Goal: Communication & Community: Share content

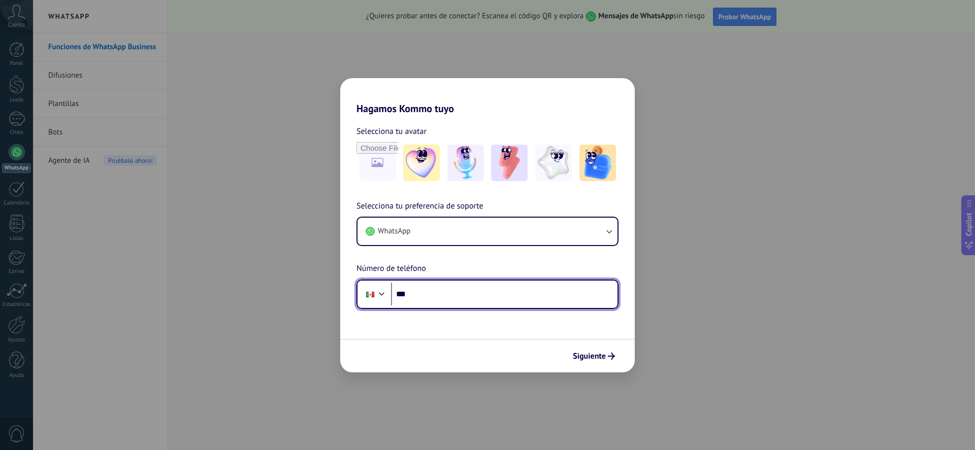
click at [445, 301] on input "***" at bounding box center [504, 294] width 227 height 23
type input "**********"
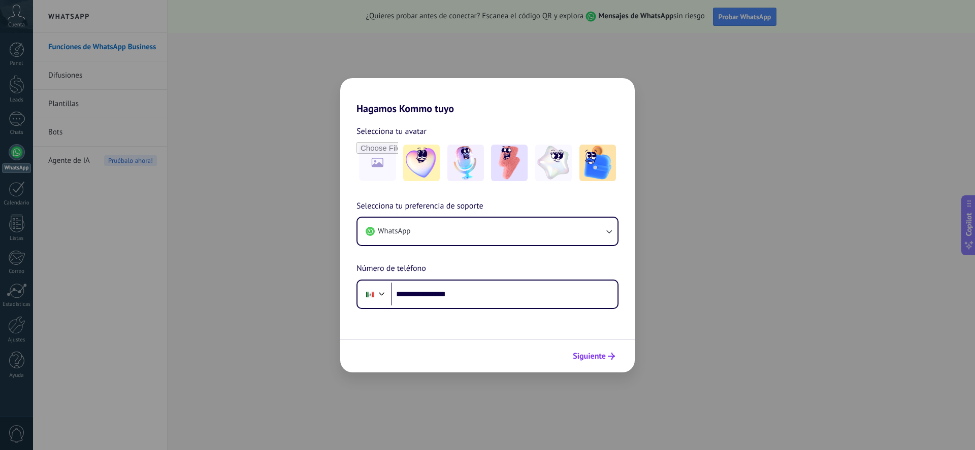
click at [605, 356] on span "Siguiente" at bounding box center [589, 356] width 33 height 7
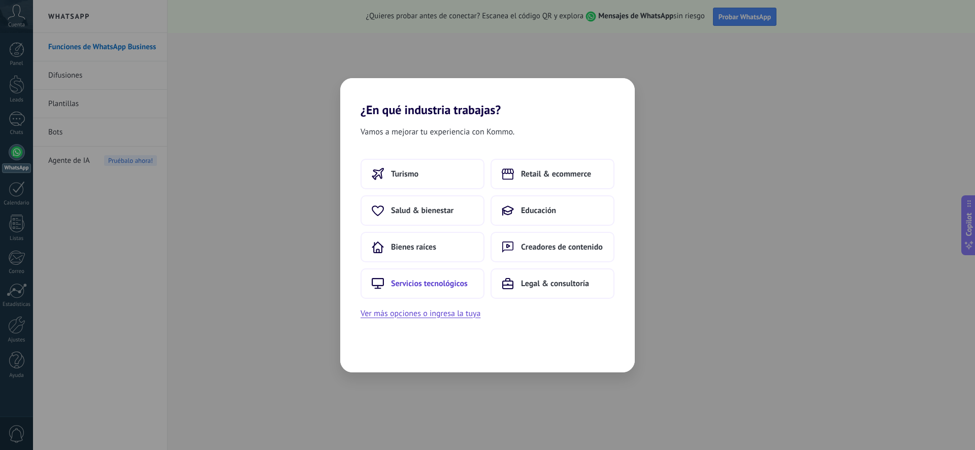
click at [464, 280] on span "Servicios tecnológicos" at bounding box center [429, 284] width 77 height 10
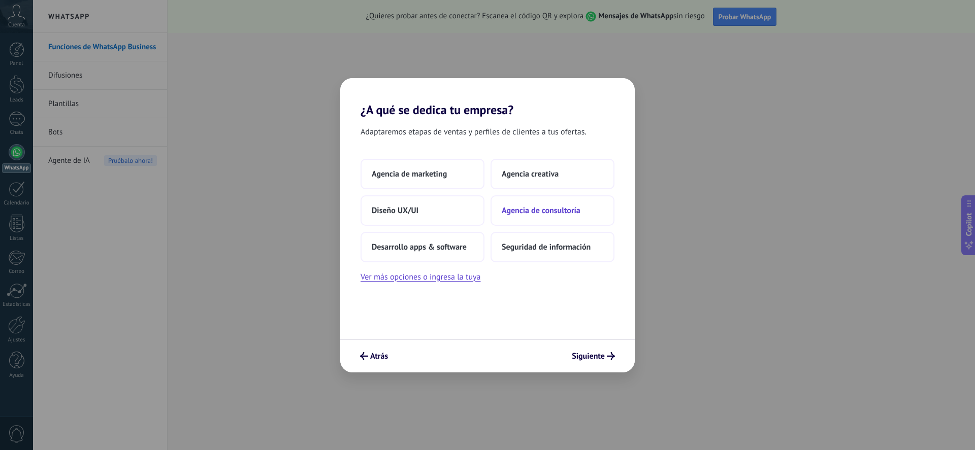
click at [557, 215] on span "Agencia de consultoría" at bounding box center [541, 211] width 79 height 10
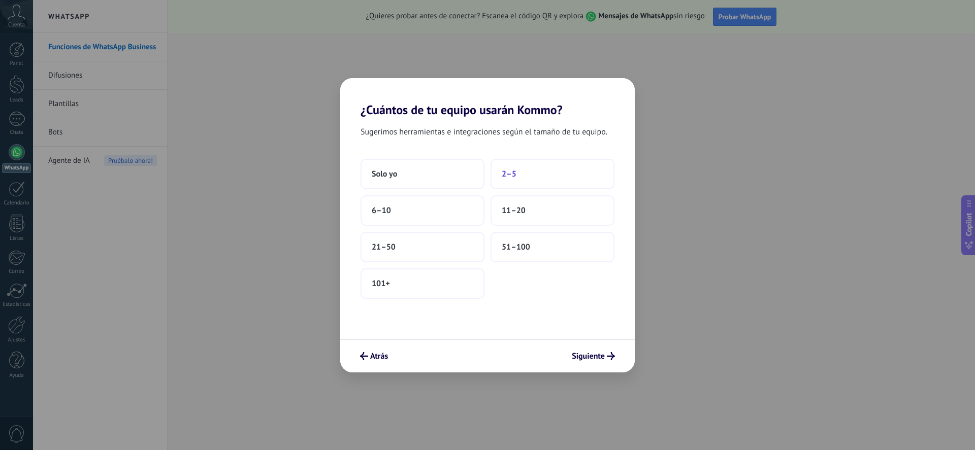
click at [546, 179] on button "2–5" at bounding box center [553, 174] width 124 height 30
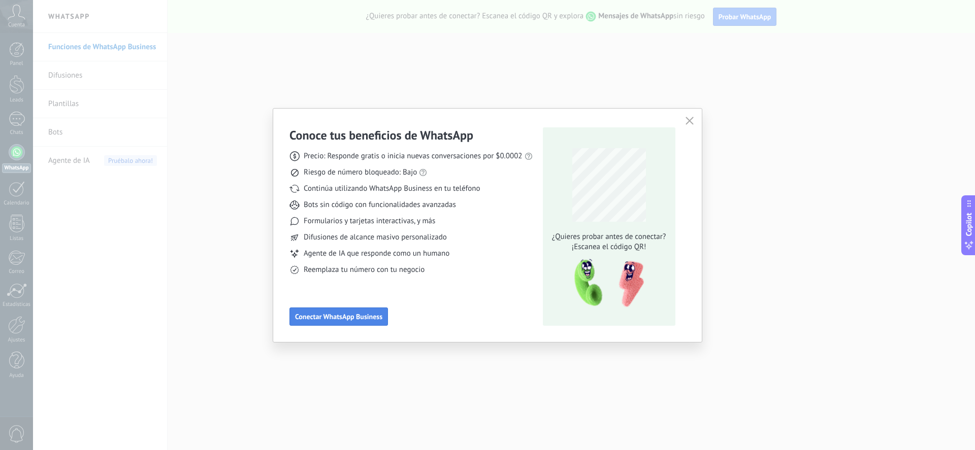
click at [357, 317] on span "Conectar WhatsApp Business" at bounding box center [338, 316] width 87 height 7
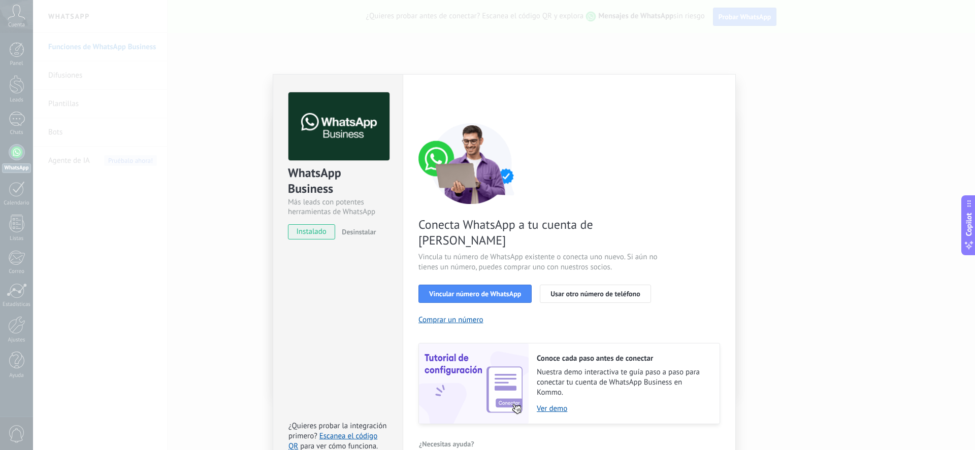
scroll to position [4, 0]
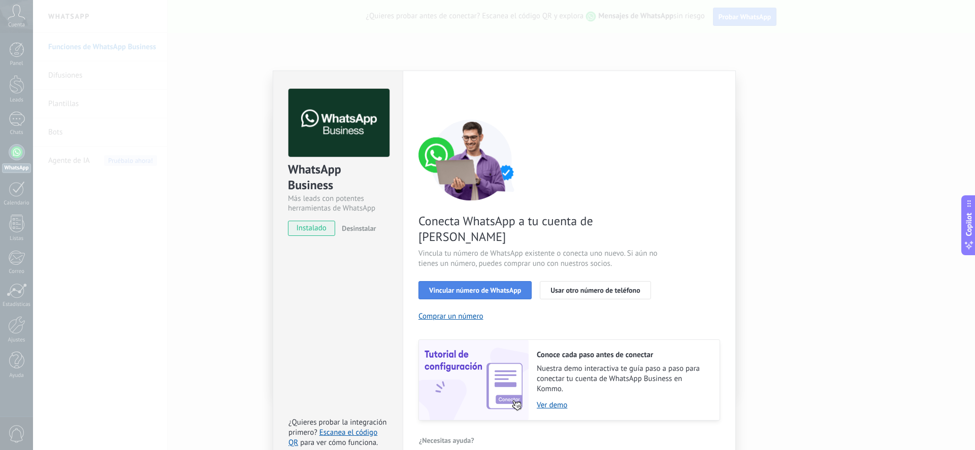
click at [503, 287] on span "Vincular número de WhatsApp" at bounding box center [475, 290] width 92 height 7
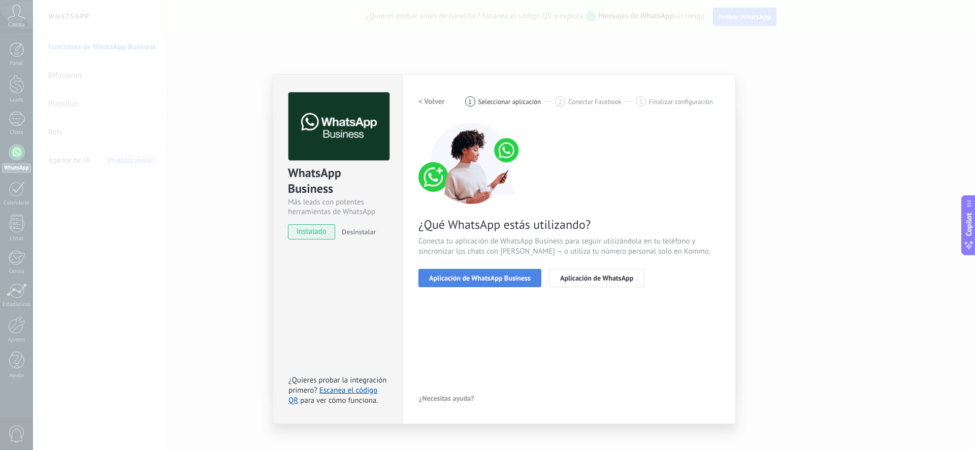
click at [468, 283] on button "Aplicación de WhatsApp Business" at bounding box center [479, 278] width 123 height 18
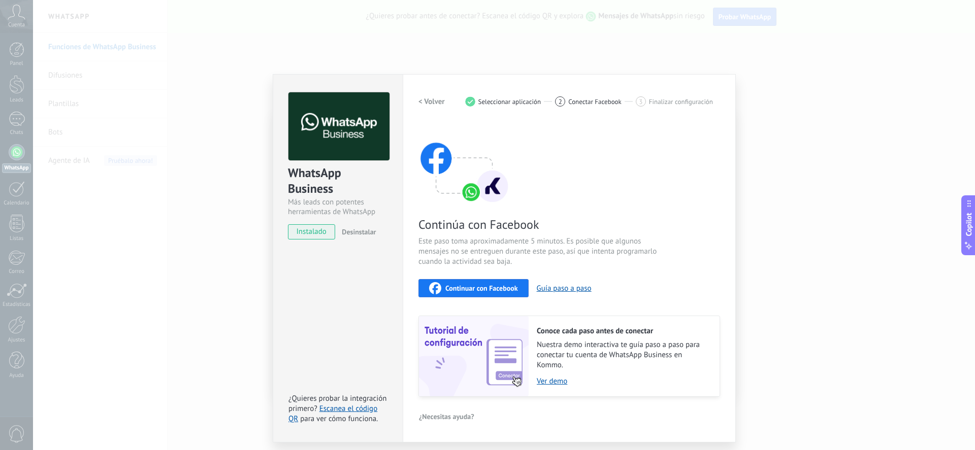
click at [486, 287] on span "Continuar con Facebook" at bounding box center [481, 288] width 73 height 7
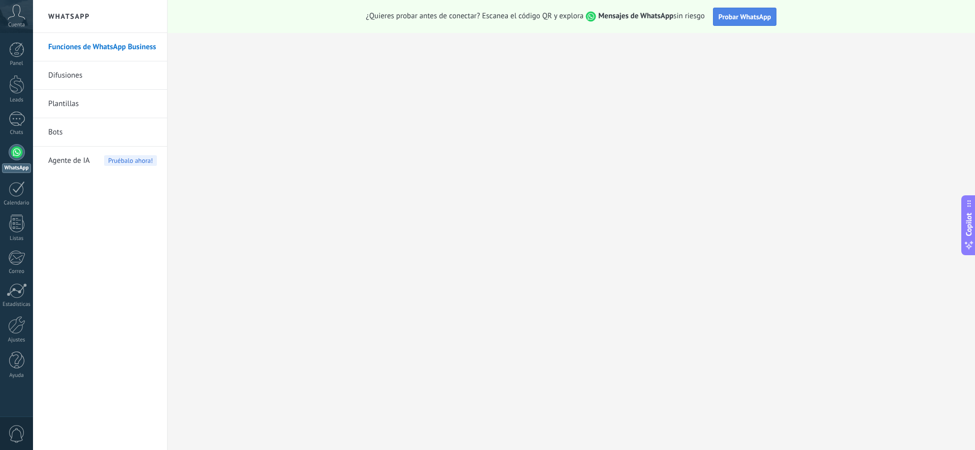
click at [764, 16] on span "Probar WhatsApp" at bounding box center [745, 16] width 53 height 9
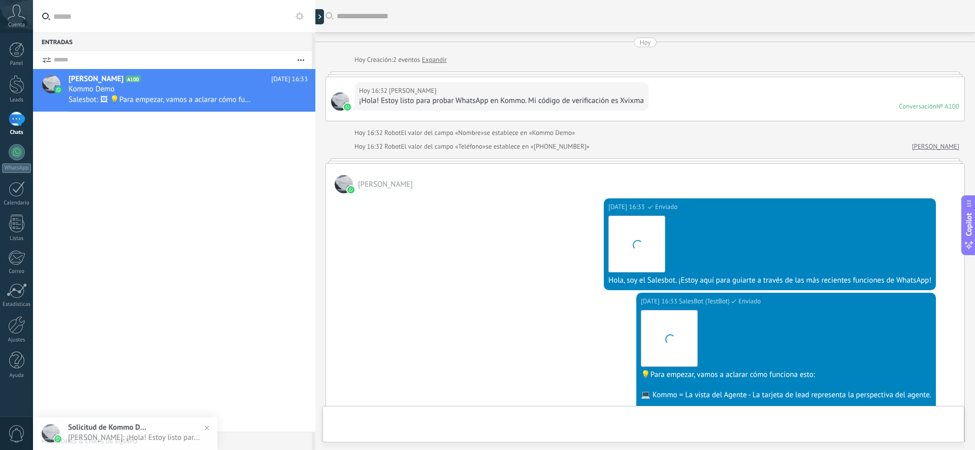
scroll to position [222, 0]
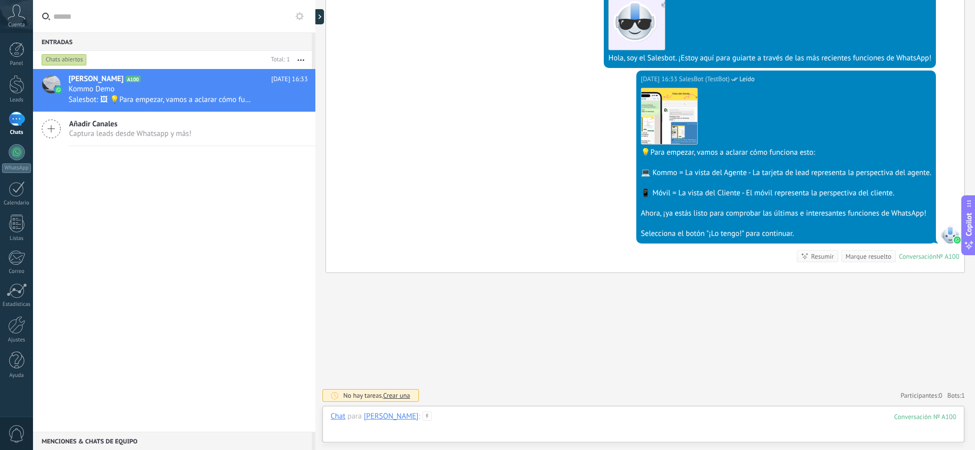
click at [626, 437] on div at bounding box center [644, 427] width 626 height 30
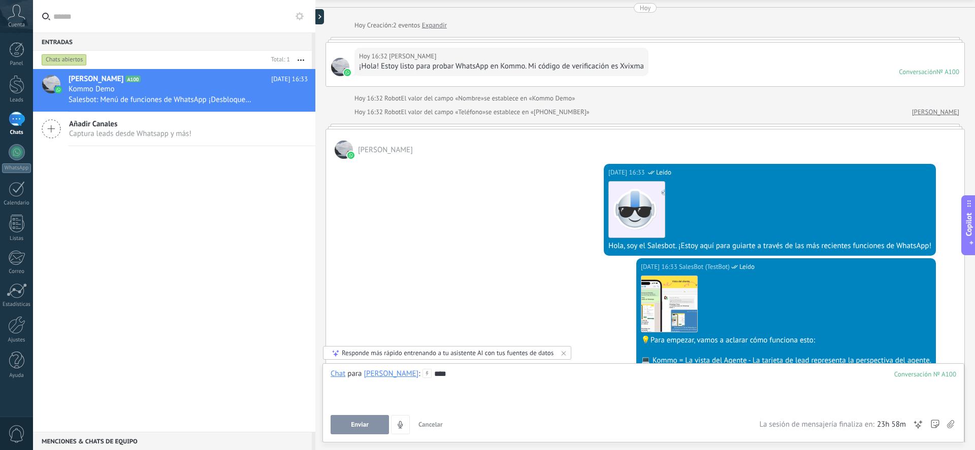
scroll to position [351, 0]
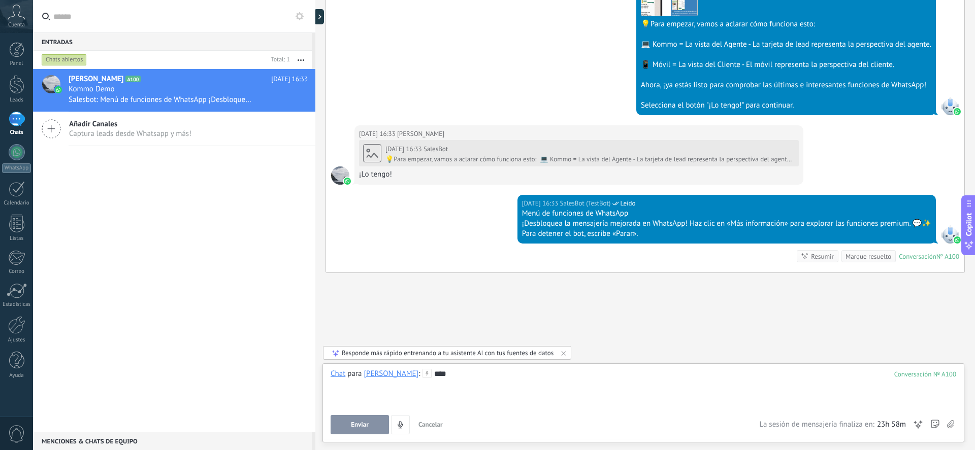
click at [376, 432] on button "Enviar" at bounding box center [360, 424] width 58 height 19
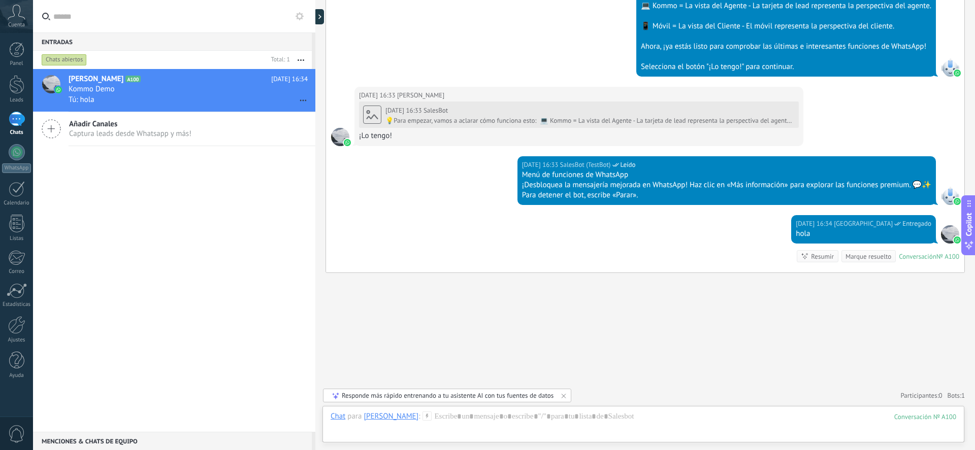
click at [13, 16] on icon at bounding box center [17, 12] width 18 height 15
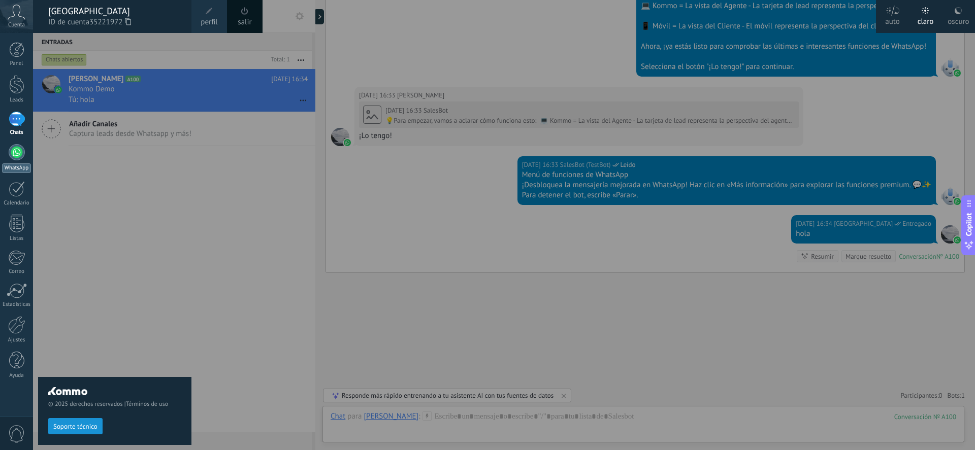
click at [21, 150] on div at bounding box center [17, 152] width 16 height 16
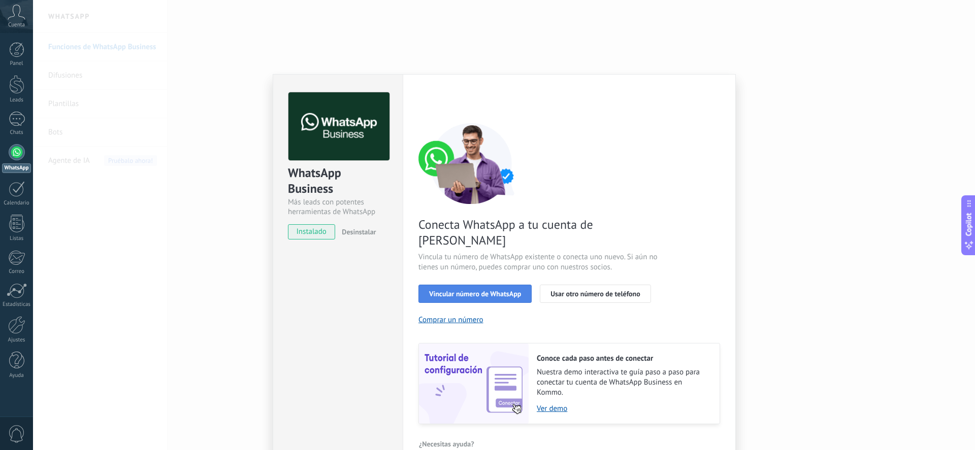
click at [491, 286] on button "Vincular número de WhatsApp" at bounding box center [474, 294] width 113 height 18
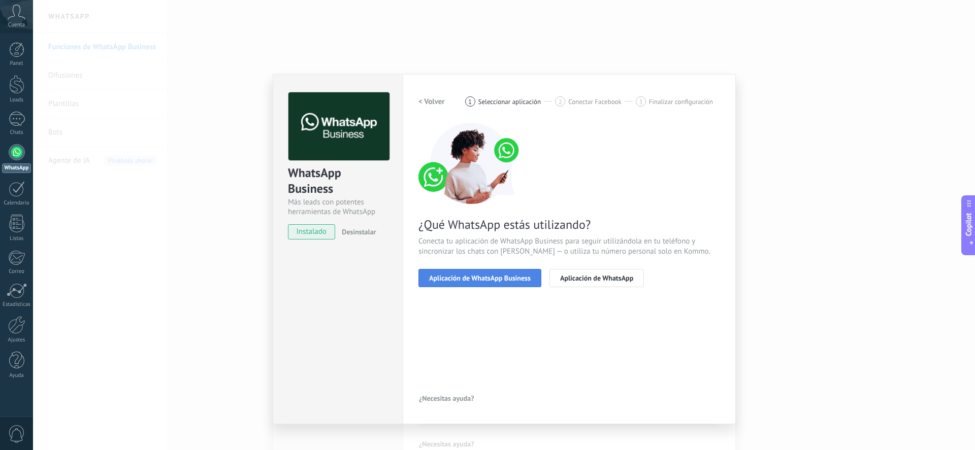
click at [501, 282] on button "Aplicación de WhatsApp Business" at bounding box center [479, 278] width 123 height 18
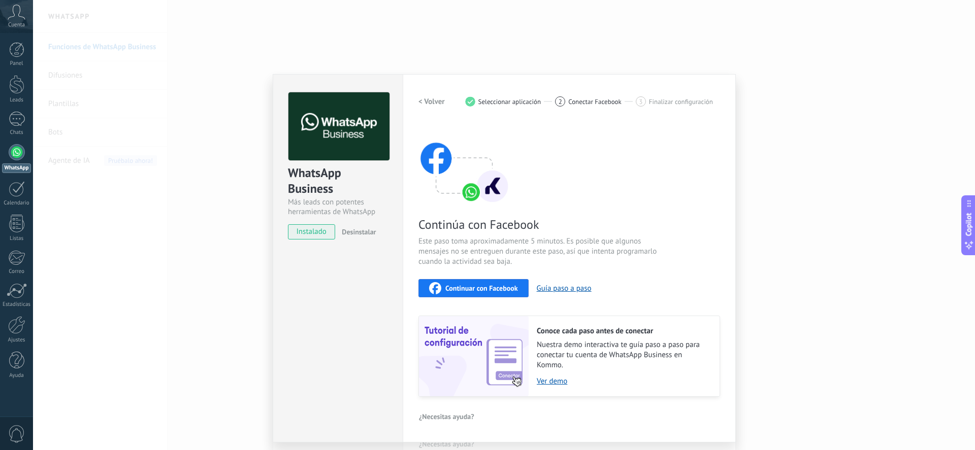
click at [498, 288] on span "Continuar con Facebook" at bounding box center [481, 288] width 73 height 7
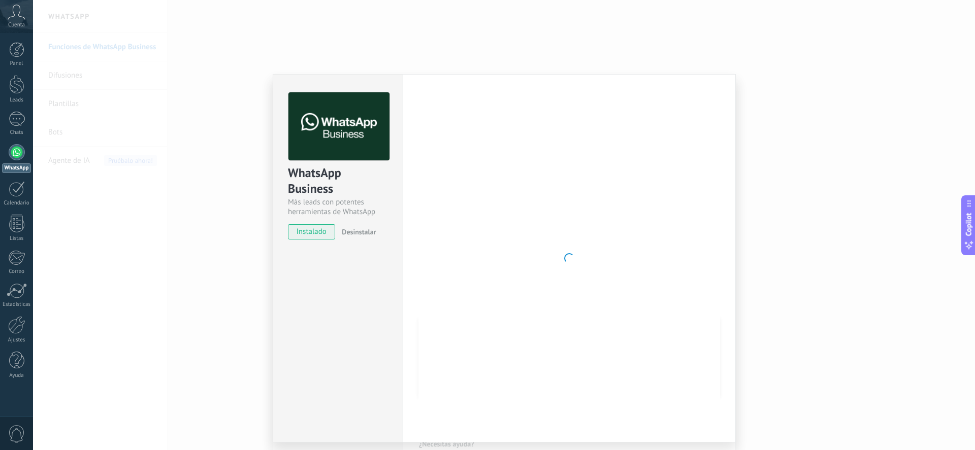
click at [638, 432] on div "Configuraciones Autorizaciones This tab logs the users who have granted integra…" at bounding box center [569, 258] width 333 height 369
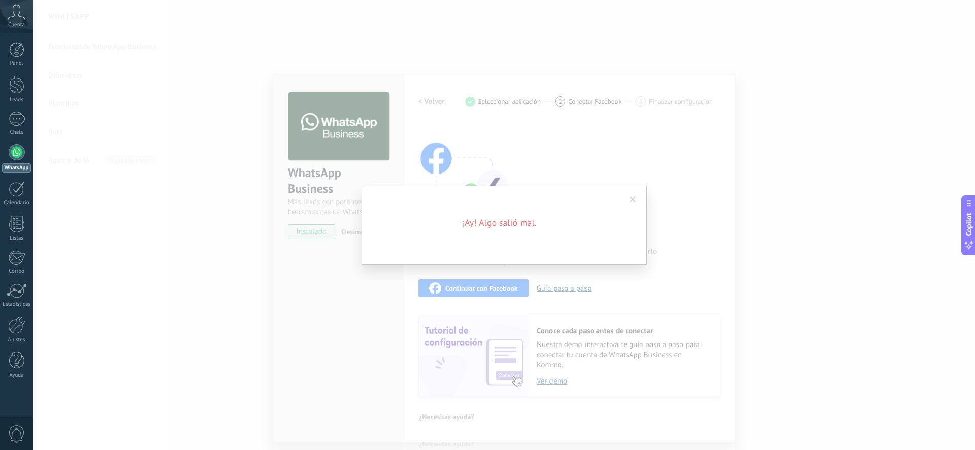
click at [633, 199] on span at bounding box center [633, 200] width 7 height 7
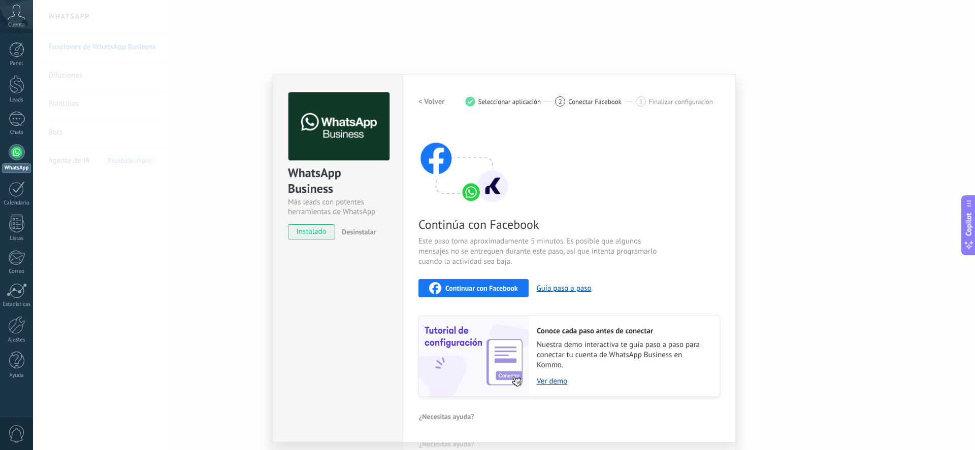
click at [508, 294] on div "Continuar con Facebook" at bounding box center [473, 288] width 89 height 12
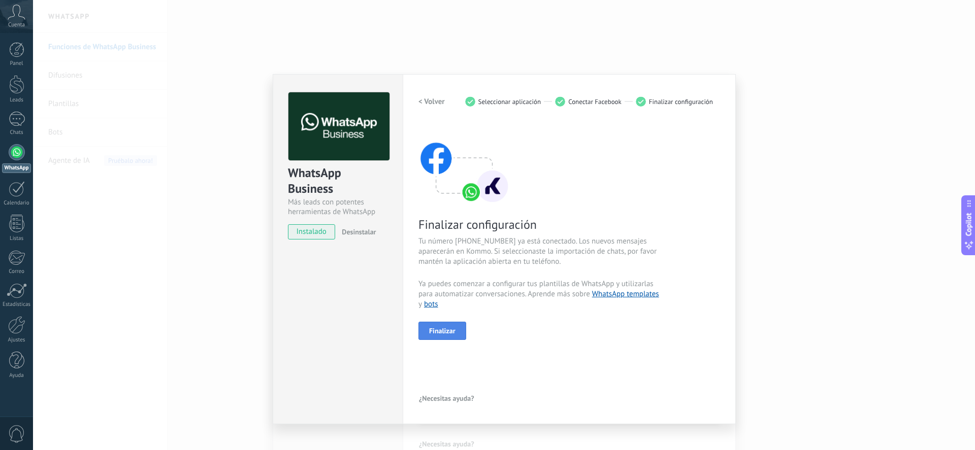
click at [452, 335] on span "Finalizar" at bounding box center [442, 331] width 26 height 7
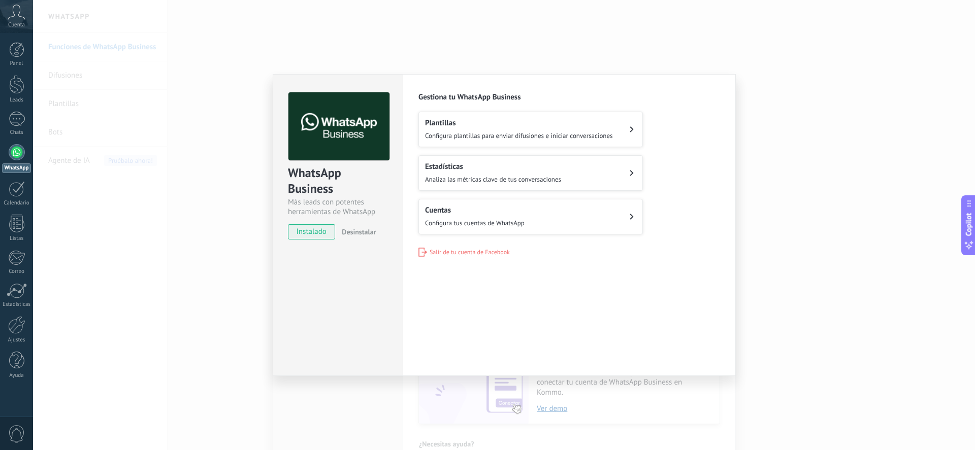
click at [554, 127] on h2 "Plantillas" at bounding box center [519, 123] width 188 height 10
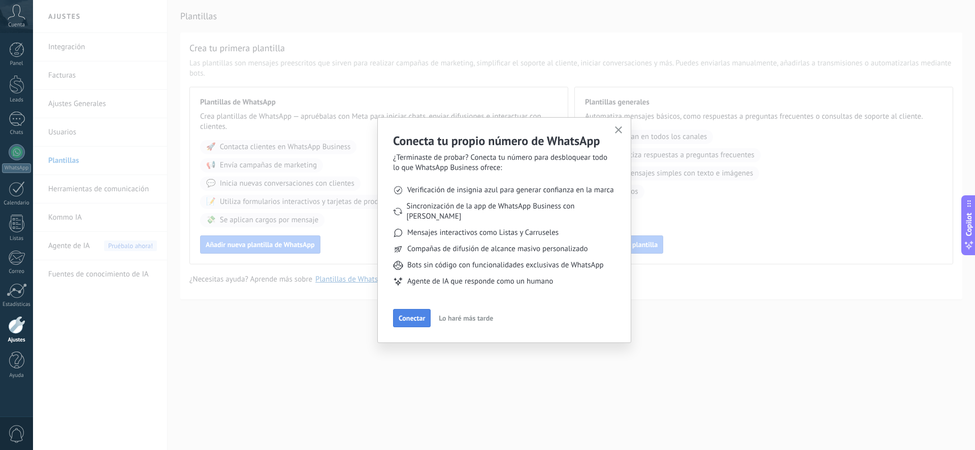
click at [413, 315] on span "Conectar" at bounding box center [412, 318] width 26 height 7
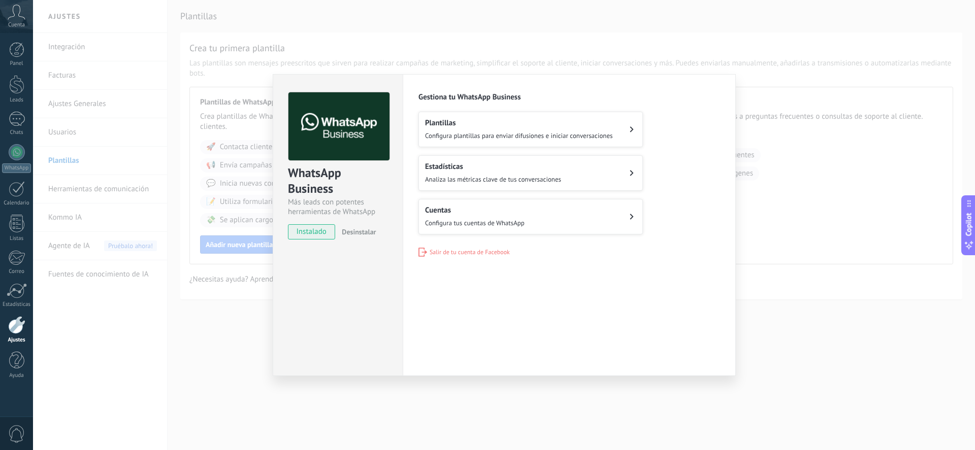
click at [527, 169] on h2 "Estadísticas" at bounding box center [493, 167] width 136 height 10
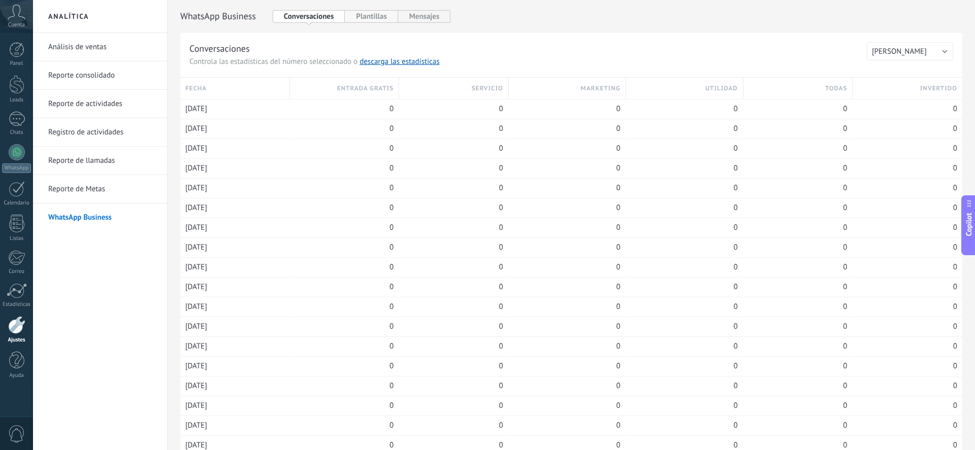
click at [378, 13] on button "Plantillas" at bounding box center [371, 16] width 53 height 13
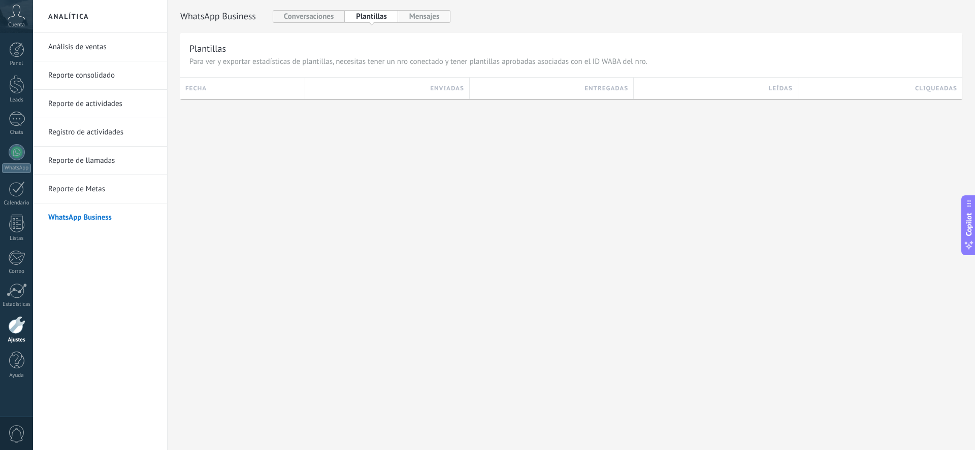
click at [423, 18] on button "Mensajes" at bounding box center [424, 16] width 53 height 13
click at [304, 22] on button "Conversaciones" at bounding box center [309, 16] width 73 height 13
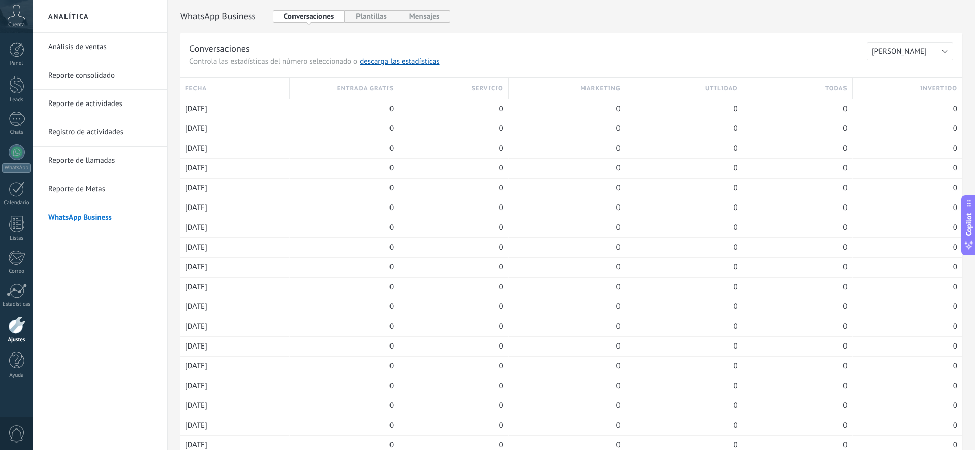
click at [95, 191] on link "Reporte de Metas" at bounding box center [102, 189] width 109 height 28
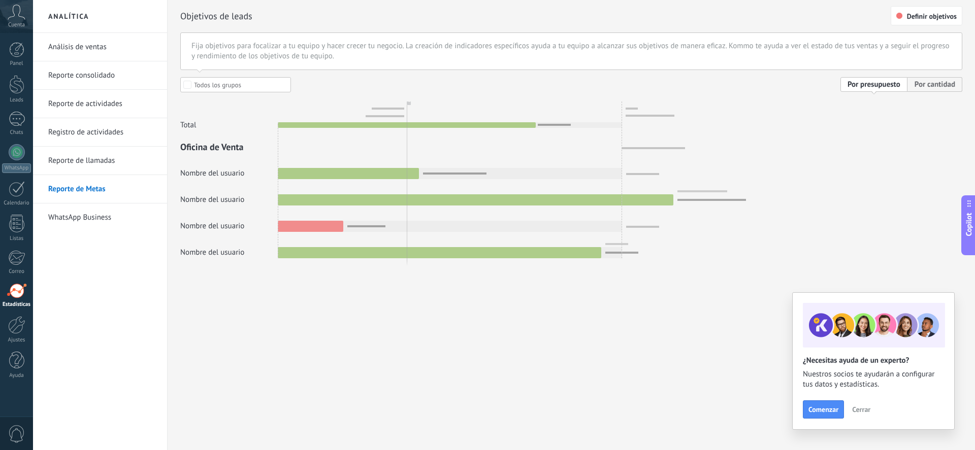
click at [102, 158] on link "Reporte de llamadas" at bounding box center [102, 161] width 109 height 28
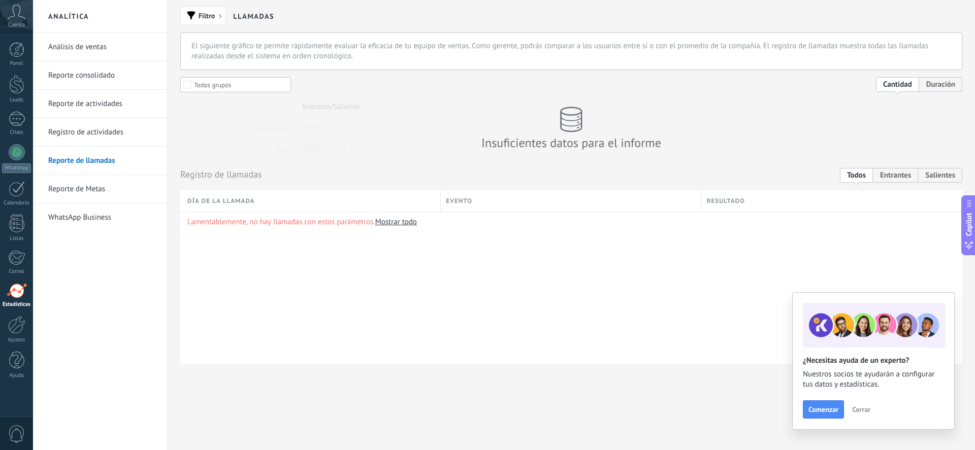
click at [105, 136] on link "Registro de actividades" at bounding box center [102, 132] width 109 height 28
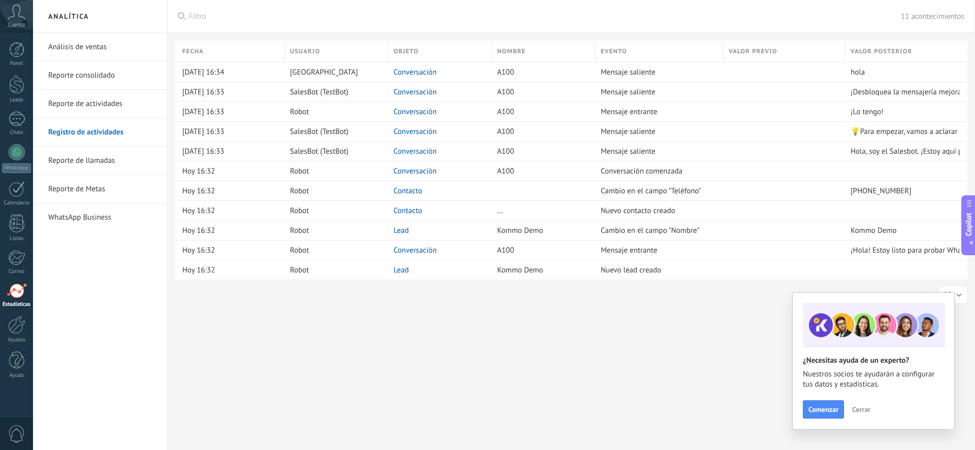
click at [84, 103] on link "Reporte de actividades" at bounding box center [102, 104] width 109 height 28
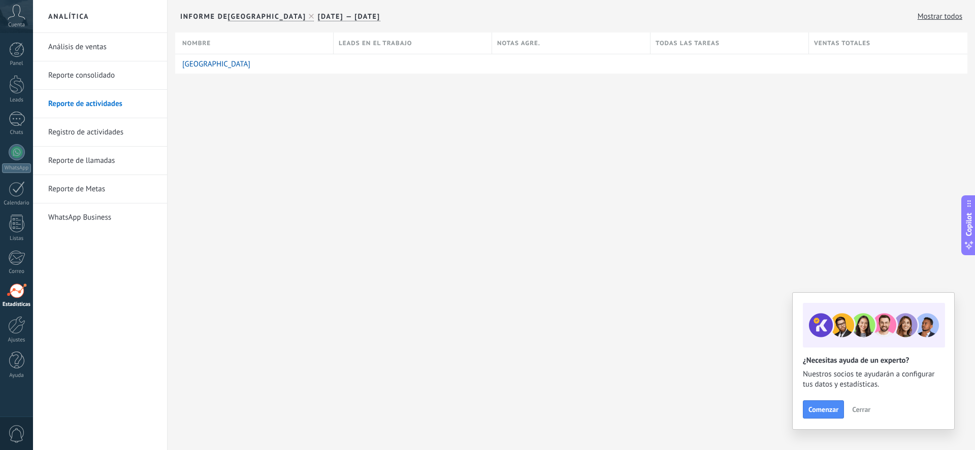
click at [99, 67] on link "Reporte consolidado" at bounding box center [102, 75] width 109 height 28
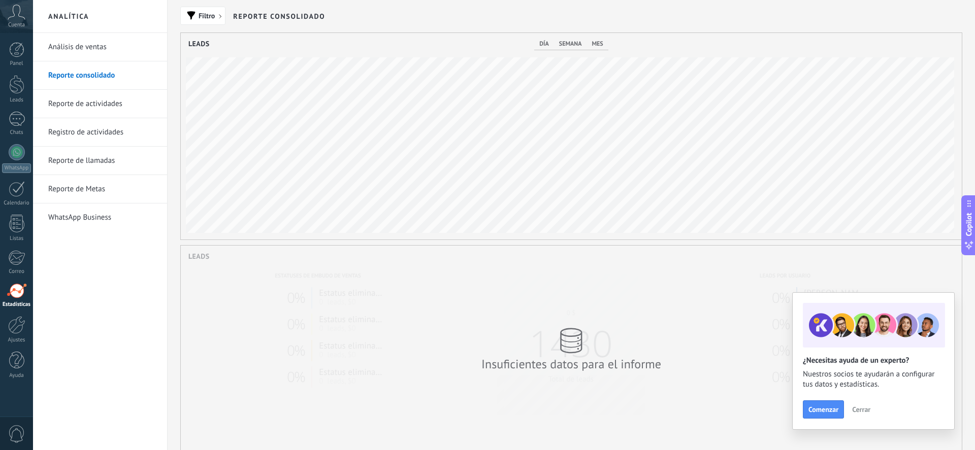
scroll to position [207, 781]
click at [99, 46] on link "Análisis de ventas" at bounding box center [102, 47] width 109 height 28
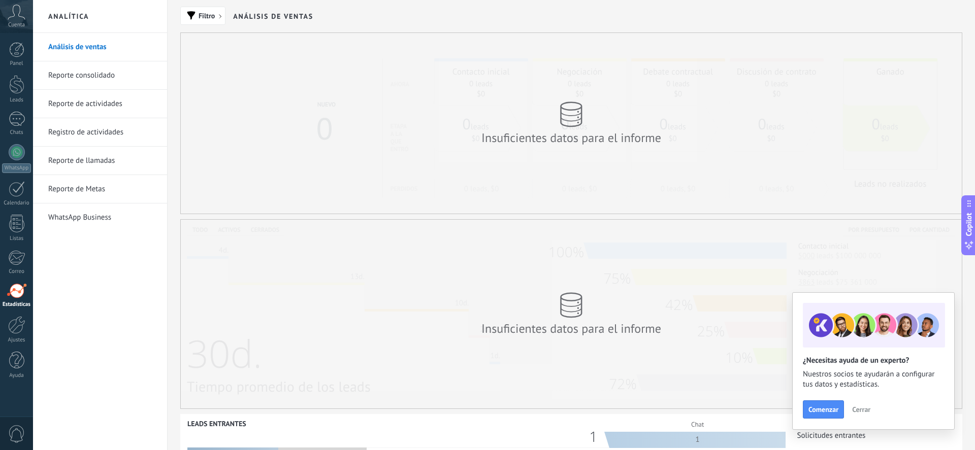
click at [92, 218] on link "WhatsApp Business" at bounding box center [102, 218] width 109 height 28
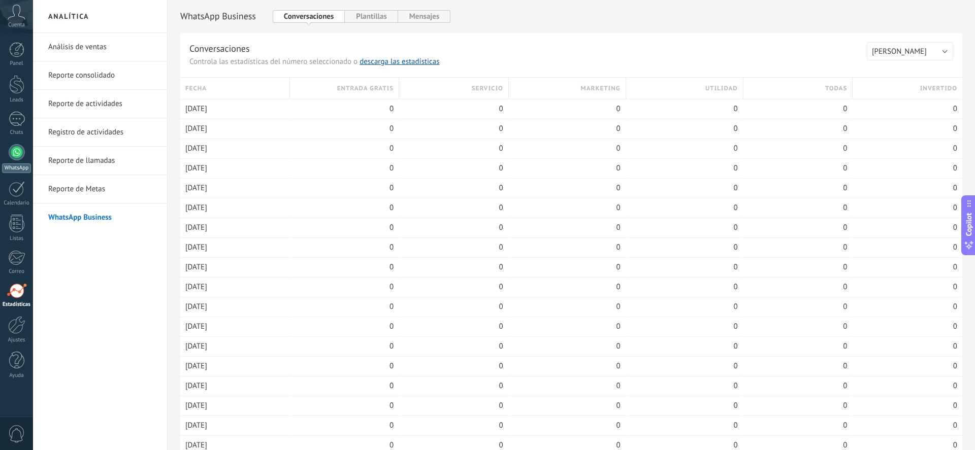
click at [11, 150] on div at bounding box center [17, 152] width 16 height 16
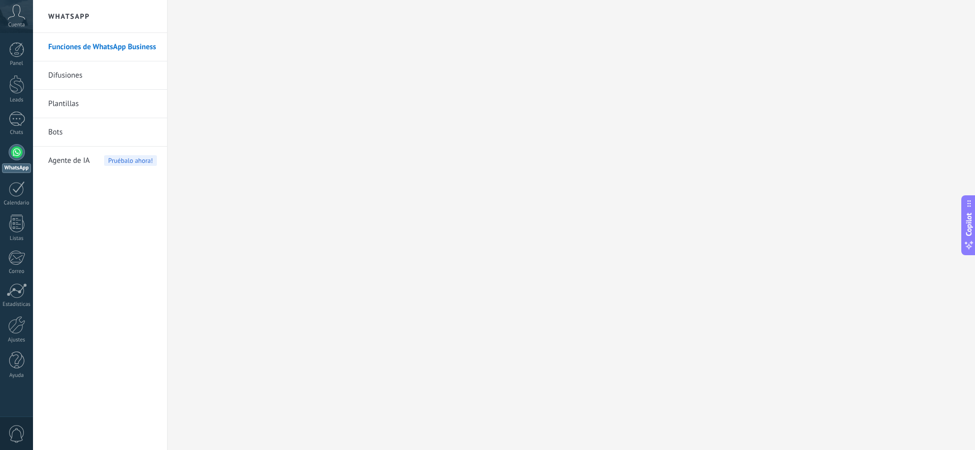
click at [74, 101] on link "Plantillas" at bounding box center [102, 104] width 109 height 28
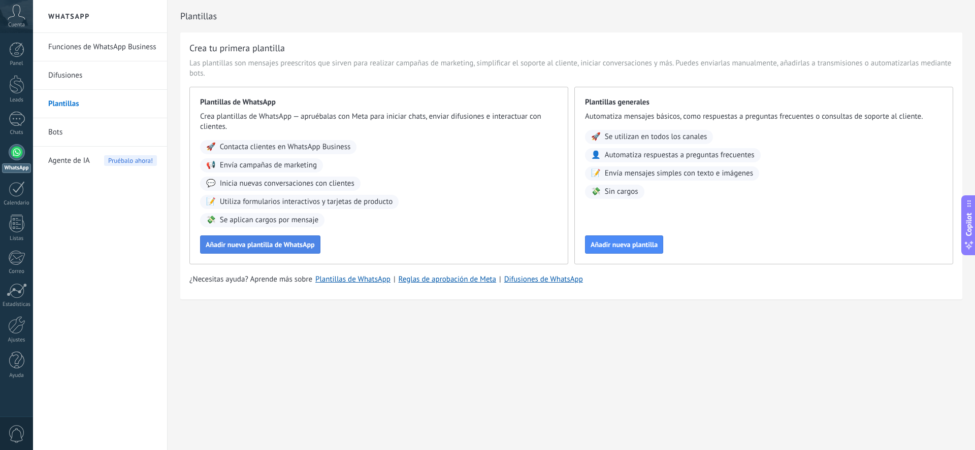
click at [268, 251] on button "Añadir nueva plantilla de WhatsApp" at bounding box center [260, 245] width 120 height 18
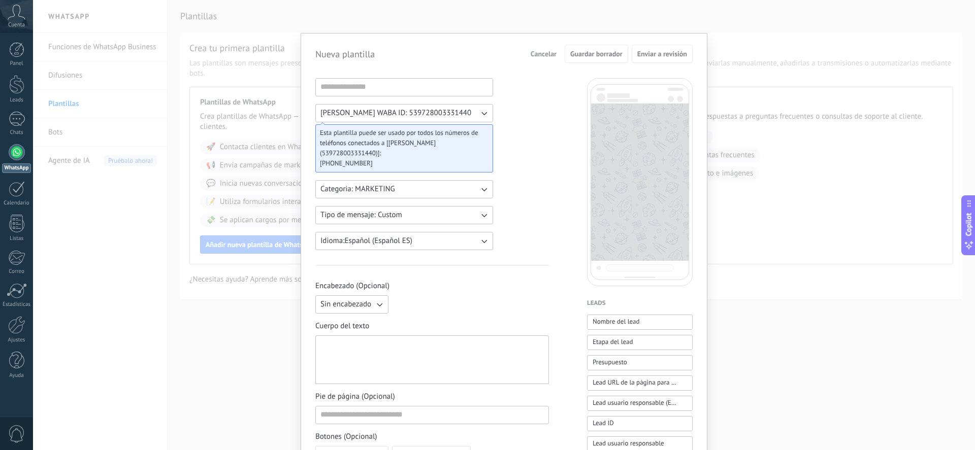
click at [806, 247] on div "Nueva plantilla Cancelar Guardar borrador Enviar a revisión Uriel Terrones WABA…" at bounding box center [504, 225] width 942 height 450
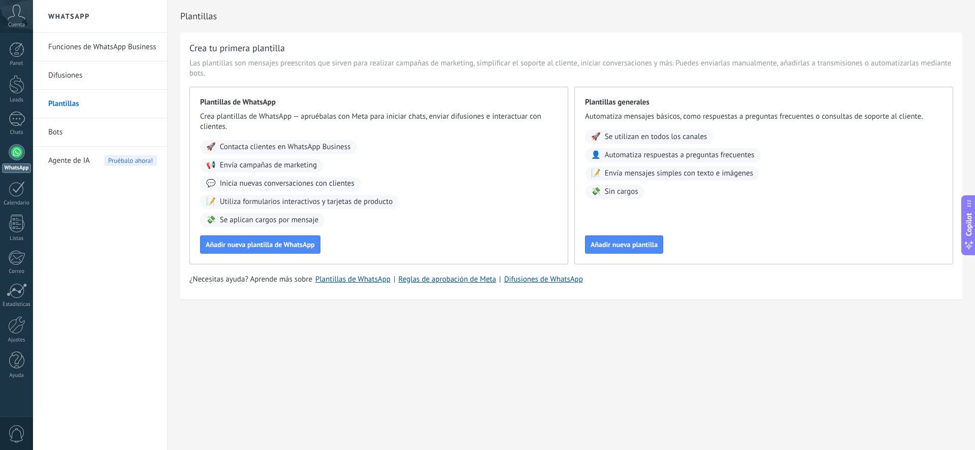
click at [86, 41] on link "Funciones de WhatsApp Business" at bounding box center [102, 47] width 109 height 28
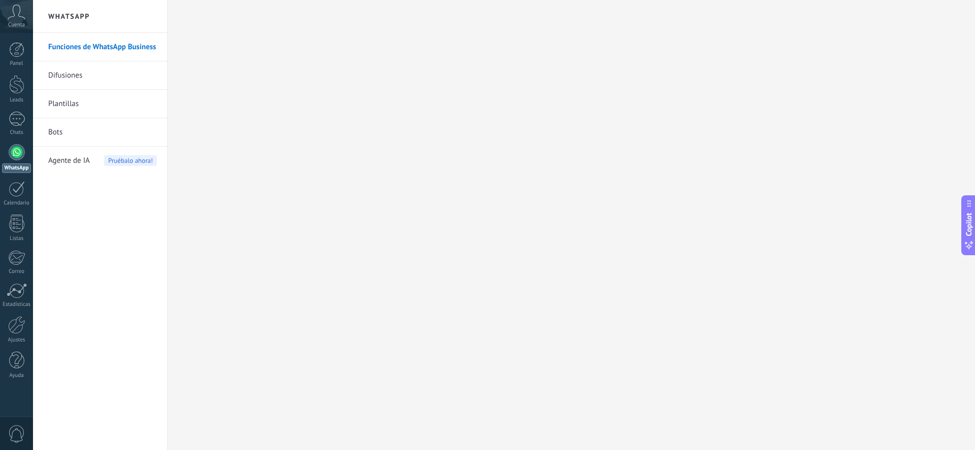
click at [86, 80] on link "Difusiones" at bounding box center [102, 75] width 109 height 28
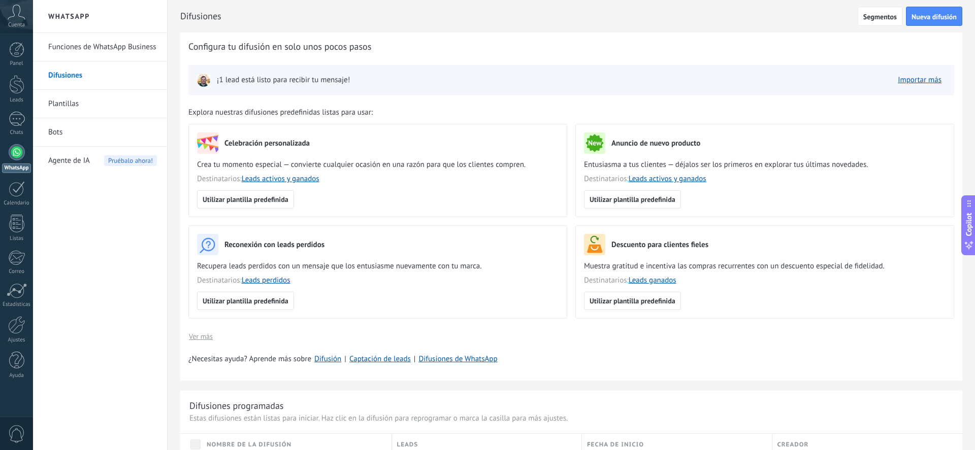
click at [84, 107] on link "Plantillas" at bounding box center [102, 104] width 109 height 28
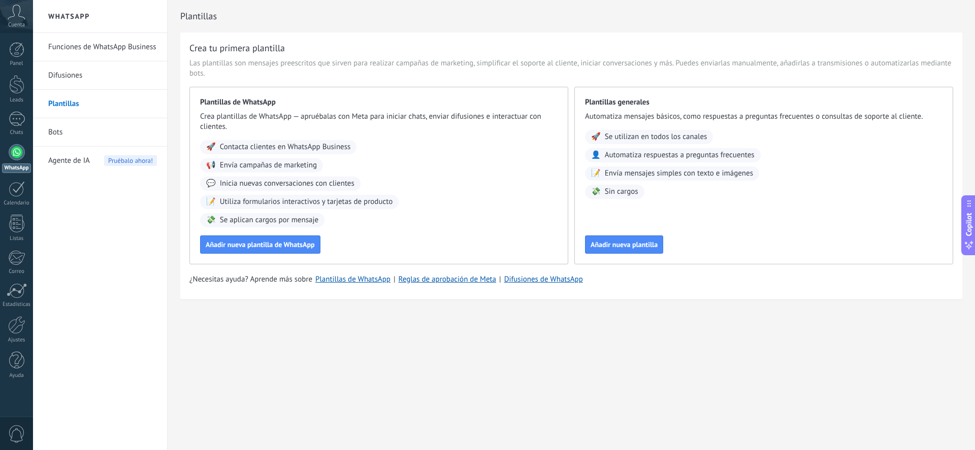
click at [79, 134] on link "Bots" at bounding box center [102, 132] width 109 height 28
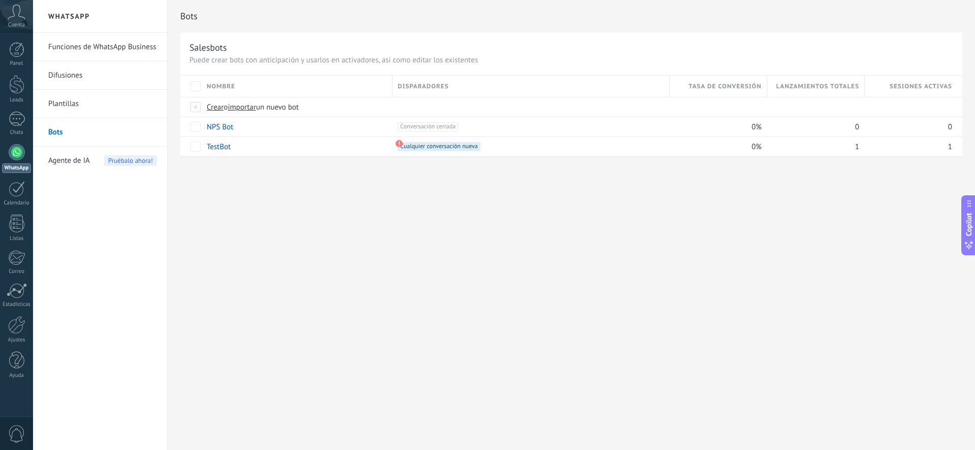
click at [82, 164] on span "Agente de IA" at bounding box center [69, 161] width 42 height 28
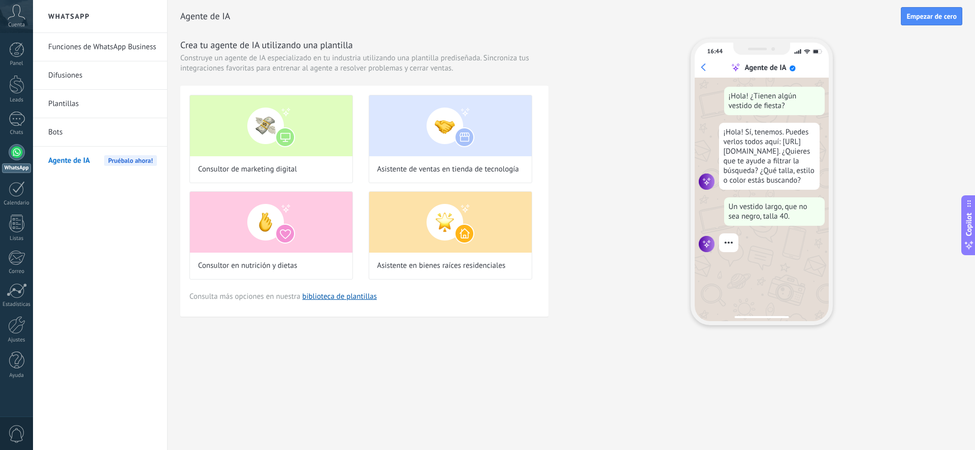
click at [91, 101] on link "Plantillas" at bounding box center [102, 104] width 109 height 28
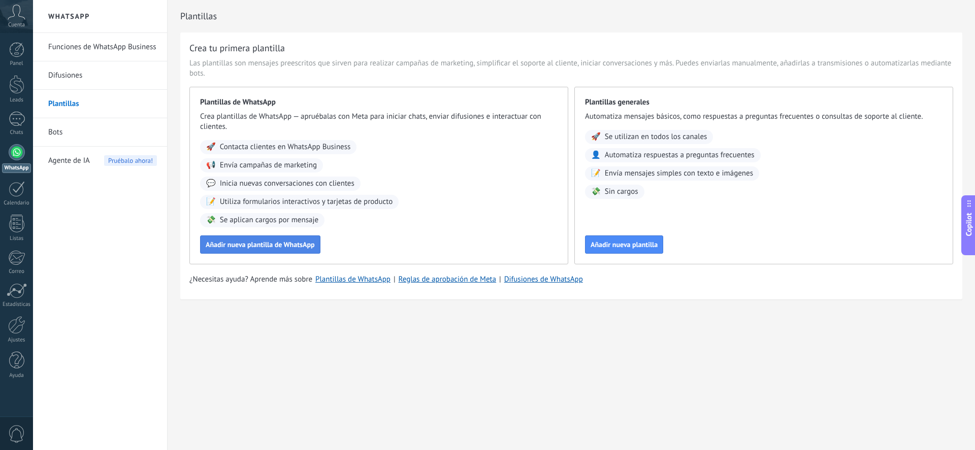
click at [249, 251] on button "Añadir nueva plantilla de WhatsApp" at bounding box center [260, 245] width 120 height 18
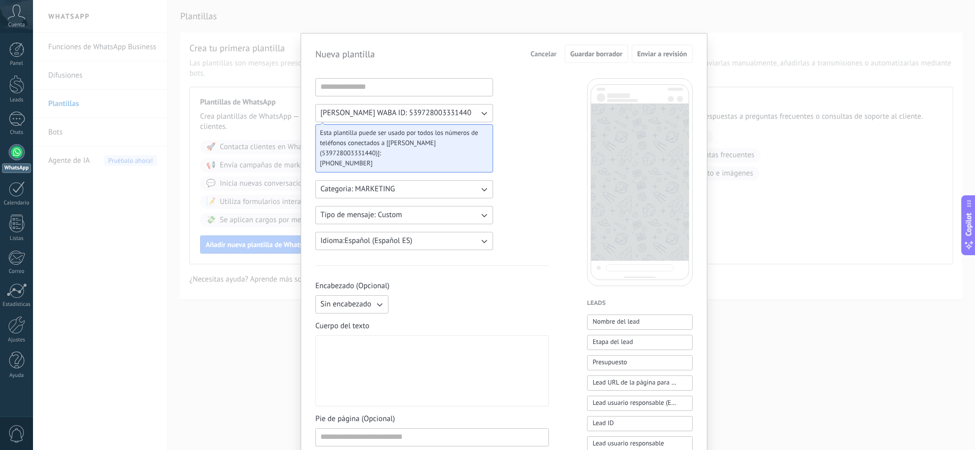
click at [809, 130] on div "Nueva plantilla Cancelar Guardar borrador Enviar a revisión Uriel Terrones WABA…" at bounding box center [504, 225] width 942 height 450
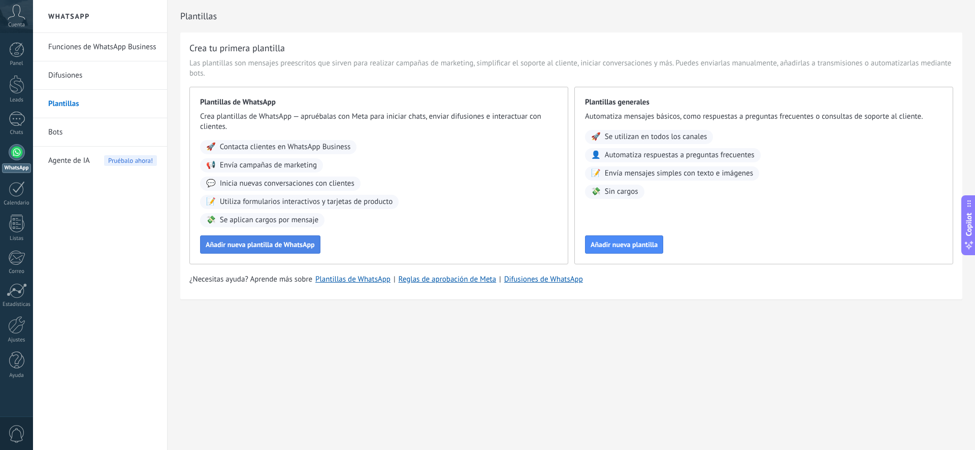
click at [302, 250] on button "Añadir nueva plantilla de WhatsApp" at bounding box center [260, 245] width 120 height 18
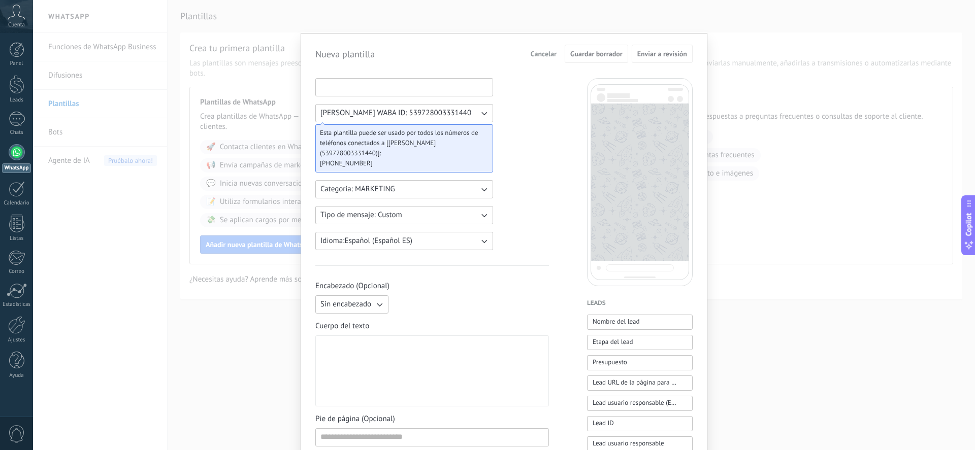
click at [411, 80] on input at bounding box center [404, 87] width 177 height 16
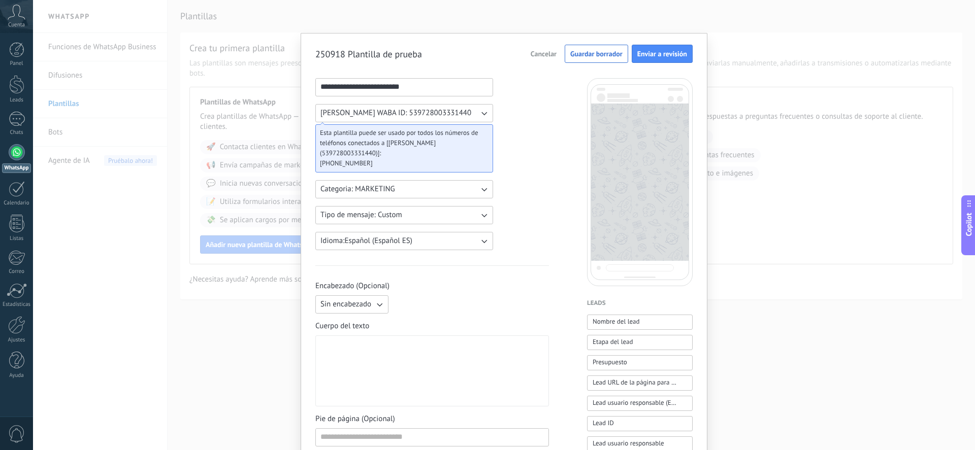
type input "**********"
click at [515, 106] on div "**********" at bounding box center [432, 421] width 234 height 686
click at [481, 188] on icon "button" at bounding box center [484, 190] width 6 height 4
click at [480, 188] on li "UTILITY" at bounding box center [400, 189] width 183 height 17
click at [479, 210] on icon "button" at bounding box center [484, 215] width 10 height 10
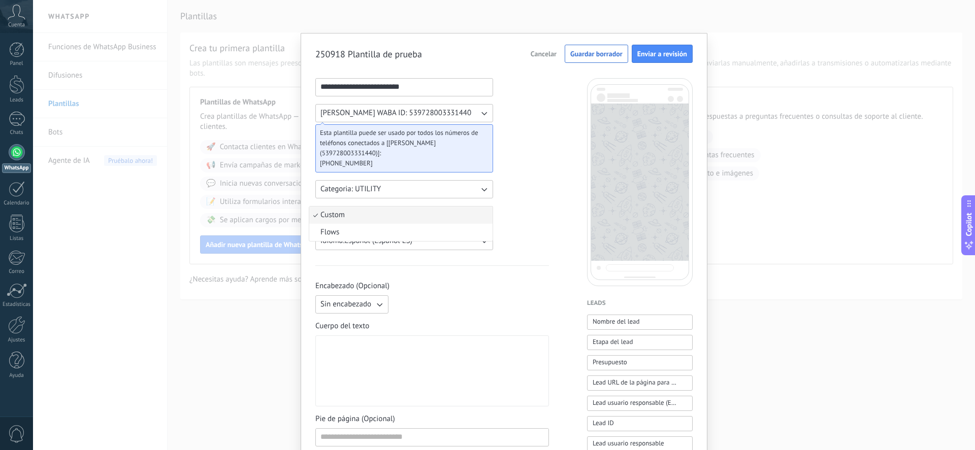
click at [477, 210] on li "Custom" at bounding box center [400, 215] width 183 height 17
click at [483, 234] on button "Idioma: Español (Español ES)" at bounding box center [404, 241] width 178 height 18
click at [512, 237] on div "**********" at bounding box center [432, 421] width 234 height 686
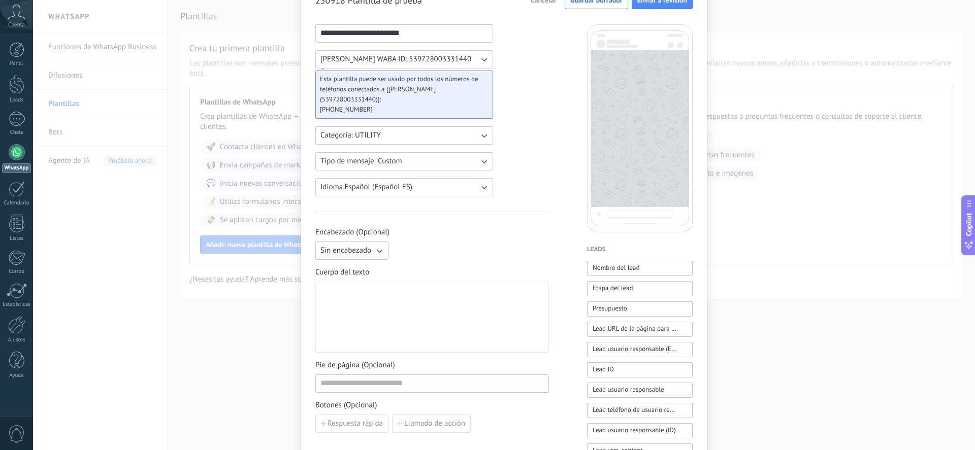
scroll to position [56, 0]
click at [381, 250] on icon "button" at bounding box center [379, 248] width 10 height 10
click at [381, 250] on li "Sin encabezado" at bounding box center [348, 248] width 79 height 17
click at [370, 309] on div at bounding box center [431, 315] width 223 height 62
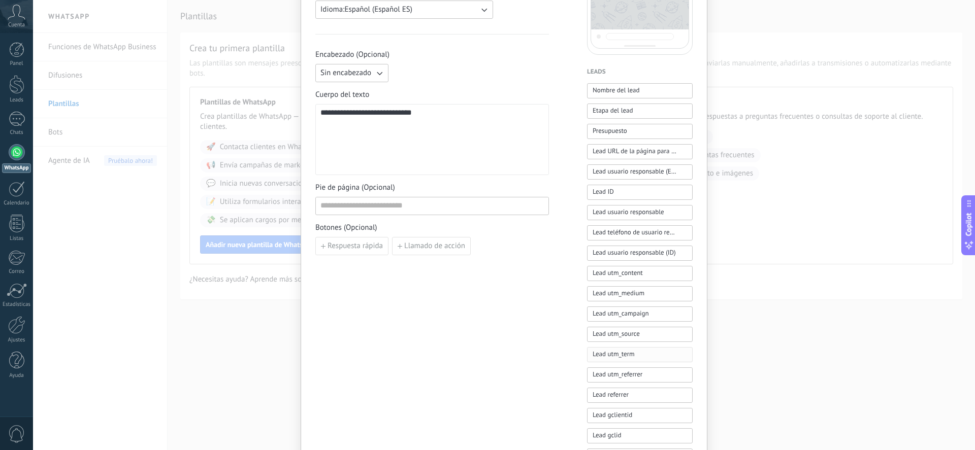
scroll to position [233, 0]
click at [656, 88] on button "Nombre del lead" at bounding box center [640, 89] width 106 height 15
click at [620, 89] on span "Nombre del lead" at bounding box center [616, 89] width 47 height 10
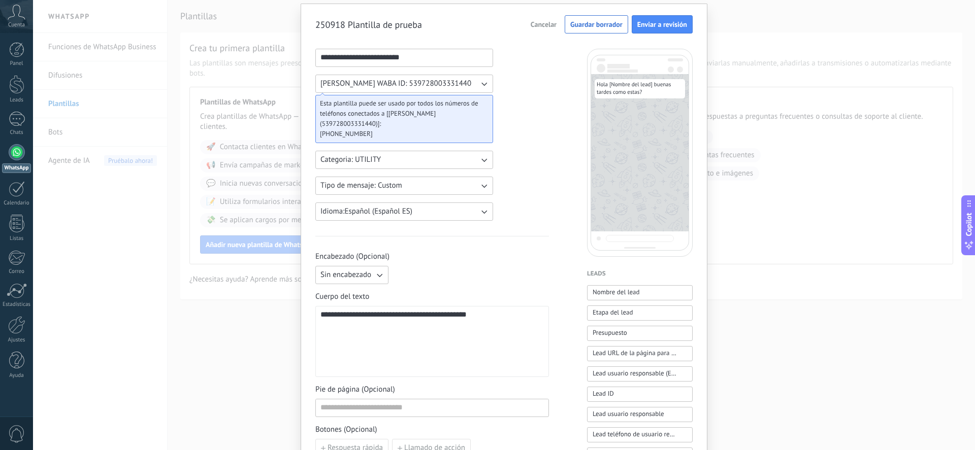
scroll to position [0, 0]
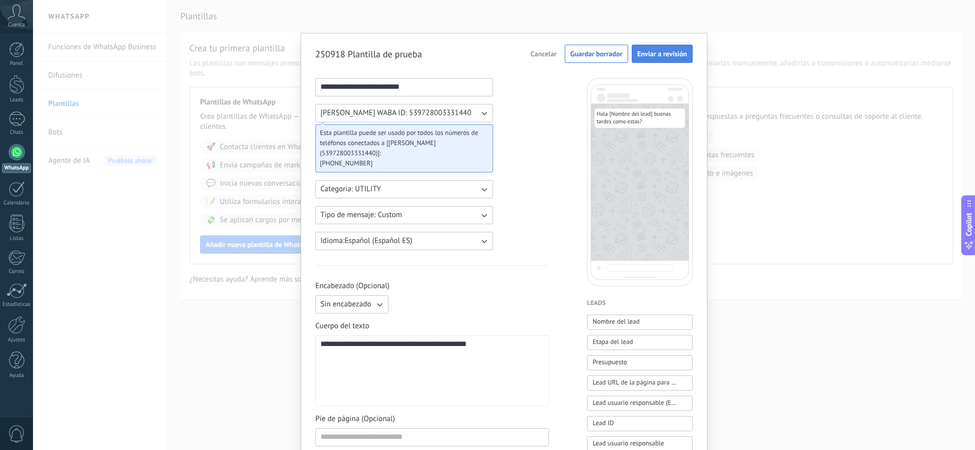
click at [659, 58] on button "Enviar a revisión" at bounding box center [662, 54] width 61 height 18
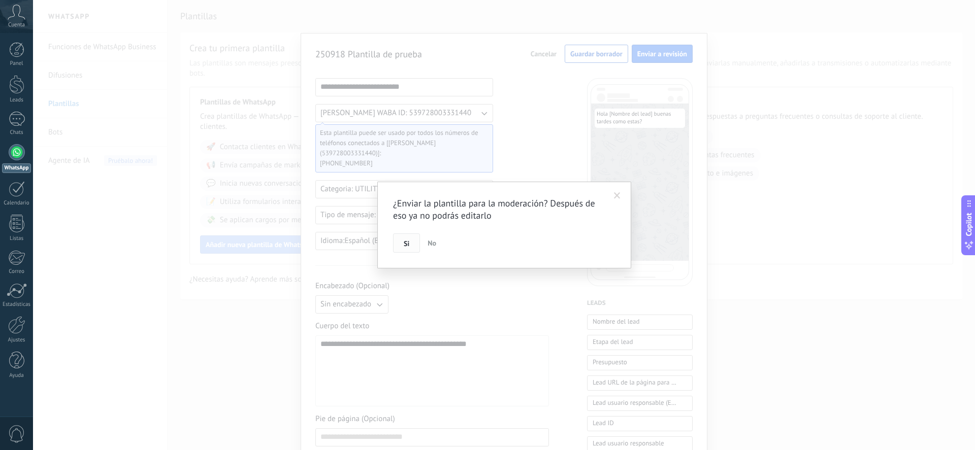
click at [404, 243] on span "Si" at bounding box center [407, 243] width 6 height 7
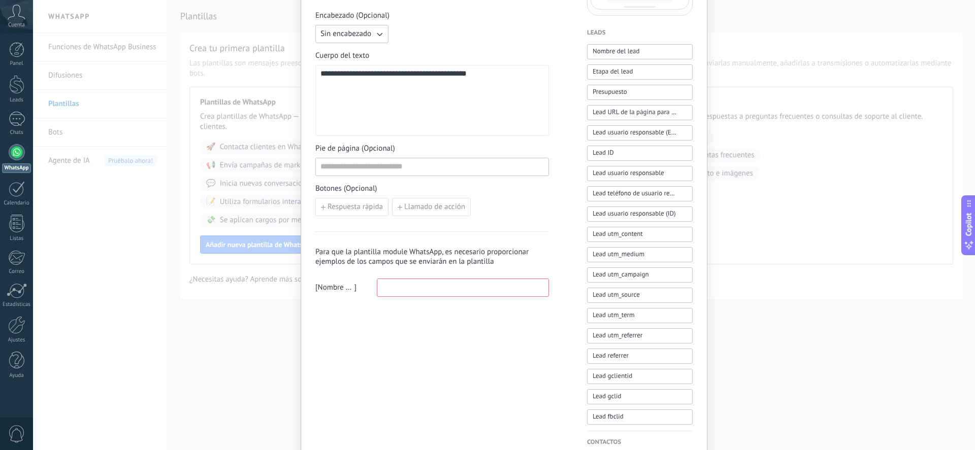
scroll to position [332, 0]
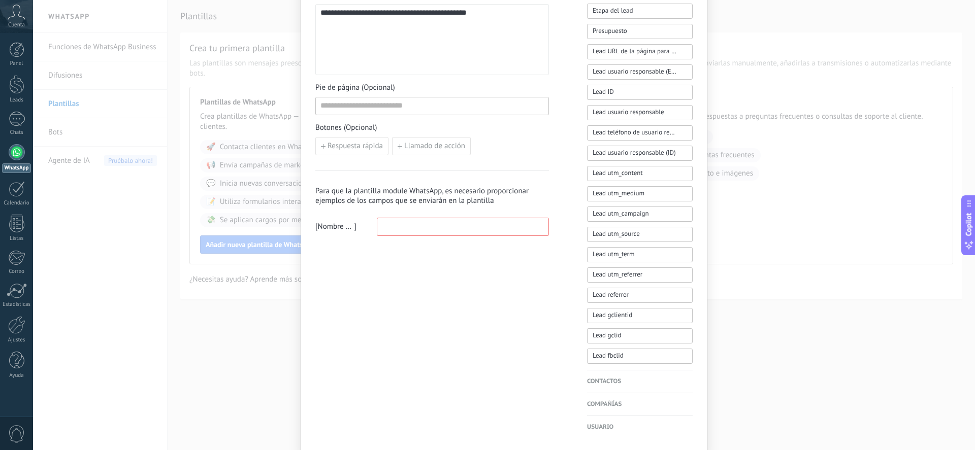
click at [482, 225] on input at bounding box center [462, 226] width 171 height 16
type input "**********"
click at [488, 359] on div "**********" at bounding box center [432, 90] width 234 height 686
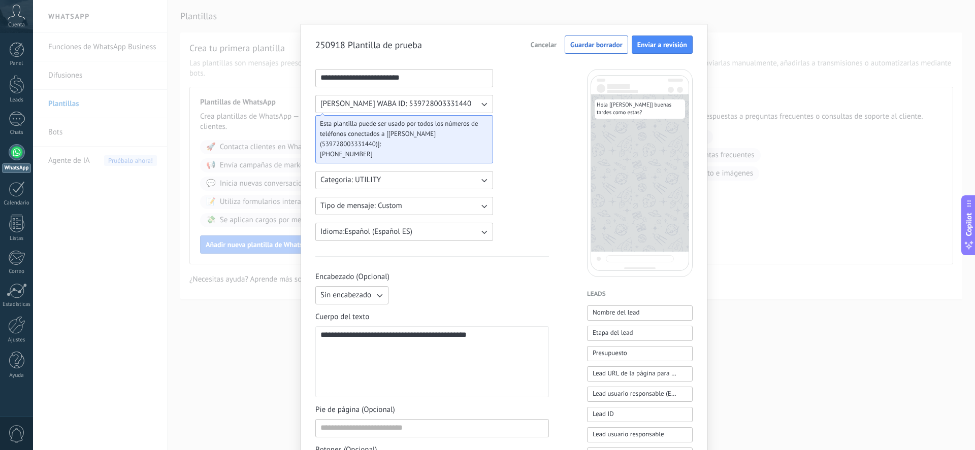
scroll to position [0, 0]
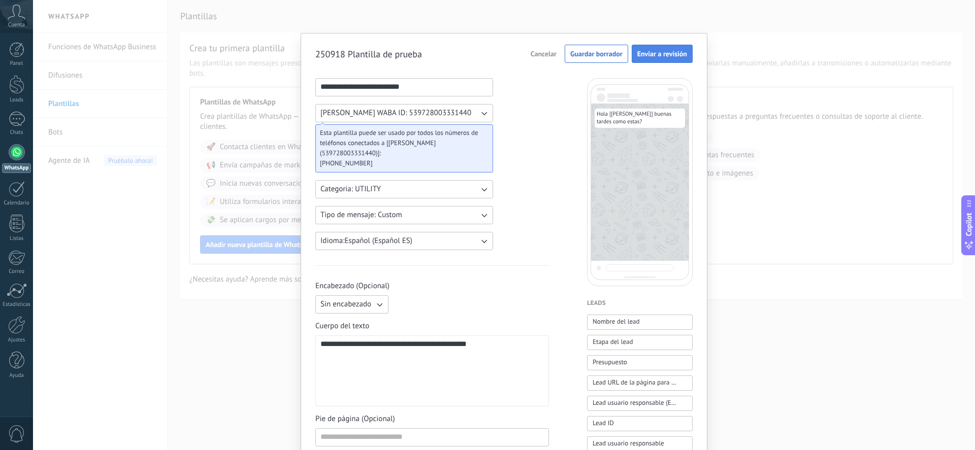
click at [659, 60] on button "Enviar a revisión" at bounding box center [662, 54] width 61 height 18
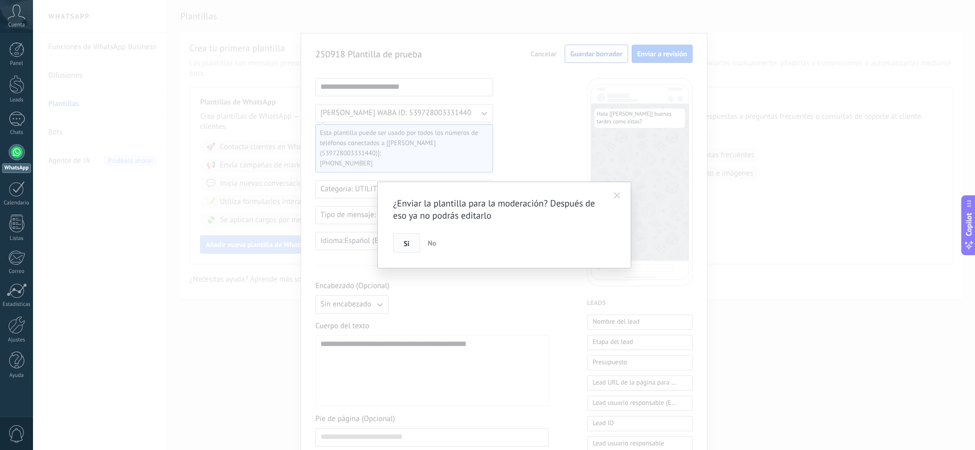
click at [406, 245] on span "Si" at bounding box center [407, 243] width 6 height 7
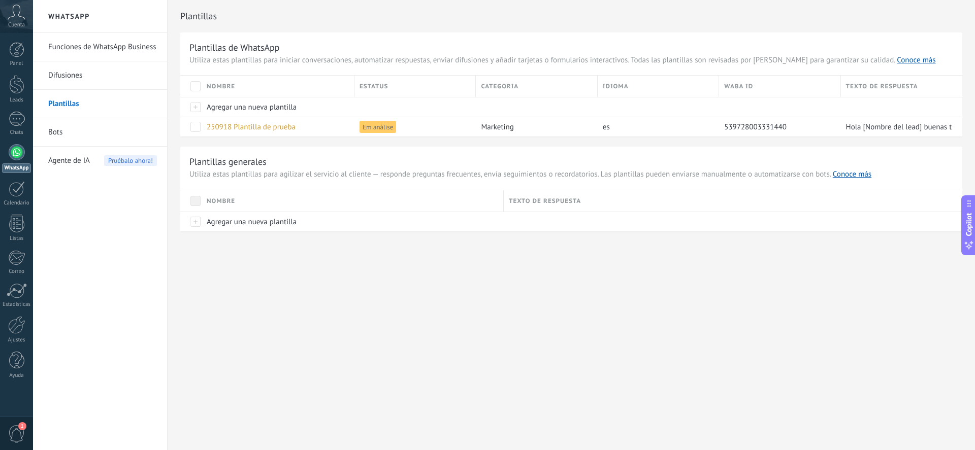
click at [61, 128] on link "Bots" at bounding box center [102, 132] width 109 height 28
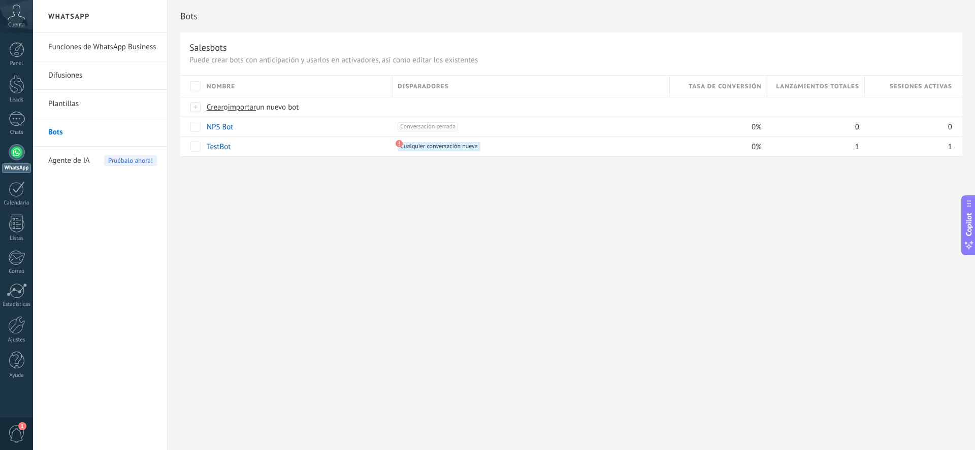
click at [66, 157] on span "Agente de IA" at bounding box center [69, 161] width 42 height 28
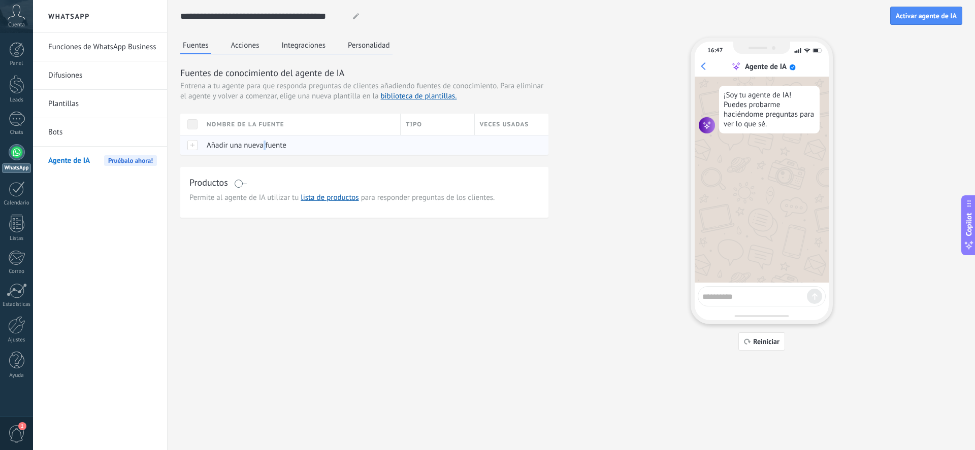
click at [264, 143] on span "Añadir una nueva fuente" at bounding box center [247, 146] width 80 height 10
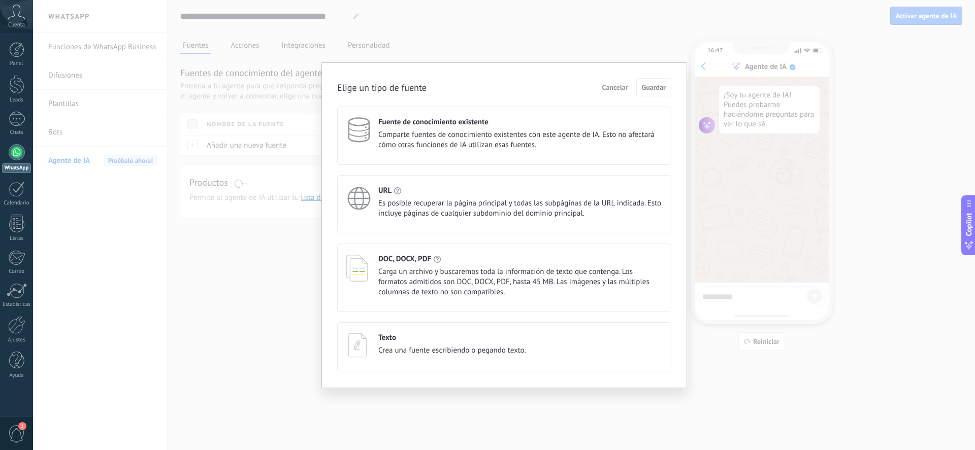
click at [284, 301] on div "Elige un tipo de fuente Cancelar Guardar Fuente de conocimiento existente Compa…" at bounding box center [504, 225] width 942 height 450
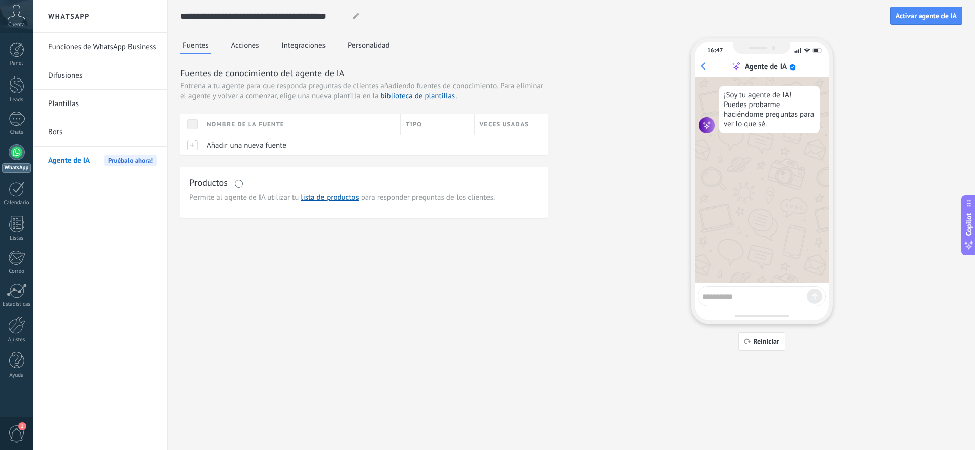
click at [252, 46] on button "Acciones" at bounding box center [246, 45] width 34 height 15
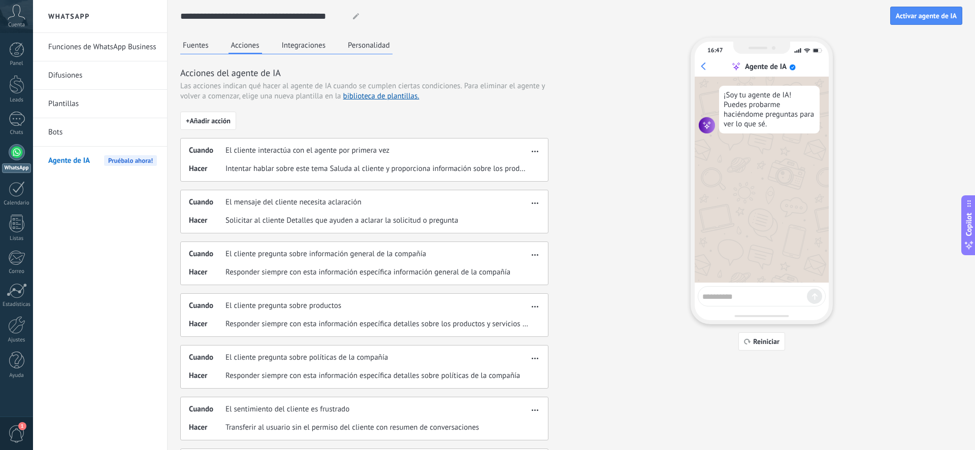
click at [305, 45] on button "Integraciones" at bounding box center [303, 45] width 49 height 15
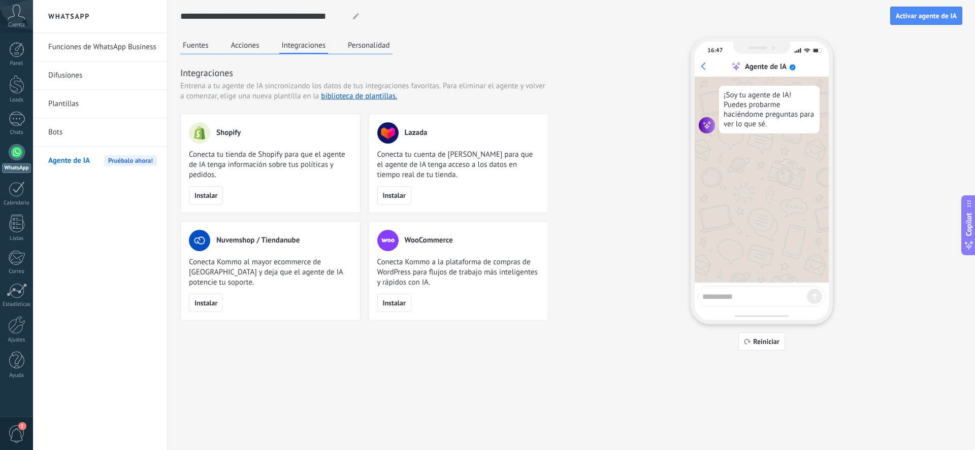
click at [370, 50] on button "Personalidad" at bounding box center [368, 45] width 47 height 15
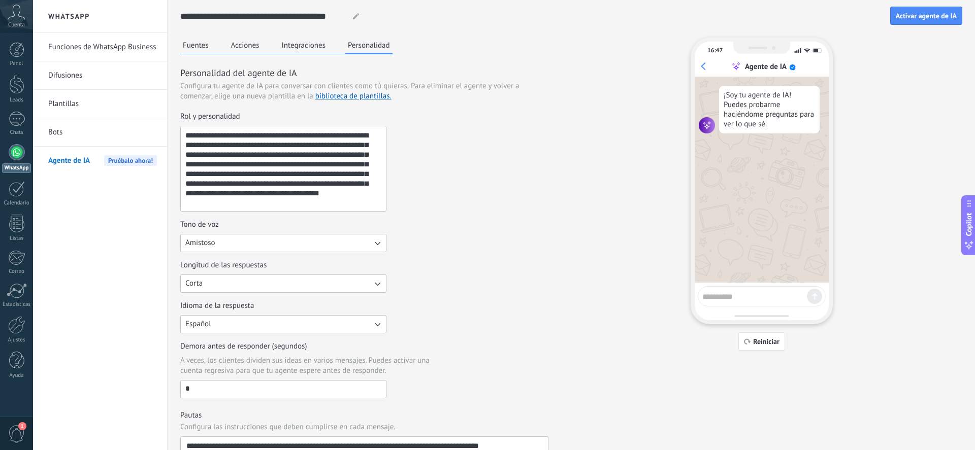
click at [24, 23] on span "Cuenta" at bounding box center [16, 25] width 17 height 7
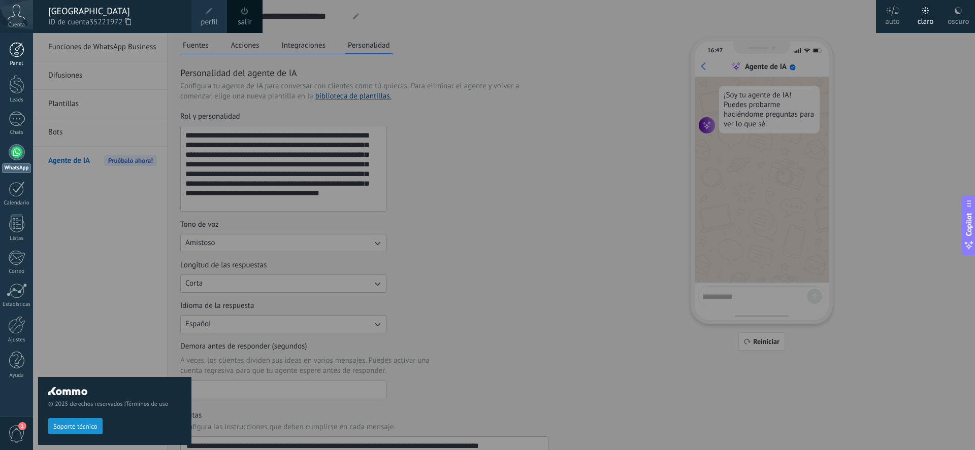
click at [23, 48] on div at bounding box center [16, 49] width 15 height 15
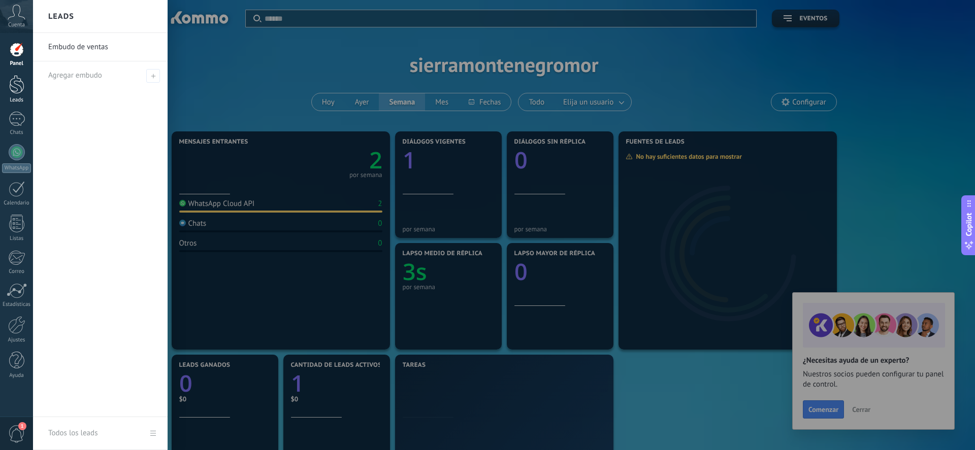
click at [23, 79] on div at bounding box center [16, 84] width 15 height 19
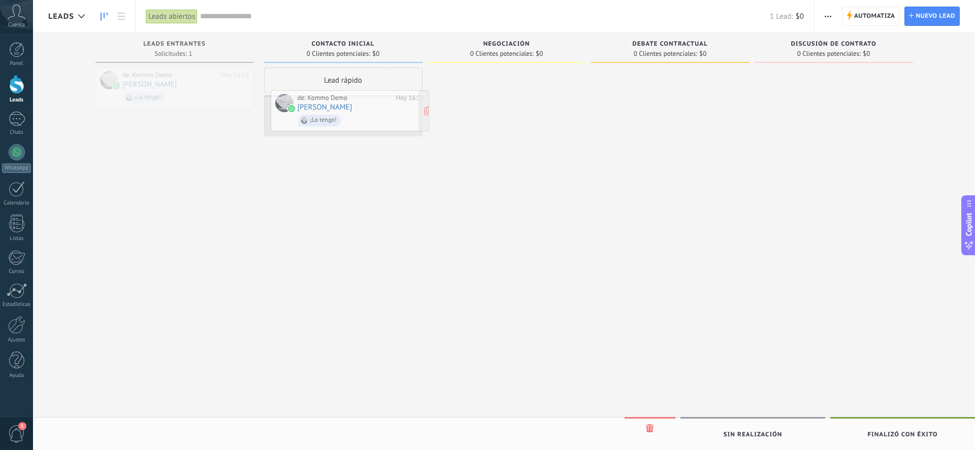
drag, startPoint x: 172, startPoint y: 87, endPoint x: 345, endPoint y: 107, distance: 174.4
drag, startPoint x: 476, startPoint y: 77, endPoint x: 356, endPoint y: 106, distance: 123.2
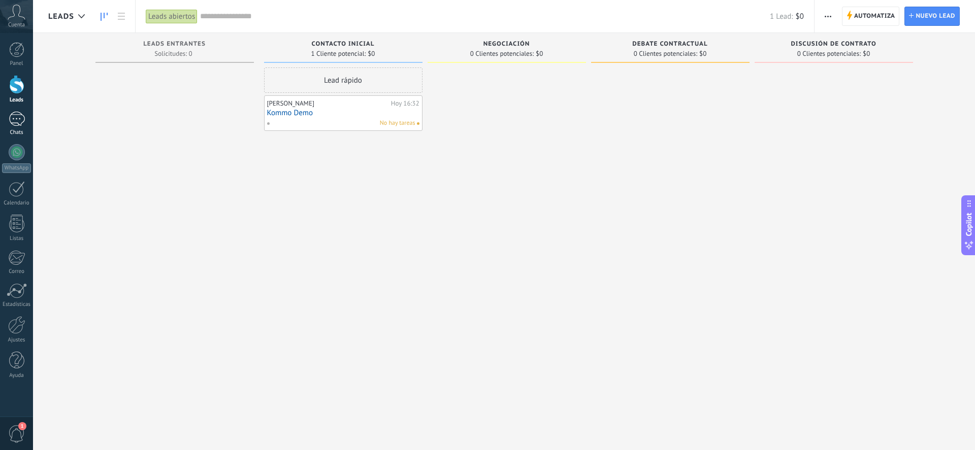
click at [23, 126] on link "Chats" at bounding box center [16, 124] width 33 height 24
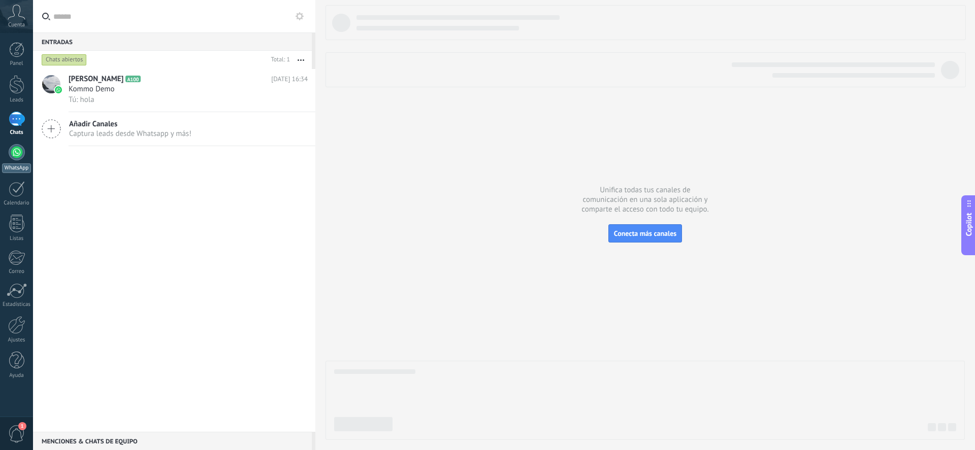
click at [24, 156] on link "WhatsApp" at bounding box center [16, 158] width 33 height 29
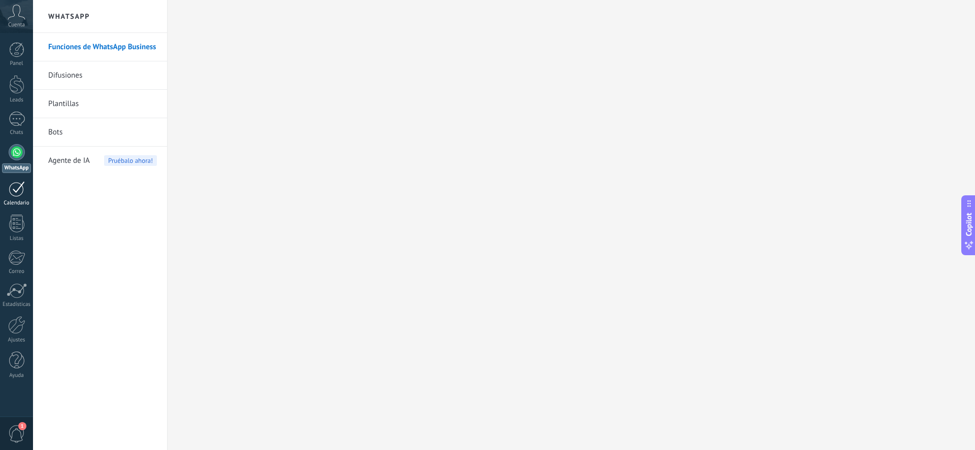
click at [21, 189] on div at bounding box center [17, 189] width 16 height 16
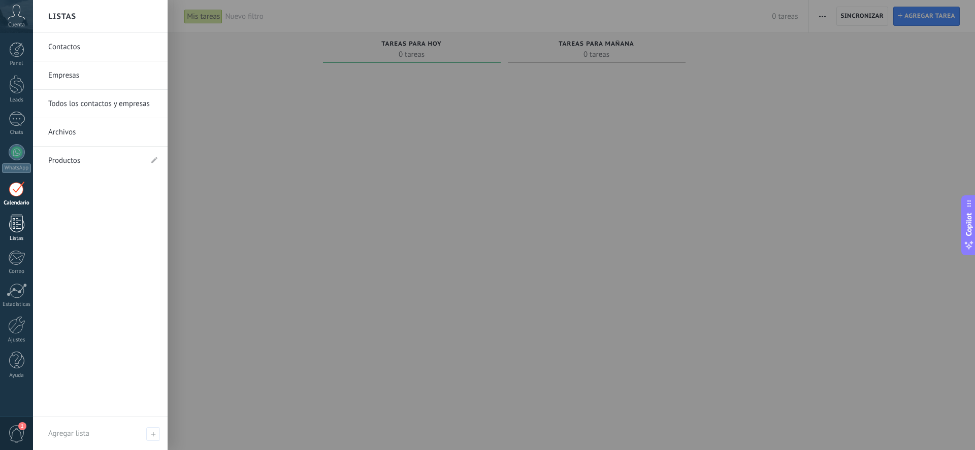
click at [21, 226] on div at bounding box center [16, 224] width 15 height 18
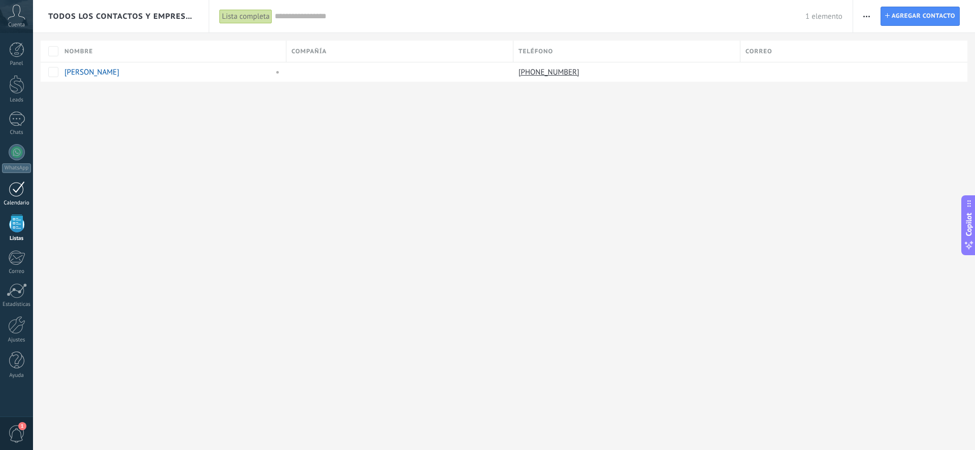
click at [19, 194] on div at bounding box center [17, 189] width 16 height 16
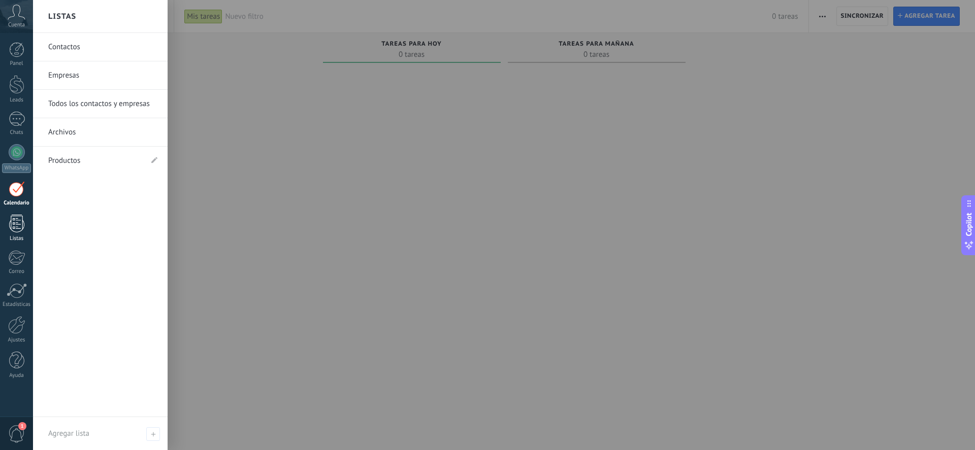
click at [13, 227] on div at bounding box center [16, 224] width 15 height 18
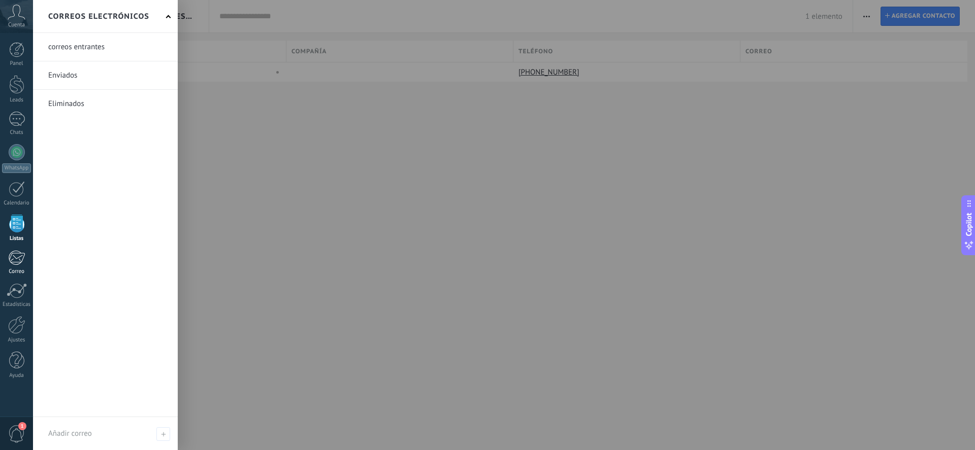
click at [16, 271] on div "Correo" at bounding box center [16, 272] width 29 height 7
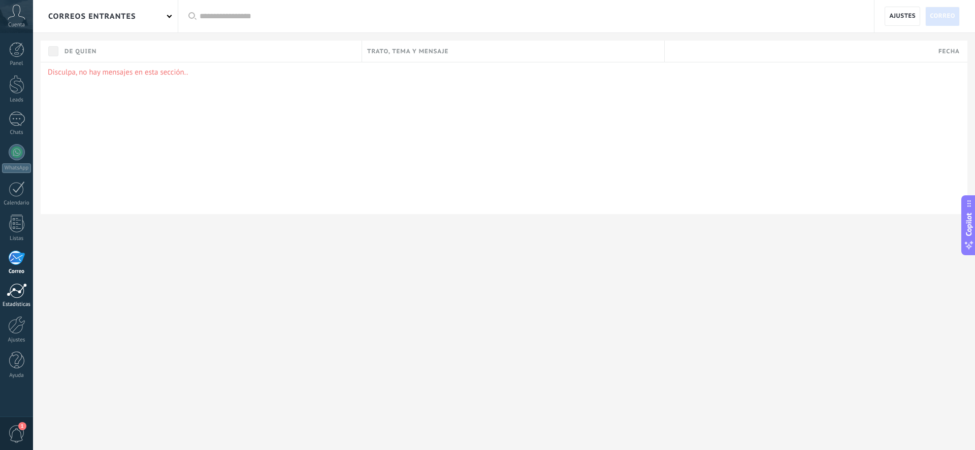
click at [12, 304] on div "Estadísticas" at bounding box center [16, 305] width 29 height 7
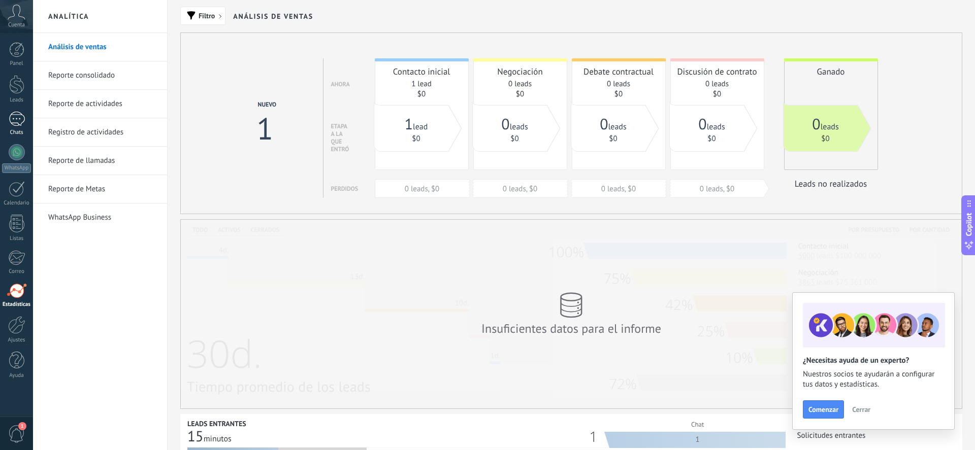
click at [26, 125] on link "Chats" at bounding box center [16, 124] width 33 height 24
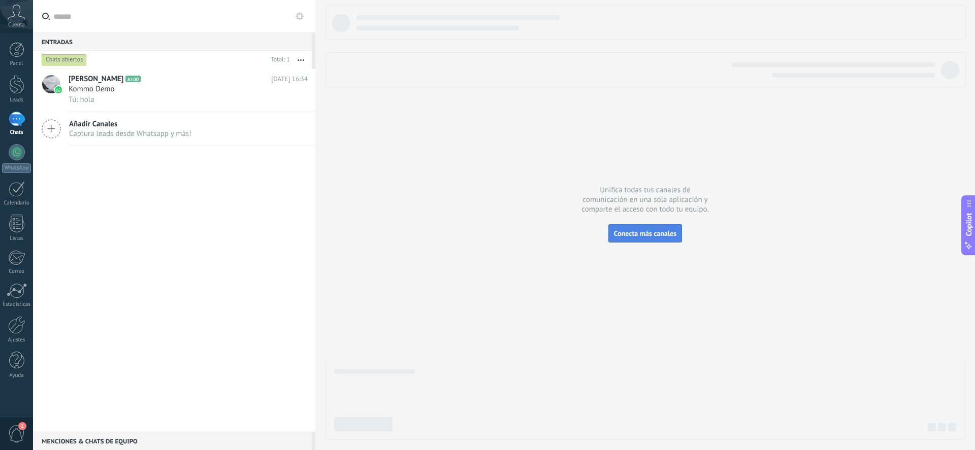
click at [649, 239] on button "Conecta más canales" at bounding box center [645, 233] width 74 height 18
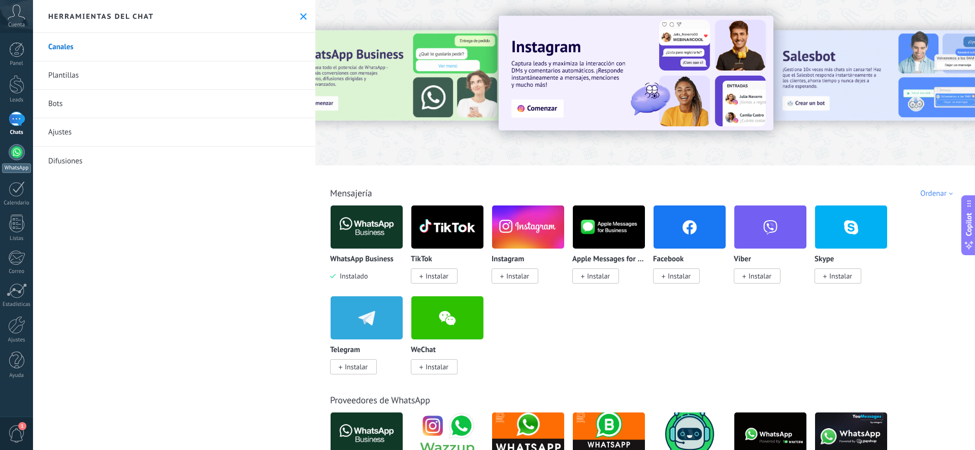
click at [18, 157] on div at bounding box center [17, 152] width 16 height 16
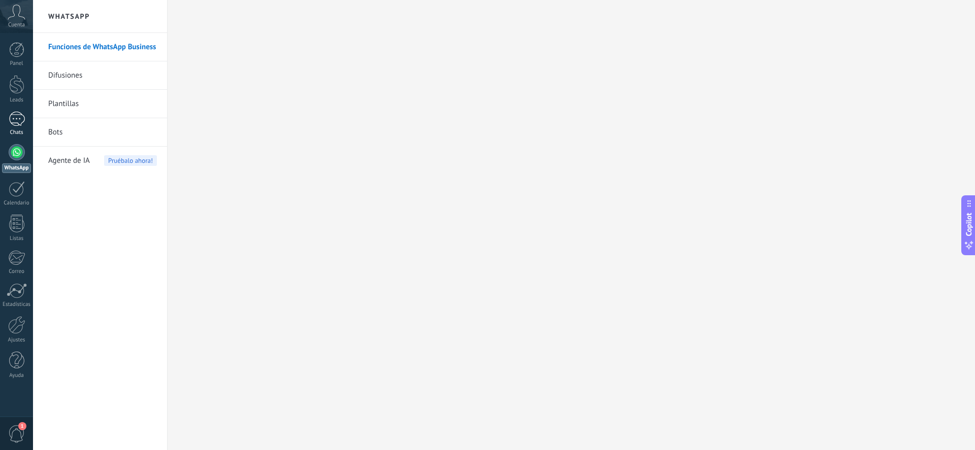
click at [10, 121] on div at bounding box center [17, 119] width 16 height 15
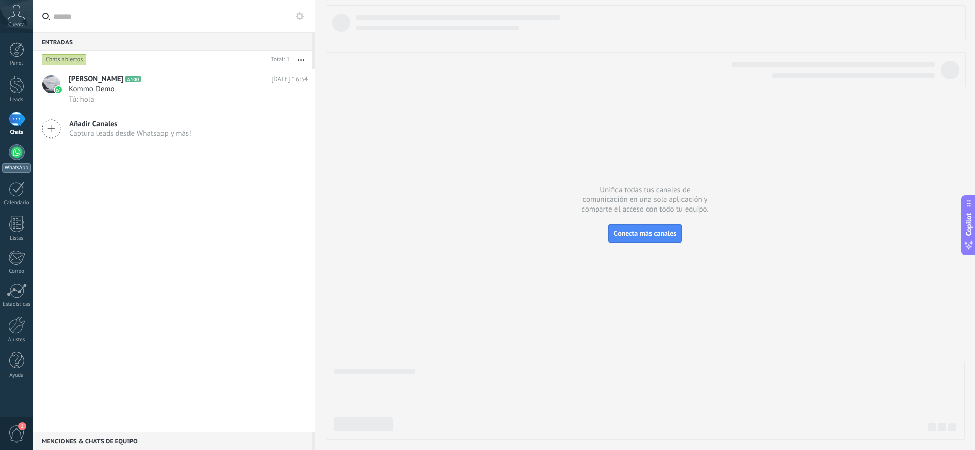
click at [18, 160] on link "WhatsApp" at bounding box center [16, 158] width 33 height 29
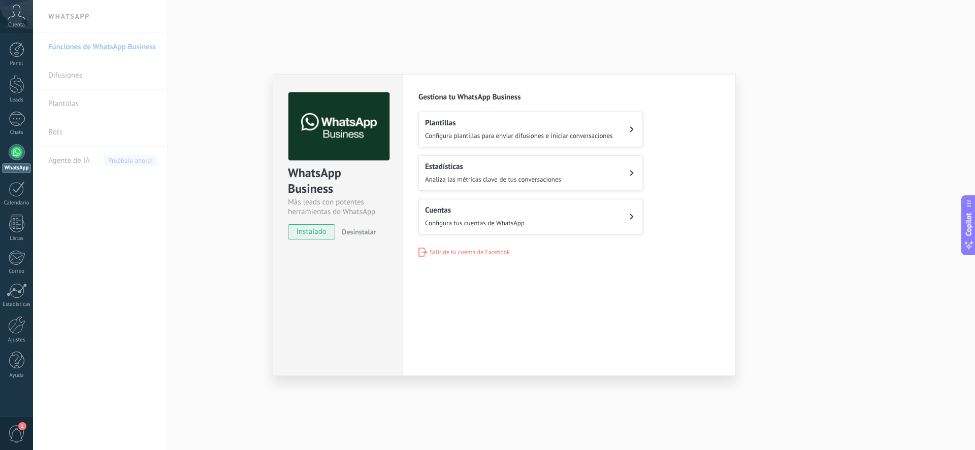
click at [550, 176] on span "Analiza las métricas clave de tus conversaciones" at bounding box center [493, 179] width 136 height 9
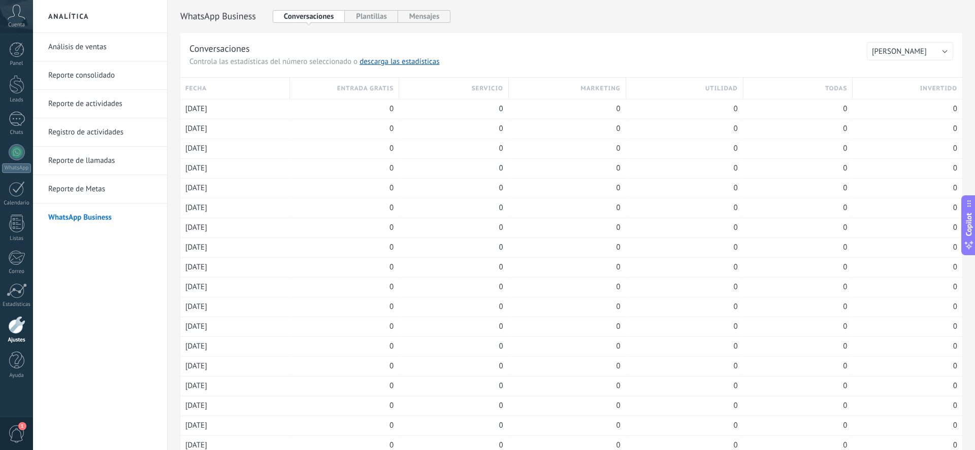
click at [77, 197] on link "Reporte de Metas" at bounding box center [102, 189] width 109 height 28
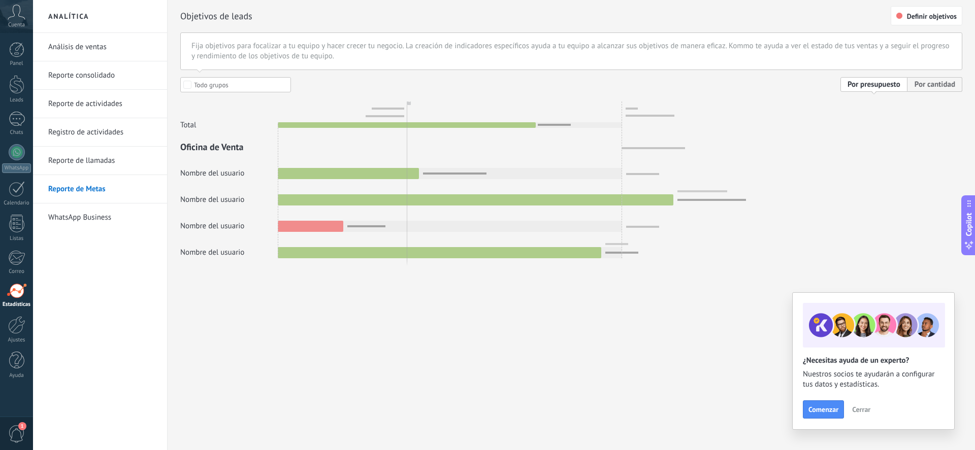
click at [97, 171] on link "Reporte de llamadas" at bounding box center [102, 161] width 109 height 28
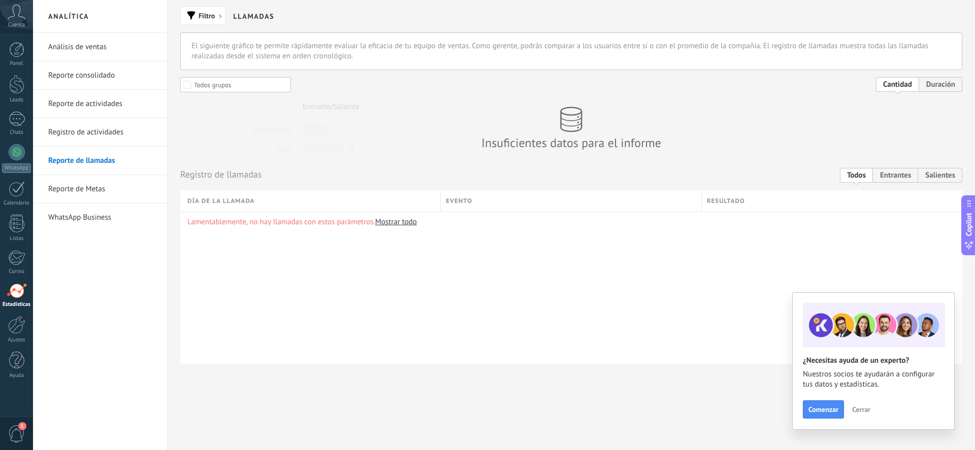
click at [91, 226] on link "WhatsApp Business" at bounding box center [102, 218] width 109 height 28
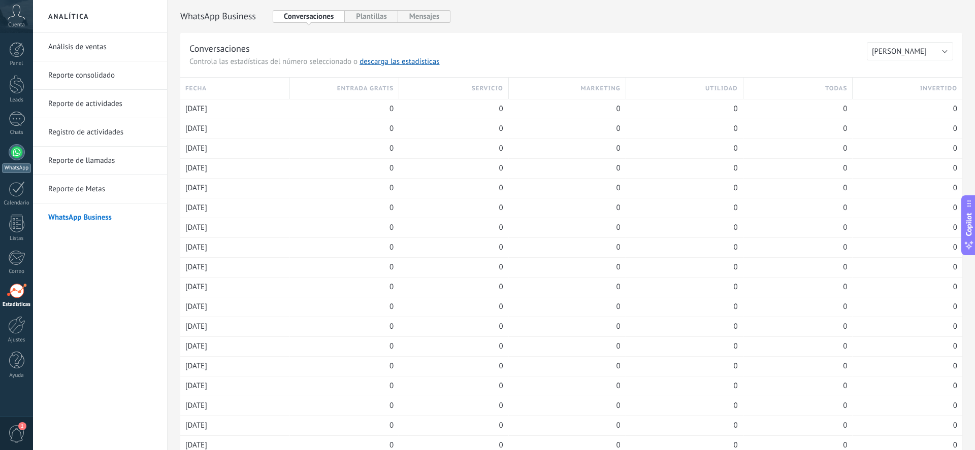
click at [20, 154] on div at bounding box center [17, 152] width 16 height 16
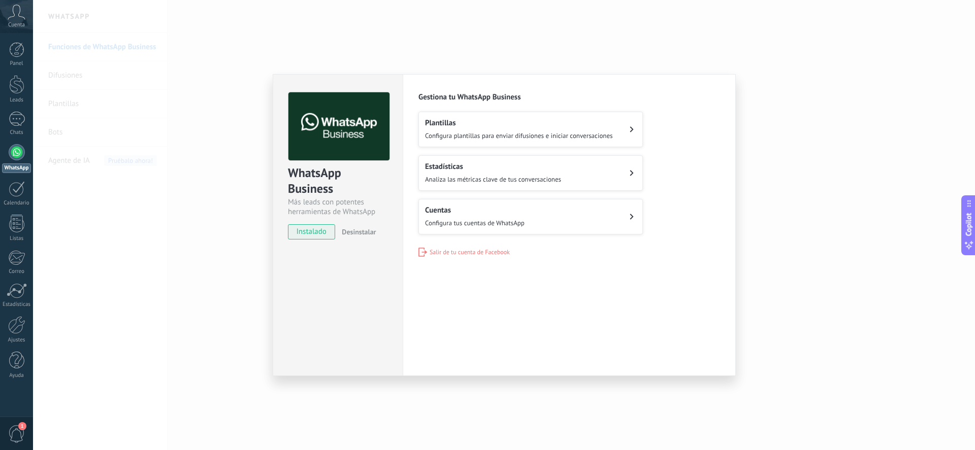
click at [607, 140] on span "Configura plantillas para enviar difusiones e iniciar conversaciones" at bounding box center [519, 136] width 188 height 9
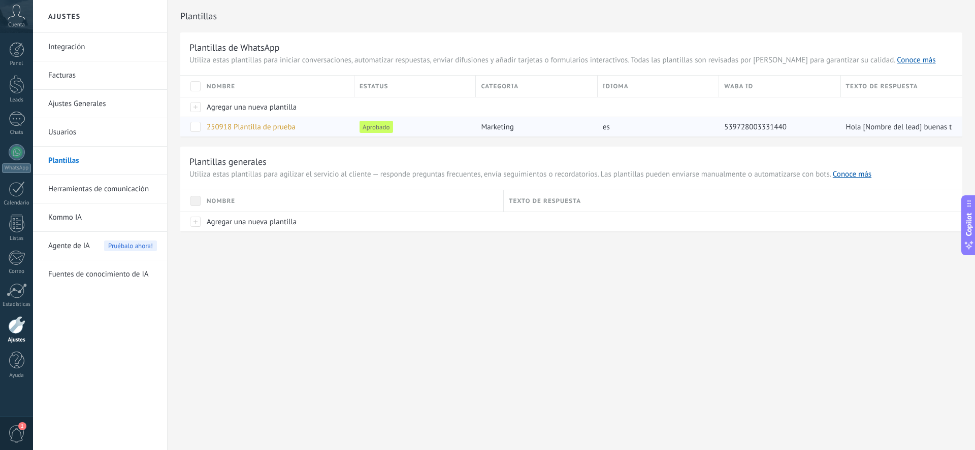
click at [256, 132] on div "250918 Plantilla de prueba" at bounding box center [276, 126] width 148 height 19
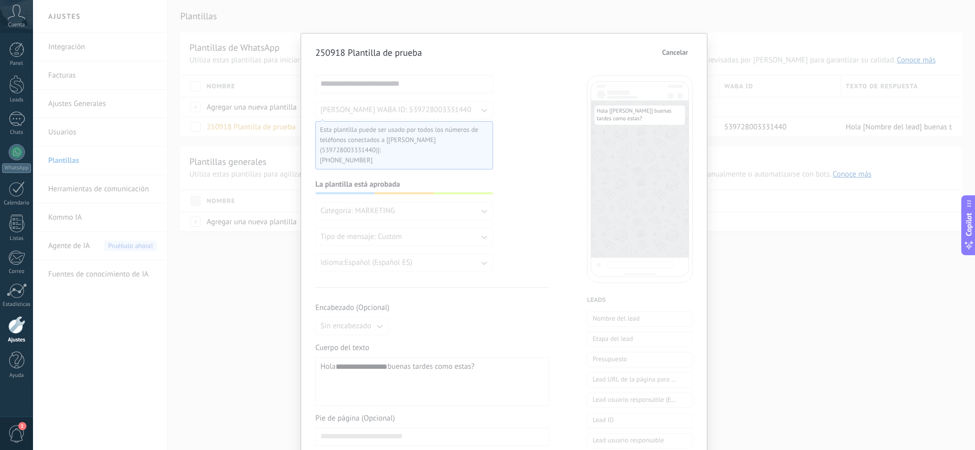
click at [681, 56] on span "Cancelar" at bounding box center [675, 52] width 26 height 7
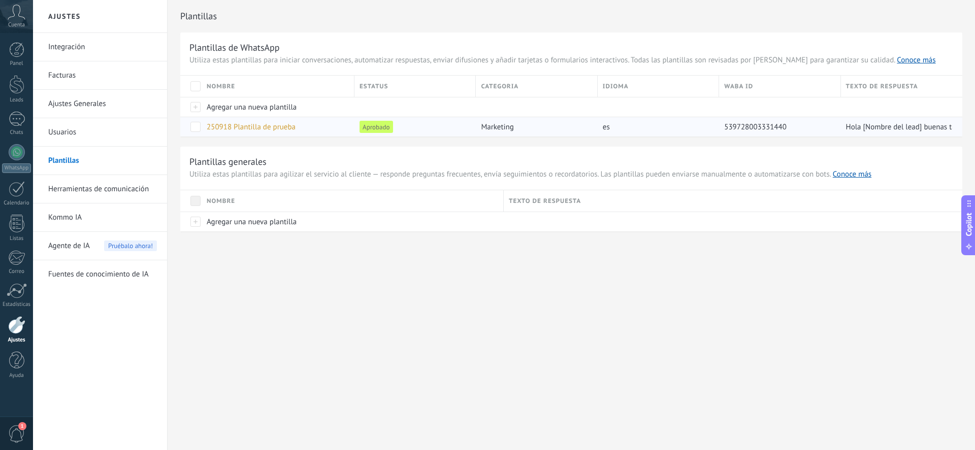
click at [195, 127] on span at bounding box center [195, 127] width 10 height 10
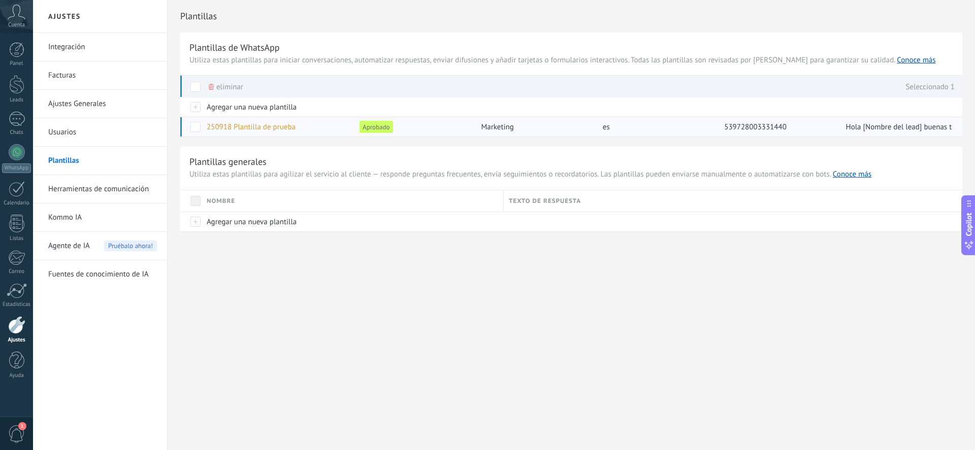
click at [195, 127] on span at bounding box center [195, 127] width 10 height 10
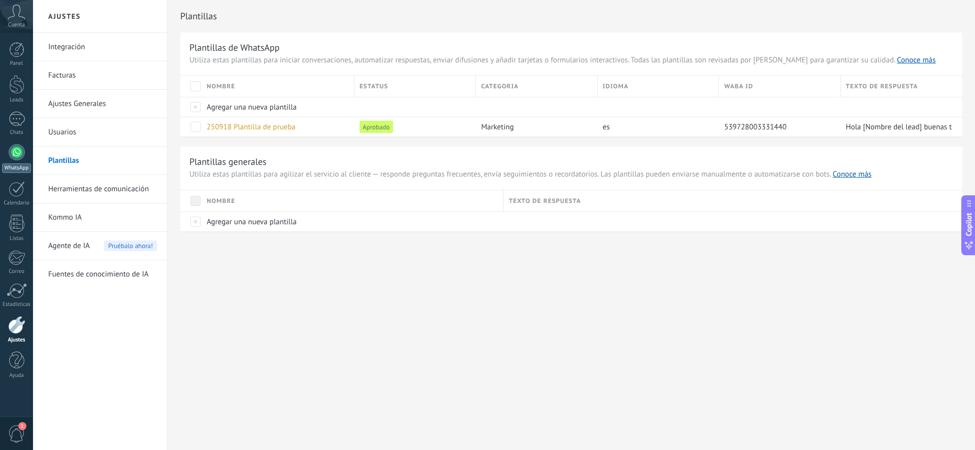
click at [21, 147] on div at bounding box center [17, 152] width 16 height 16
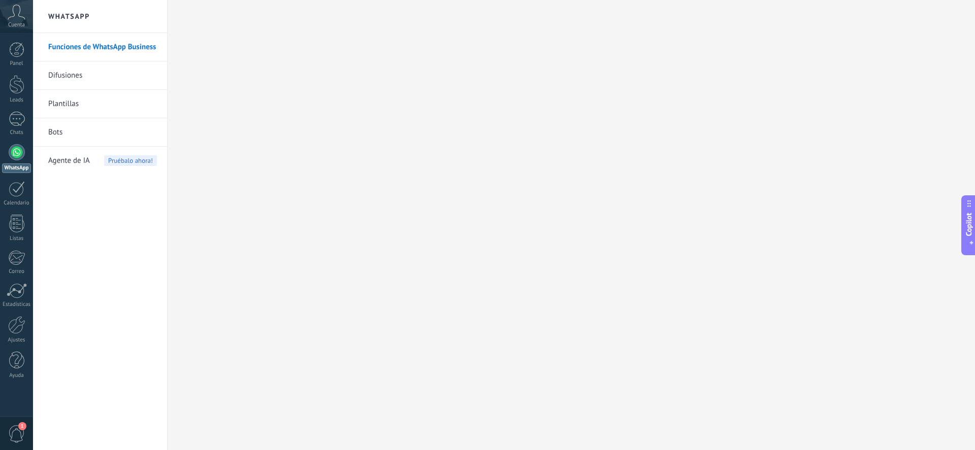
click at [82, 79] on link "Difusiones" at bounding box center [102, 75] width 109 height 28
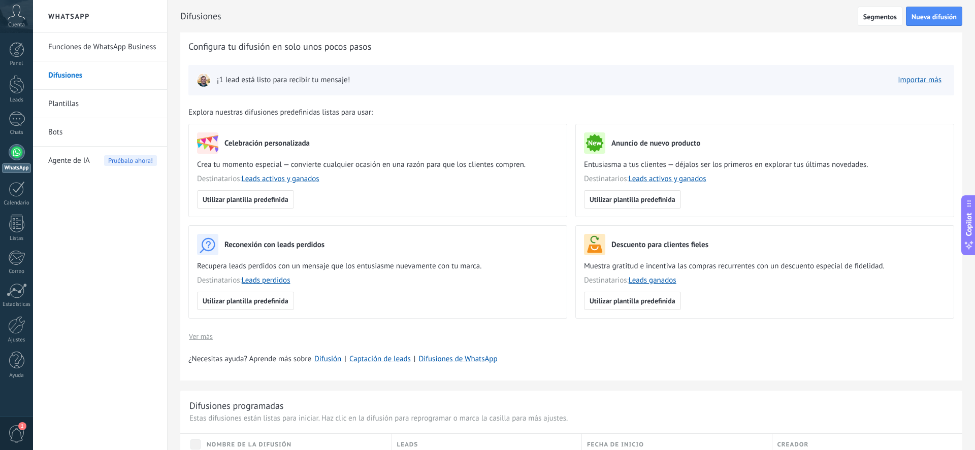
click at [79, 107] on link "Plantillas" at bounding box center [102, 104] width 109 height 28
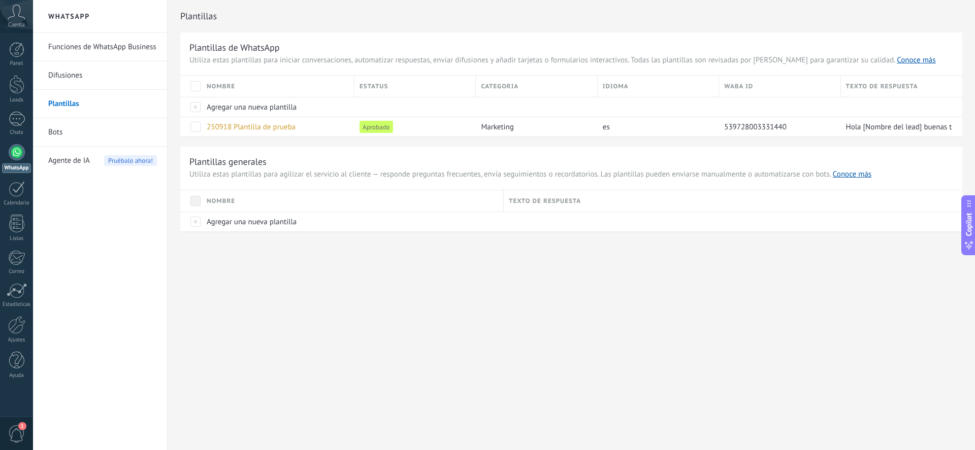
click at [69, 131] on link "Bots" at bounding box center [102, 132] width 109 height 28
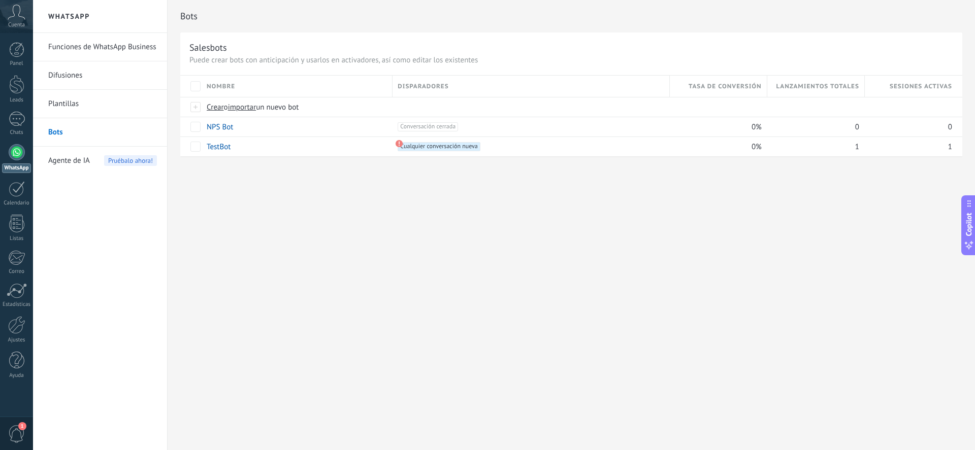
click at [61, 108] on link "Plantillas" at bounding box center [102, 104] width 109 height 28
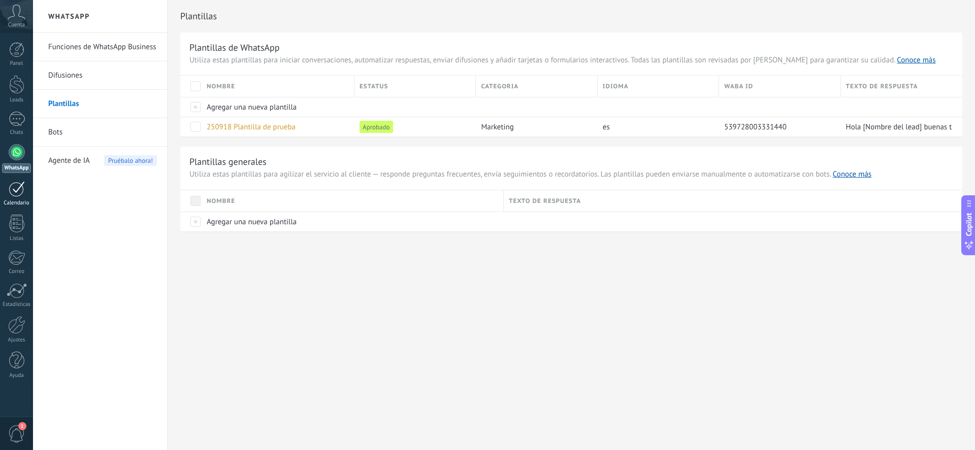
click at [18, 193] on div at bounding box center [17, 189] width 16 height 16
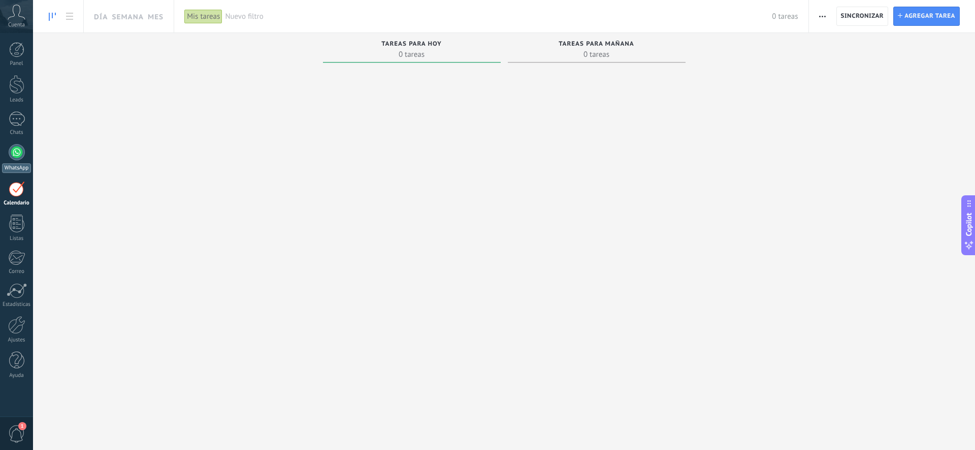
click at [24, 147] on link "WhatsApp" at bounding box center [16, 158] width 33 height 29
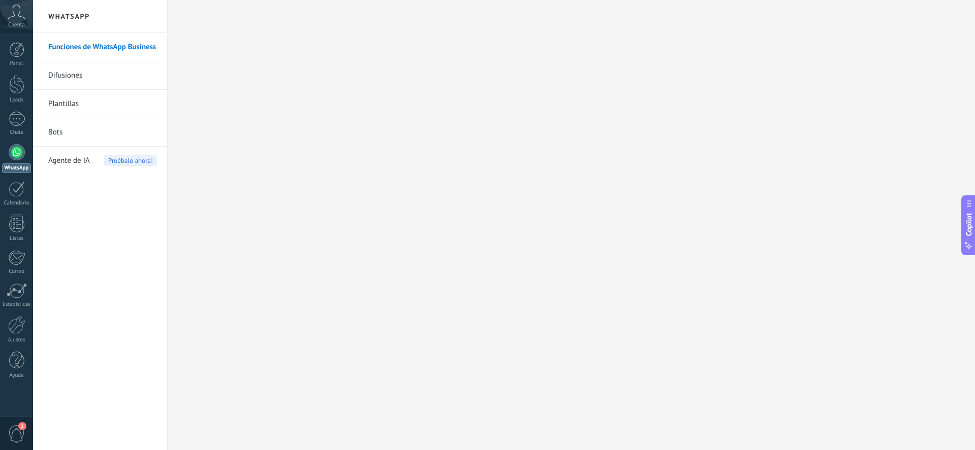
click at [102, 76] on link "Difusiones" at bounding box center [102, 75] width 109 height 28
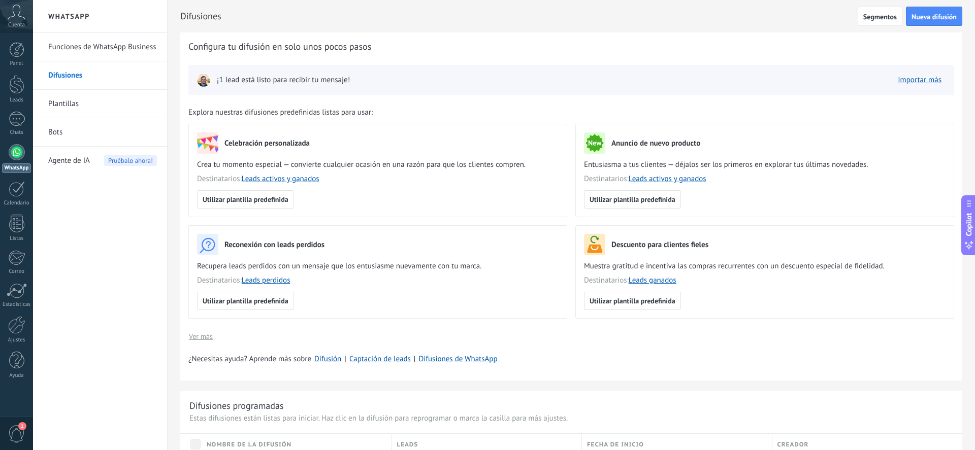
scroll to position [1, 0]
click at [945, 16] on span "Nueva difusión" at bounding box center [934, 16] width 45 height 7
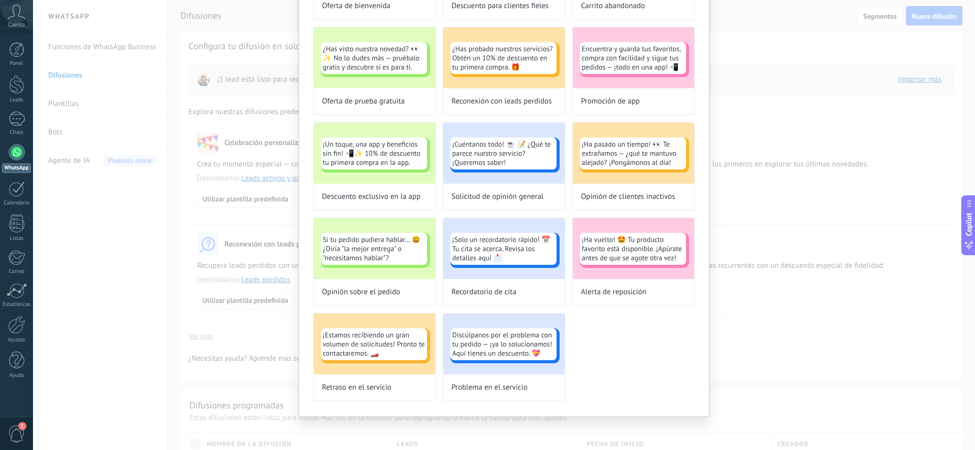
scroll to position [0, 0]
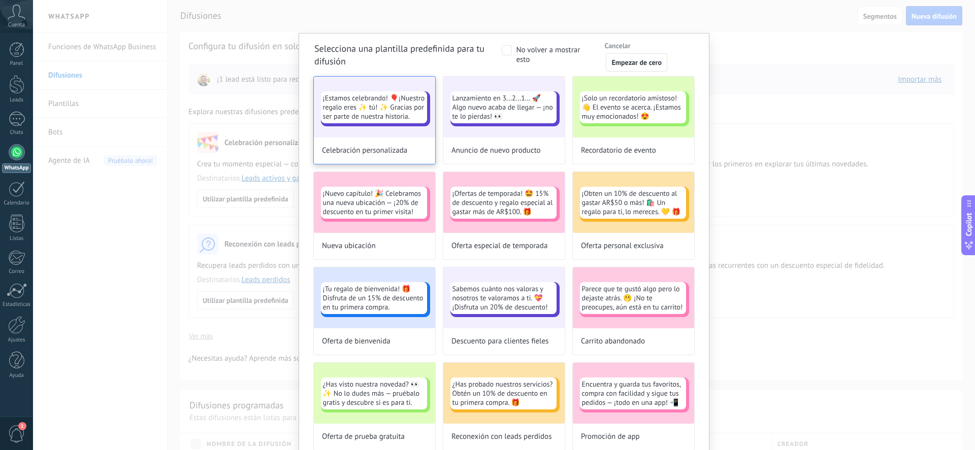
click at [382, 110] on span "¡Estamos celebrando! 🎈¡Nuestro regalo eres ✨ tú! ✨ Gracias por ser parte de nue…" at bounding box center [374, 106] width 102 height 27
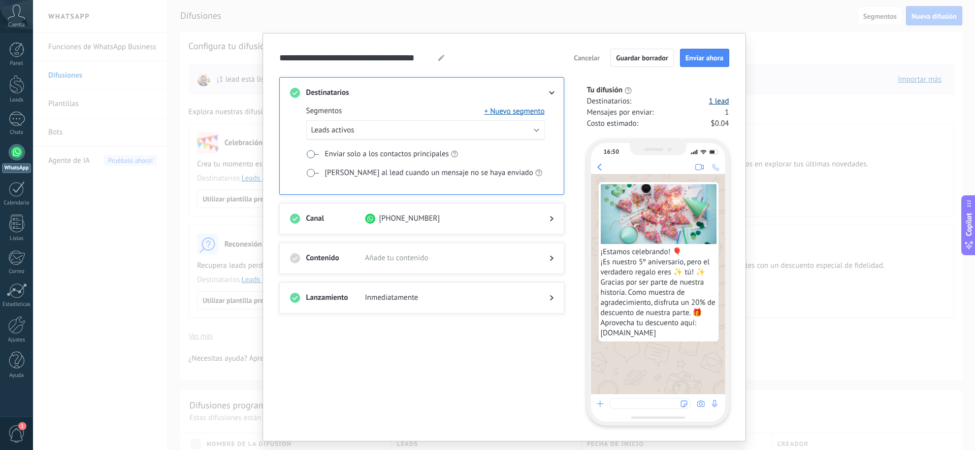
click at [716, 104] on link "1 lead" at bounding box center [719, 101] width 20 height 10
click at [709, 63] on button "Enviar ahora" at bounding box center [704, 58] width 49 height 18
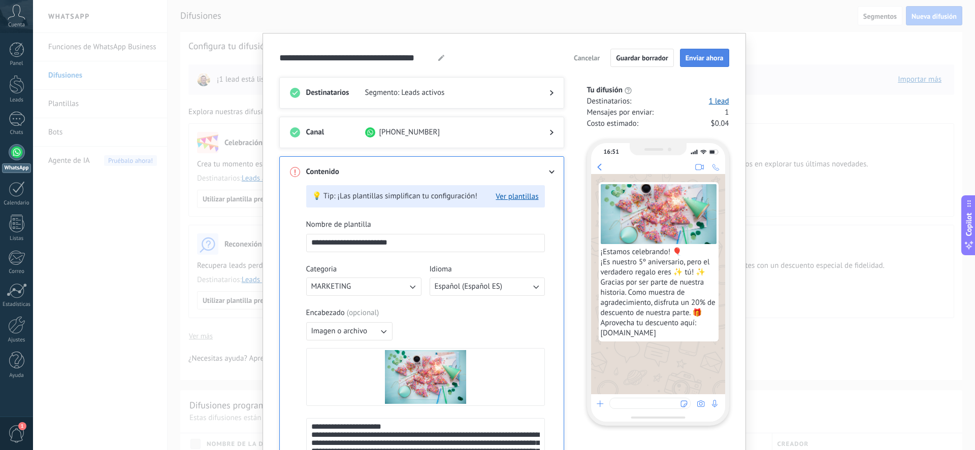
click at [714, 56] on span "Enviar ahora" at bounding box center [705, 57] width 38 height 7
click at [586, 60] on span "Cancelar" at bounding box center [587, 57] width 26 height 7
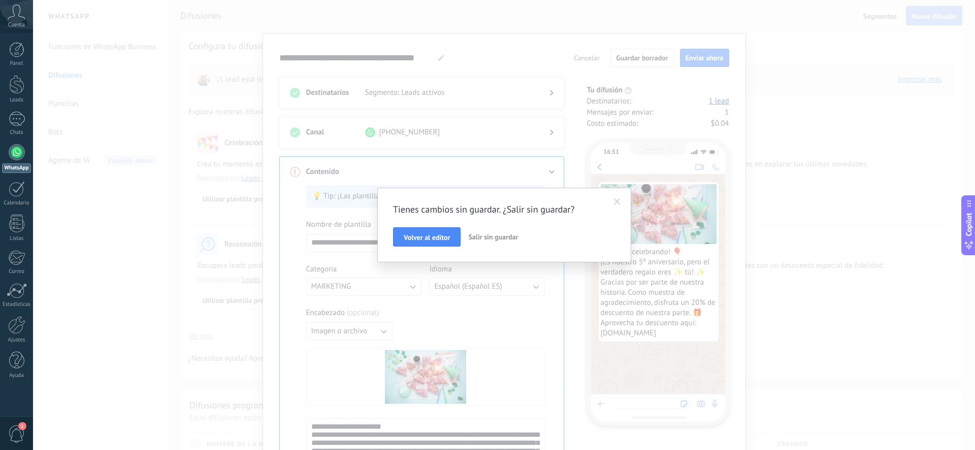
click at [494, 244] on button "Salir sin guardar" at bounding box center [493, 237] width 58 height 19
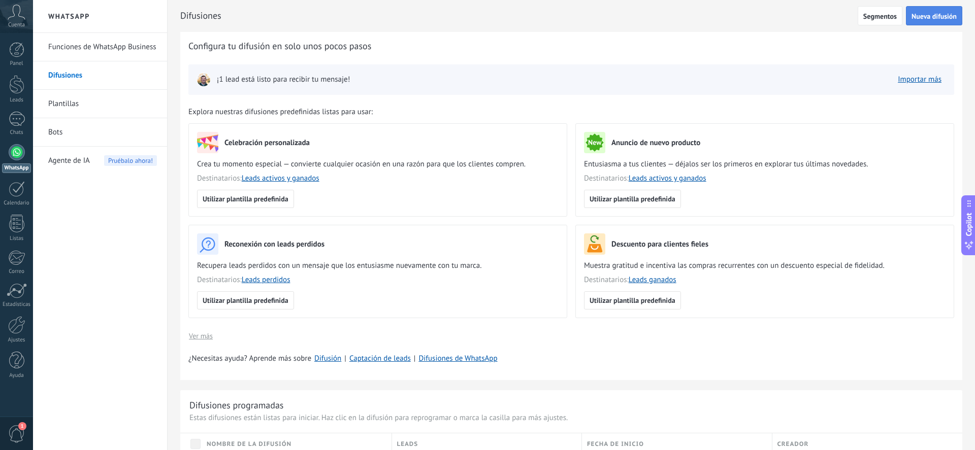
click at [949, 14] on span "Nueva difusión" at bounding box center [934, 16] width 45 height 7
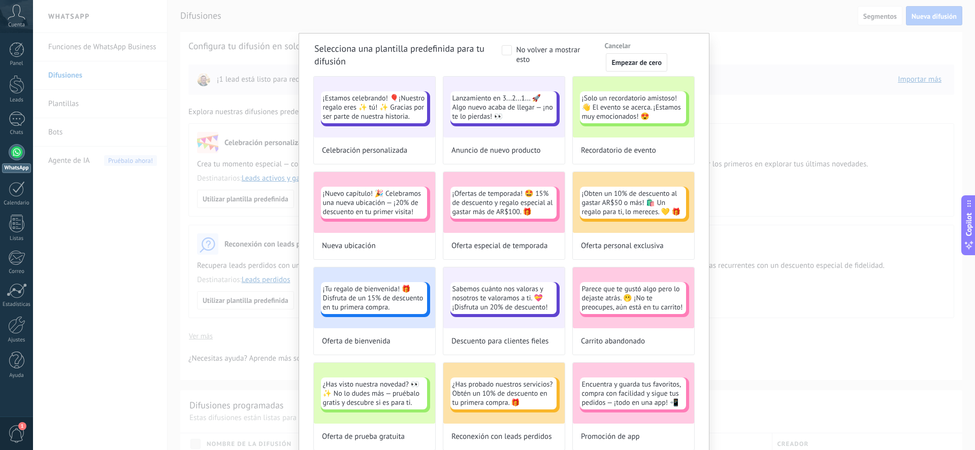
click at [638, 72] on div "Selecciona una plantilla predefinida para tu difusión No volver a mostrar esto …" at bounding box center [503, 392] width 379 height 692
click at [629, 59] on span "Empezar de cero" at bounding box center [636, 62] width 50 height 7
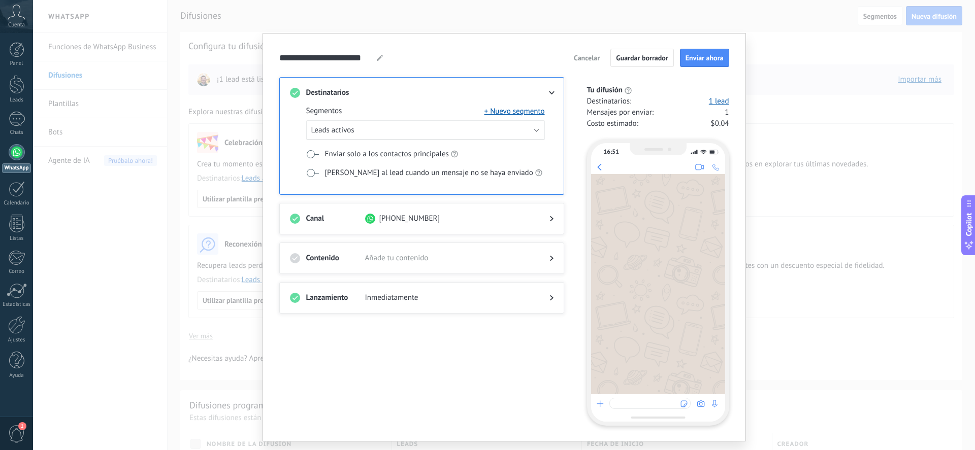
click at [474, 262] on span "Añade tu contenido" at bounding box center [449, 258] width 168 height 10
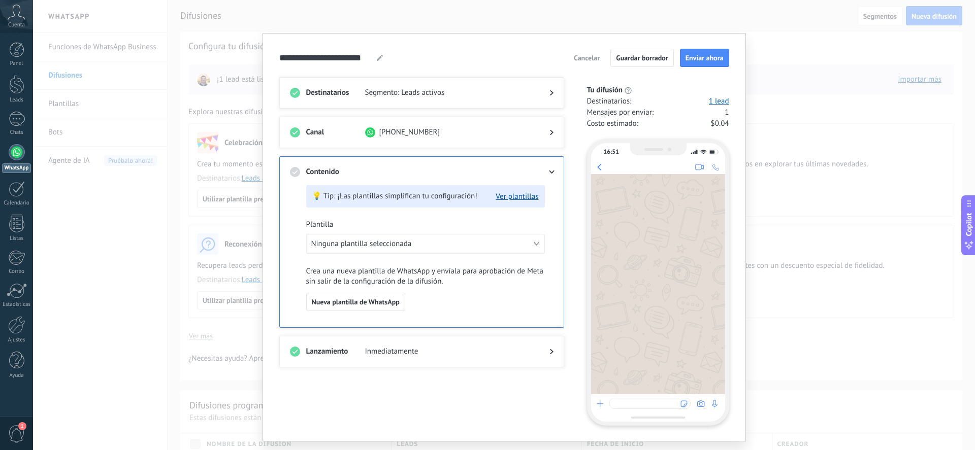
click at [416, 255] on div "💡 Tip: ¡Las plantillas simplifican tu configuración! Ver plantillas Plantilla N…" at bounding box center [425, 255] width 239 height 140
click at [426, 248] on button "Ninguna plantilla seleccionada" at bounding box center [425, 244] width 239 height 20
click at [391, 282] on span "250918 Plantilla de prueba" at bounding box center [355, 280] width 89 height 10
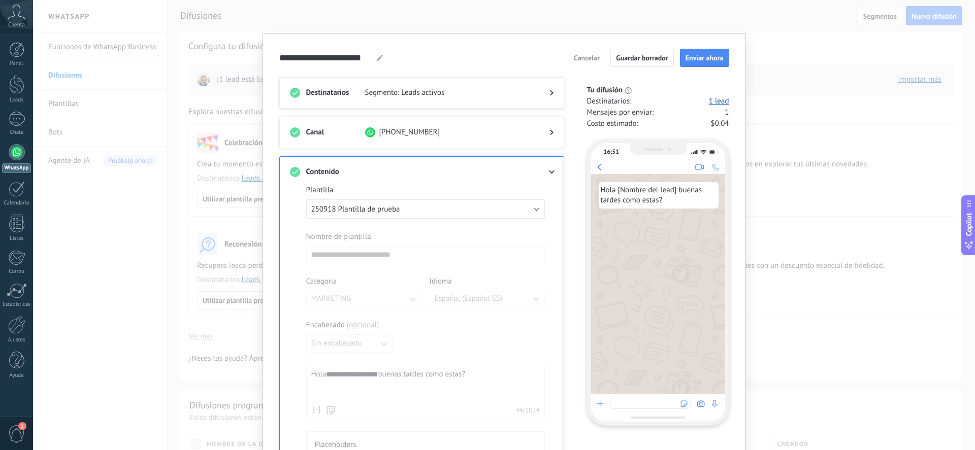
click at [707, 69] on div "**********" at bounding box center [504, 365] width 450 height 633
click at [711, 62] on button "Enviar ahora" at bounding box center [704, 58] width 49 height 18
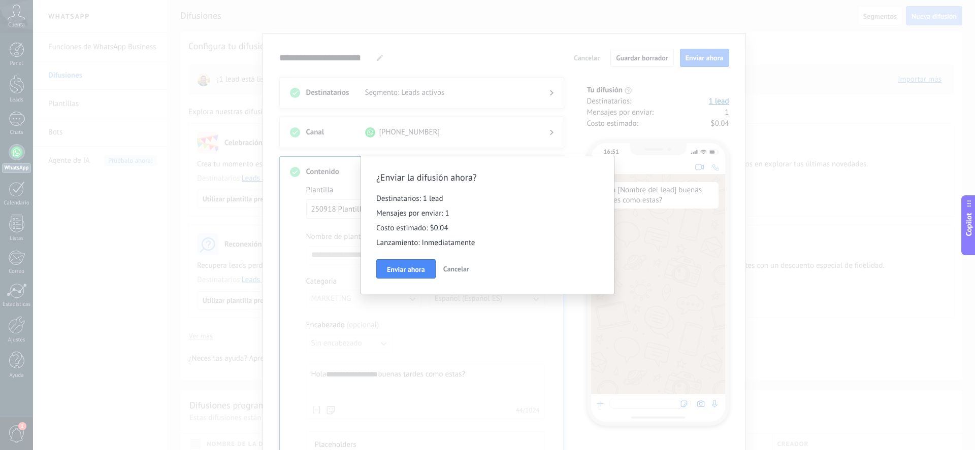
click at [463, 271] on span "Cancelar" at bounding box center [456, 269] width 26 height 9
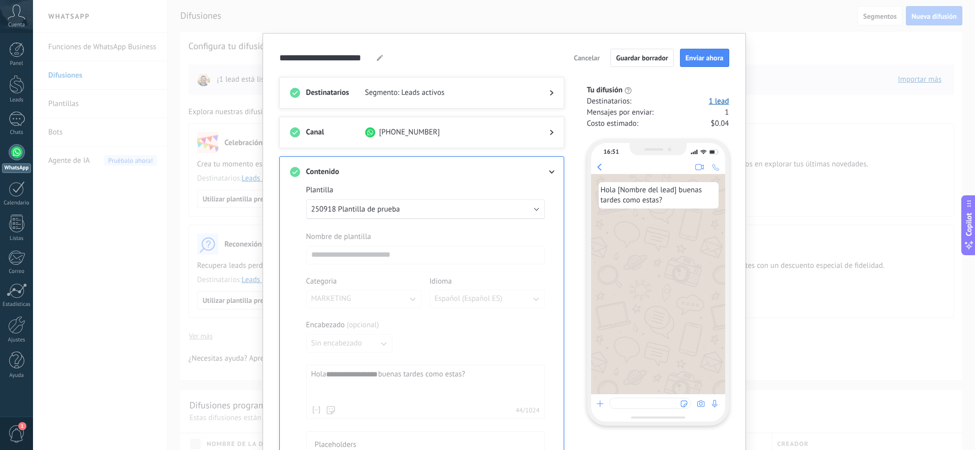
click at [529, 101] on div at bounding box center [422, 103] width 264 height 10
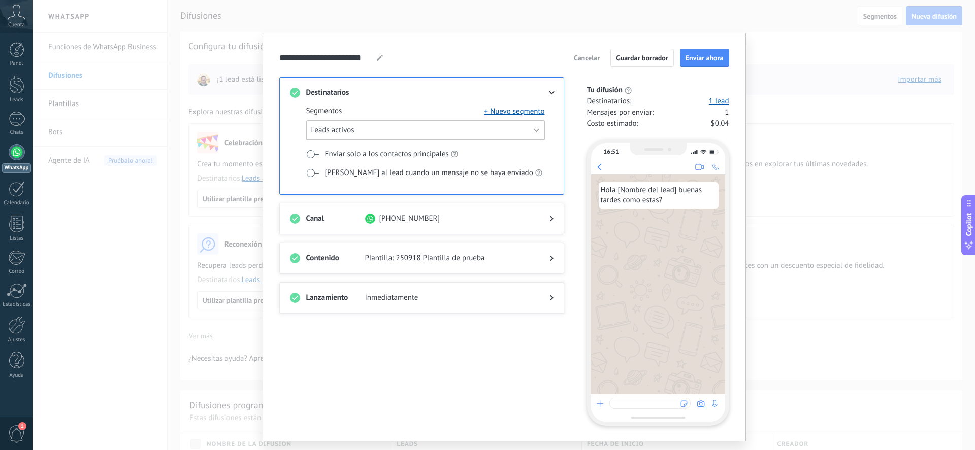
click at [537, 131] on button "Leads activos" at bounding box center [425, 130] width 239 height 20
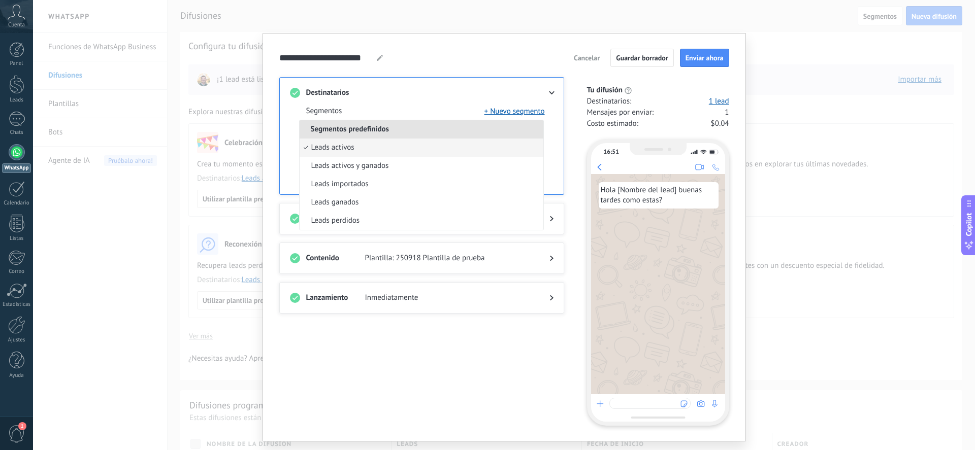
click at [434, 99] on div "Segmentos + Nuevo segmento Segmentos predefinidos Leads activos Leads activos y…" at bounding box center [422, 146] width 264 height 96
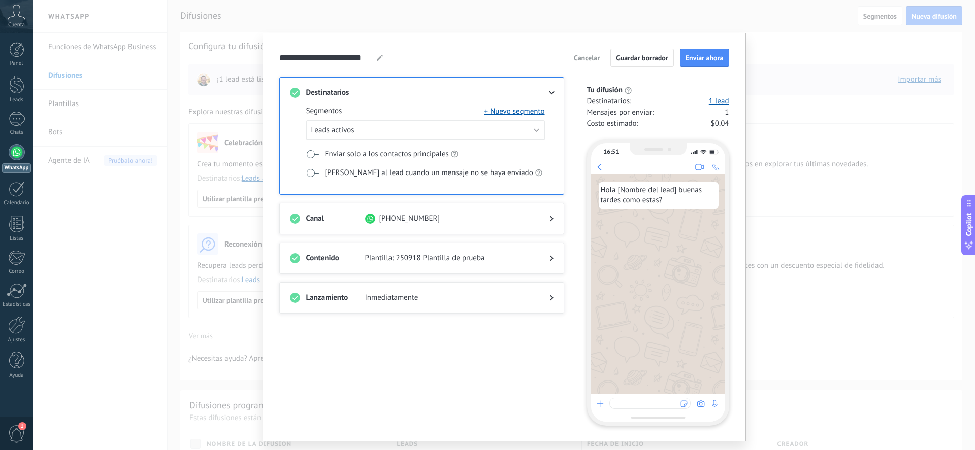
click at [306, 156] on span at bounding box center [312, 154] width 13 height 8
click at [314, 175] on span at bounding box center [312, 173] width 13 height 8
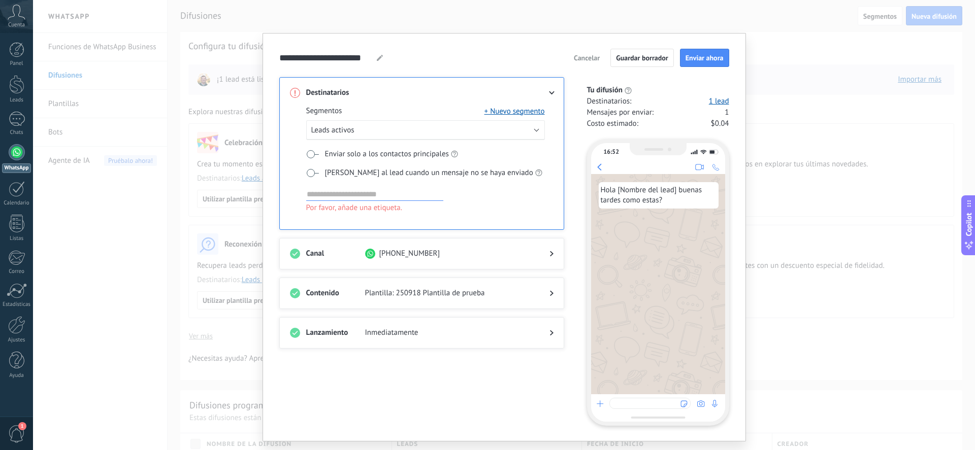
click at [311, 175] on span at bounding box center [312, 173] width 13 height 8
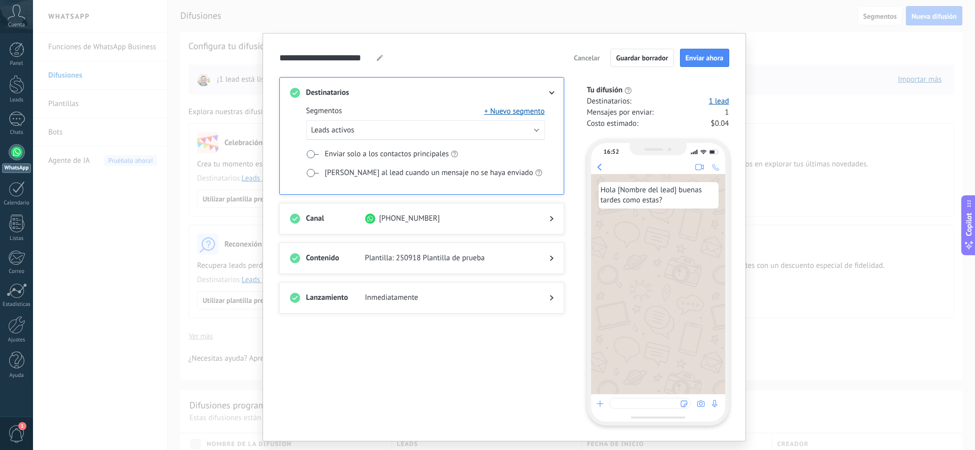
click at [306, 152] on span at bounding box center [312, 154] width 13 height 8
click at [415, 131] on button "Leads activos" at bounding box center [425, 130] width 239 height 20
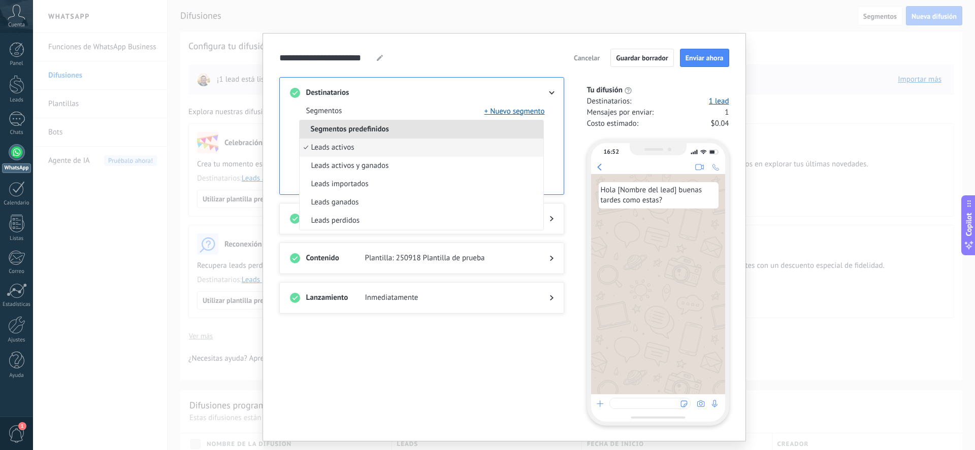
click at [504, 73] on div "**********" at bounding box center [504, 237] width 450 height 377
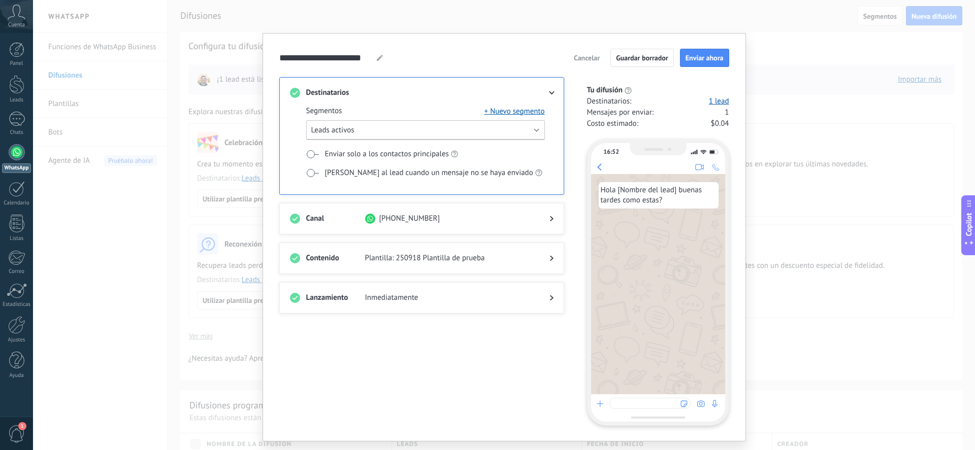
click at [533, 126] on button "Leads activos" at bounding box center [425, 130] width 239 height 20
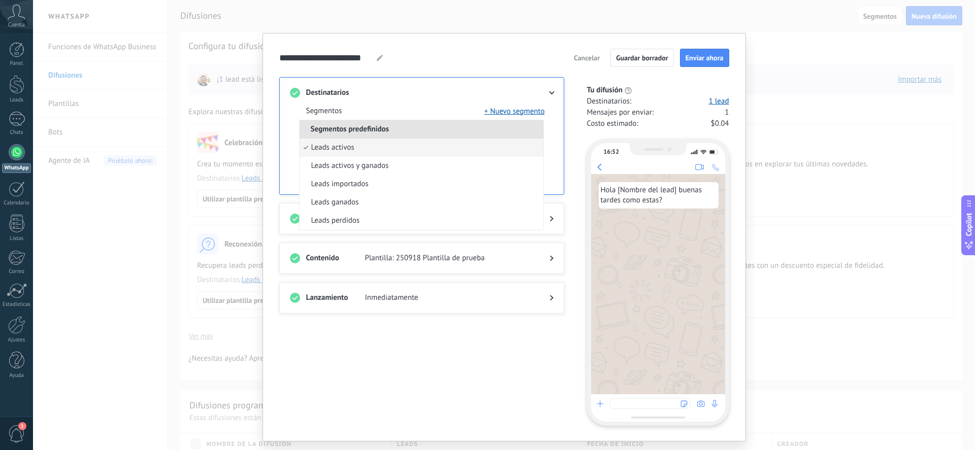
click at [410, 150] on li "Leads activos" at bounding box center [422, 148] width 244 height 18
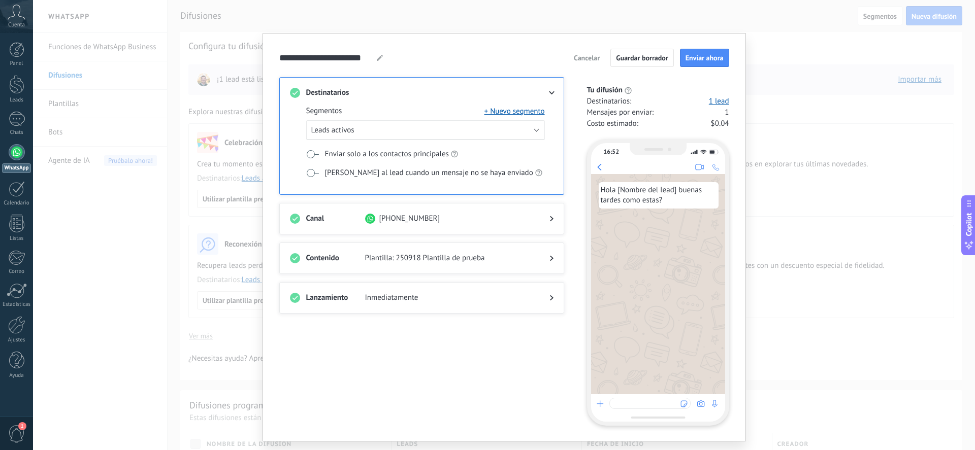
scroll to position [24, 0]
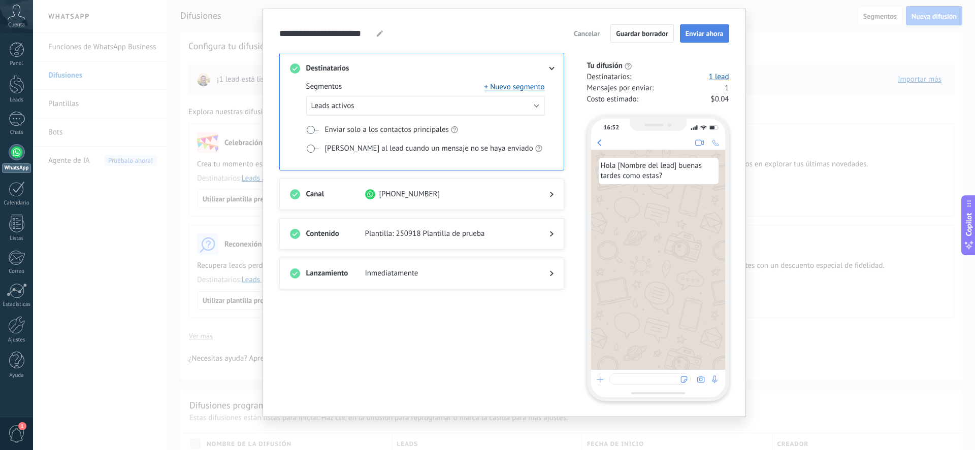
click at [701, 34] on span "Enviar ahora" at bounding box center [705, 33] width 38 height 7
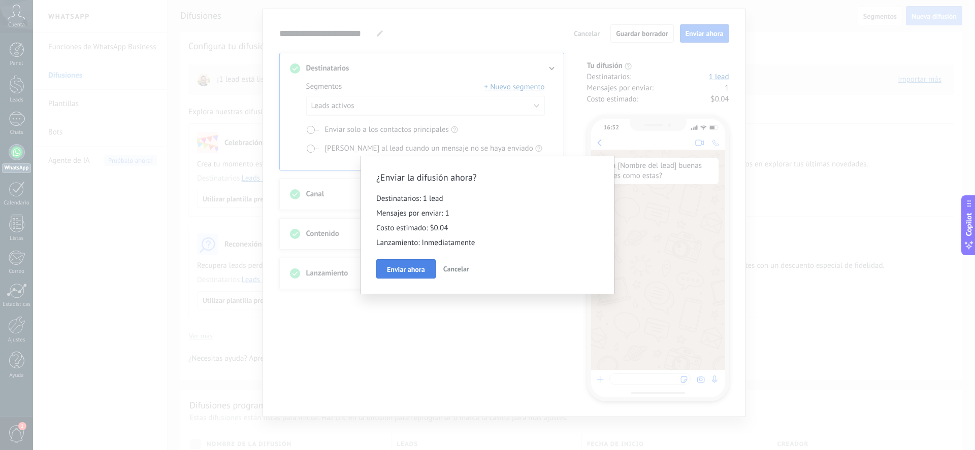
click at [409, 272] on span "Enviar ahora" at bounding box center [406, 269] width 38 height 7
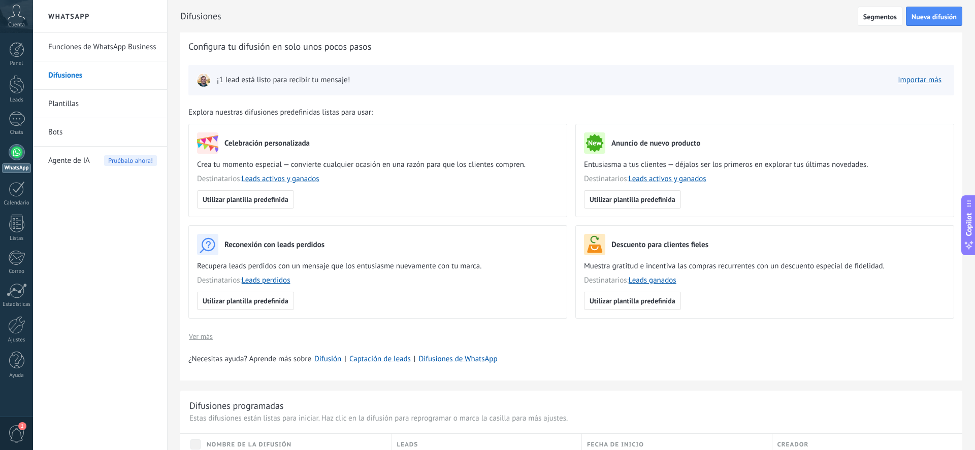
click at [80, 124] on link "Bots" at bounding box center [102, 132] width 109 height 28
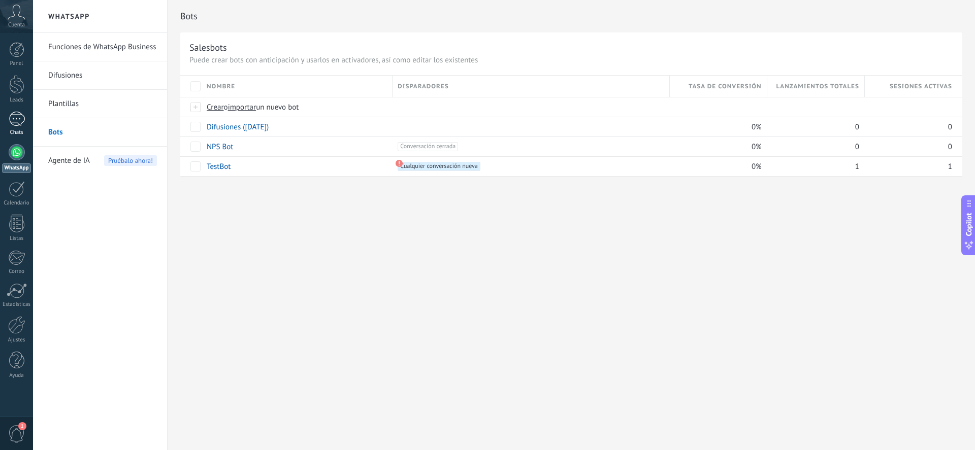
click at [23, 122] on div at bounding box center [17, 119] width 16 height 15
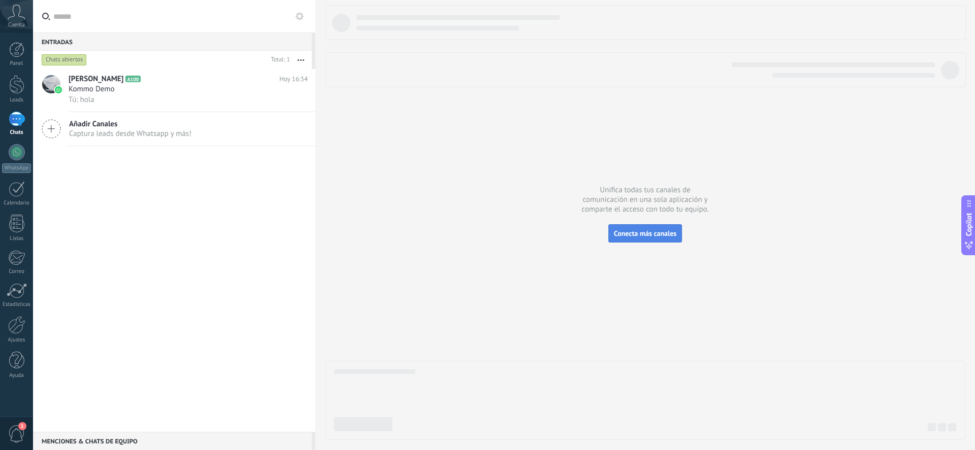
click at [634, 234] on span "Conecta más canales" at bounding box center [645, 233] width 62 height 9
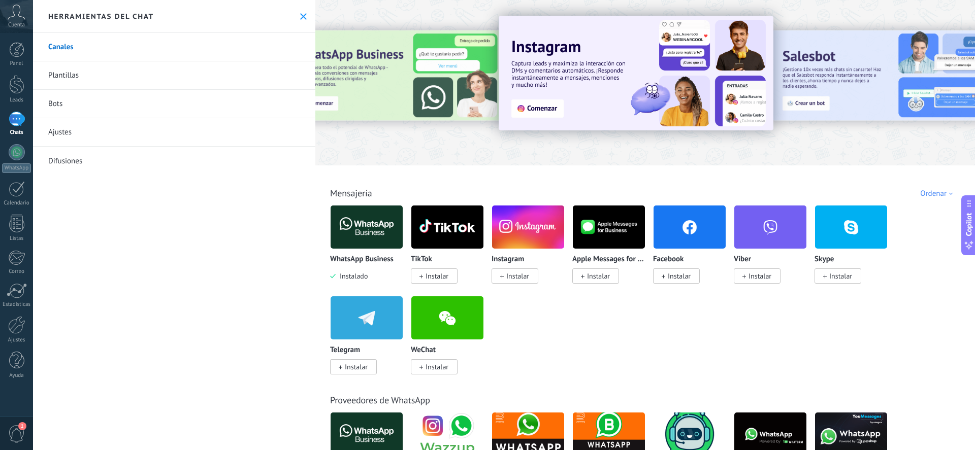
click at [363, 230] on img at bounding box center [367, 227] width 72 height 49
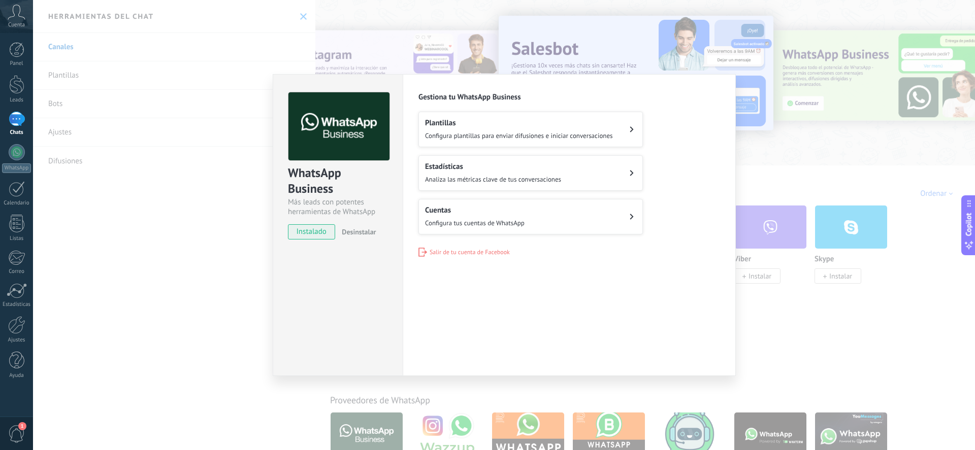
click at [452, 223] on span "Configura tus cuentas de WhatsApp" at bounding box center [475, 223] width 100 height 9
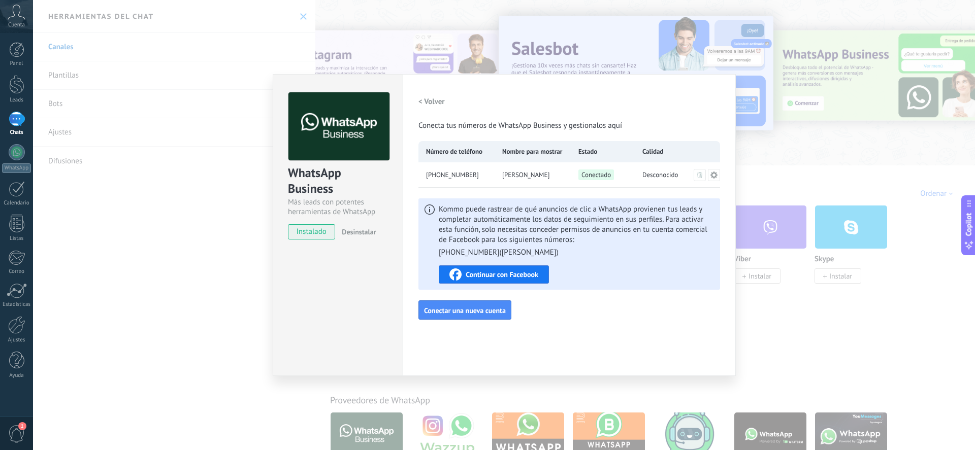
click at [493, 277] on span "Continuar con Facebook" at bounding box center [502, 274] width 73 height 7
click at [513, 273] on span "Continuar con Facebook" at bounding box center [502, 274] width 73 height 7
click at [537, 178] on span "Uriel Terrones" at bounding box center [525, 175] width 47 height 10
click at [656, 175] on span "Desconocido" at bounding box center [660, 175] width 36 height 10
click at [611, 179] on span "Conectado" at bounding box center [596, 175] width 36 height 11
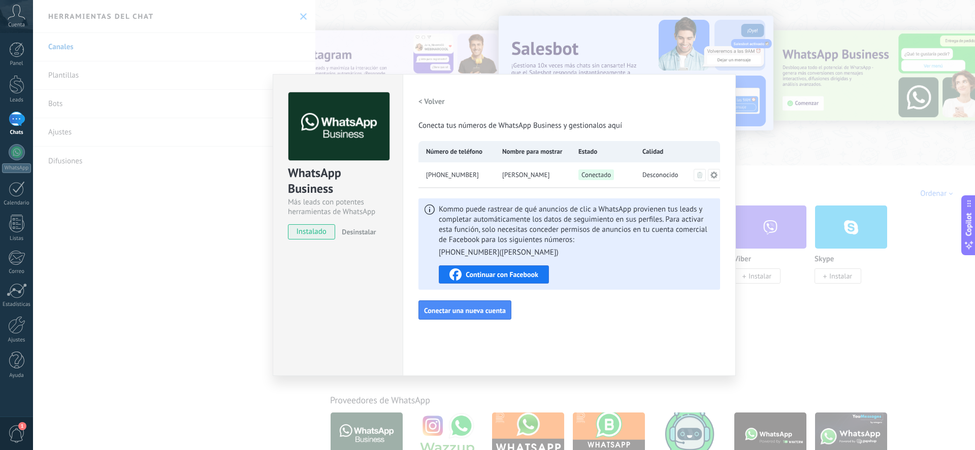
click at [520, 177] on span "Uriel Terrones" at bounding box center [525, 175] width 47 height 10
click at [188, 186] on div "WhatsApp Business Más leads con potentes herramientas de WhatsApp instalado Des…" at bounding box center [504, 225] width 942 height 450
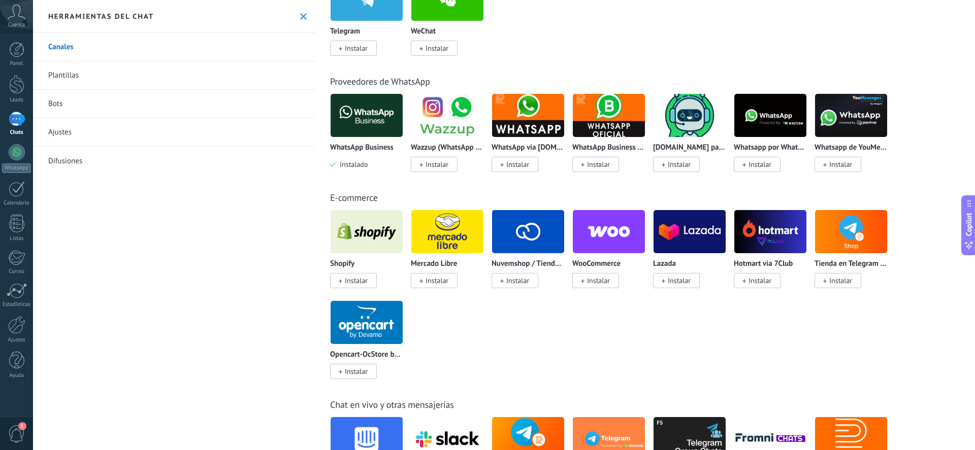
scroll to position [31, 0]
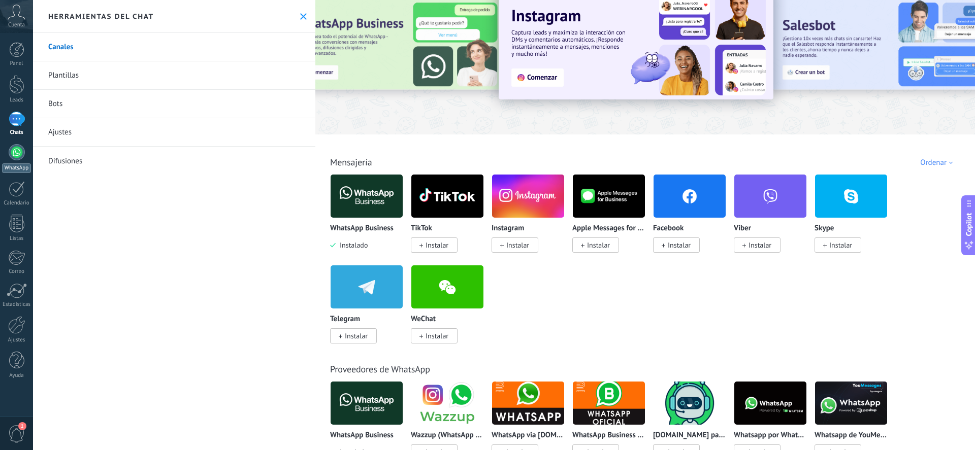
click at [17, 155] on div at bounding box center [17, 152] width 16 height 16
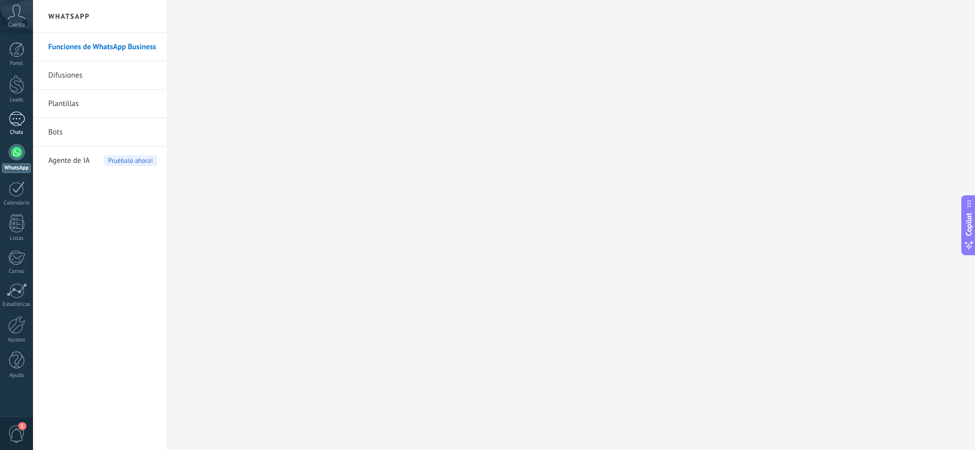
click at [20, 125] on div at bounding box center [17, 119] width 16 height 15
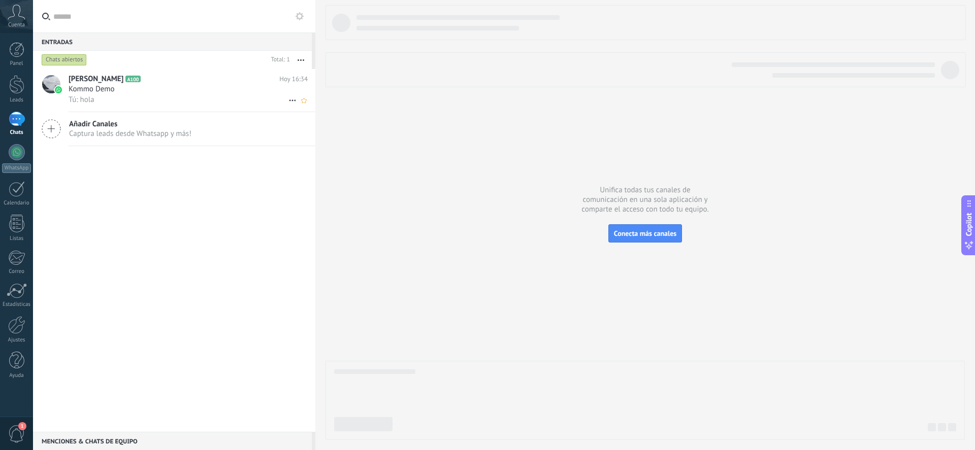
click at [251, 99] on div "Tú: hola" at bounding box center [188, 99] width 239 height 11
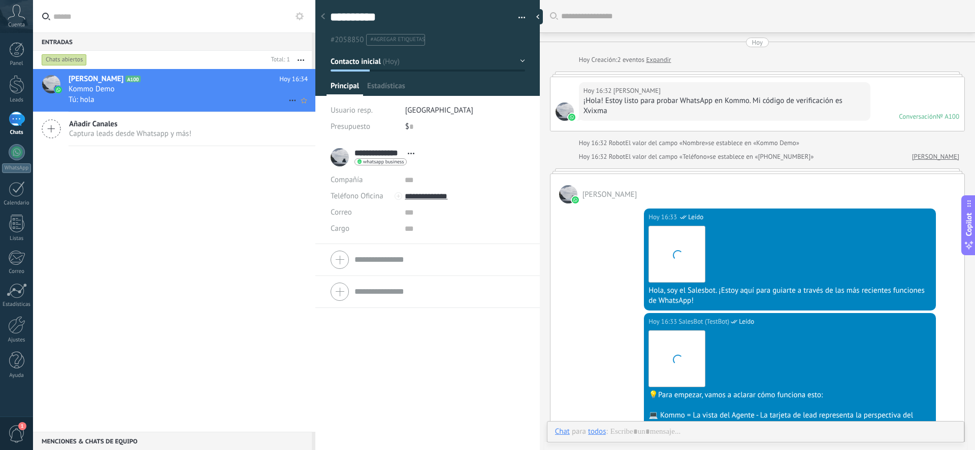
scroll to position [459, 0]
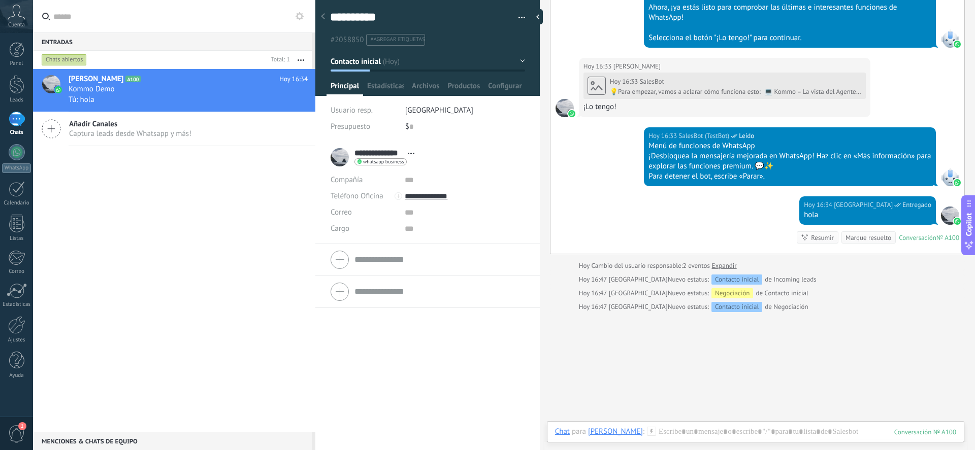
click at [152, 135] on span "Captura leads desde Whatsapp y más!" at bounding box center [130, 134] width 122 height 10
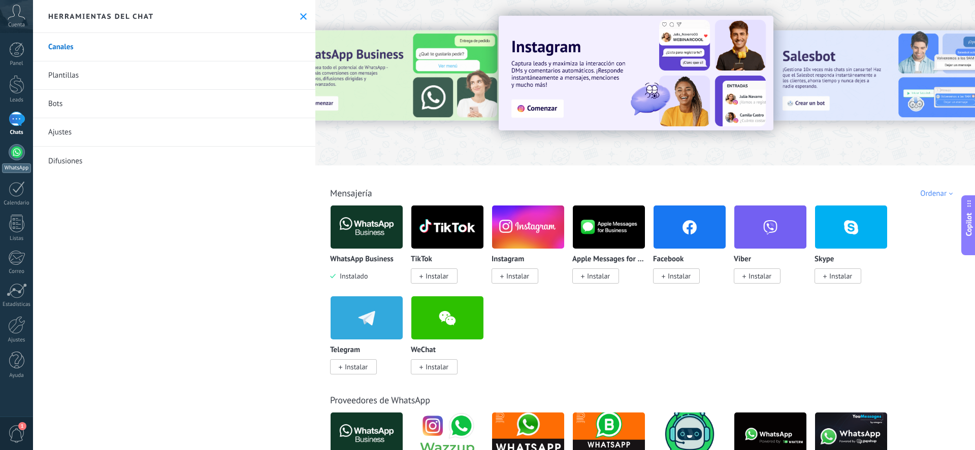
click at [16, 156] on div at bounding box center [17, 152] width 16 height 16
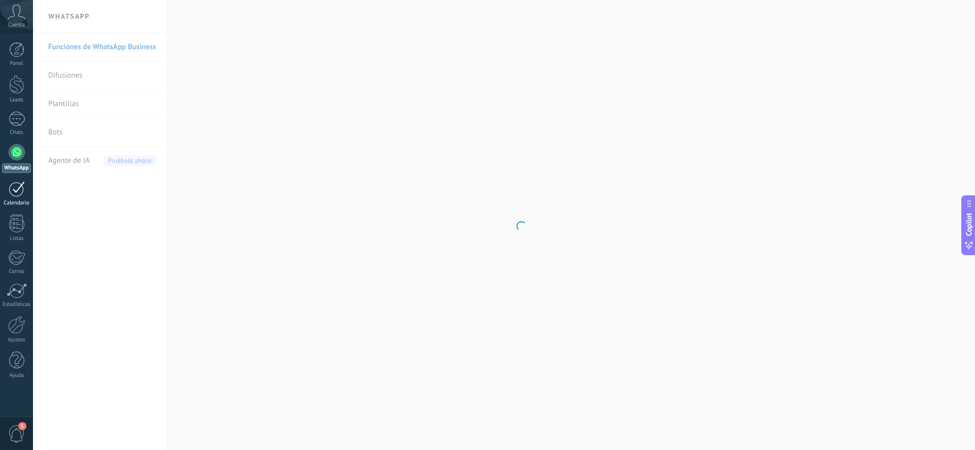
click at [18, 195] on div at bounding box center [17, 189] width 16 height 16
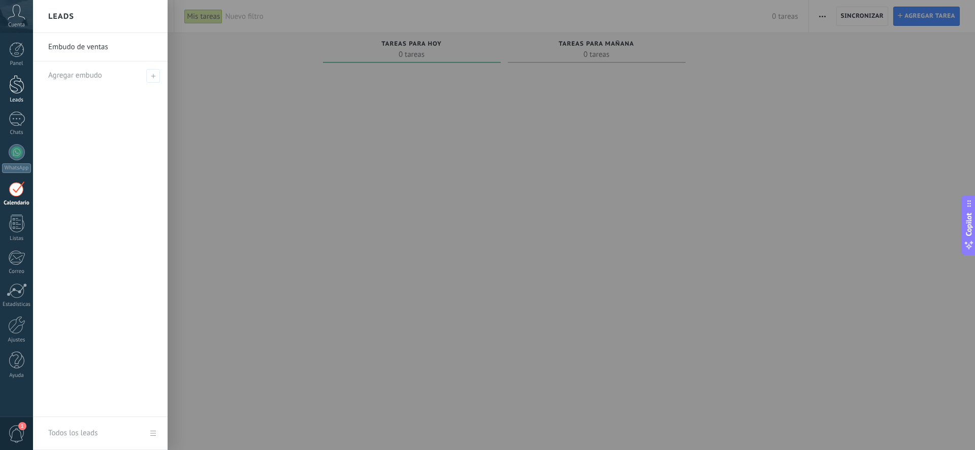
click at [17, 96] on link "Leads" at bounding box center [16, 89] width 33 height 28
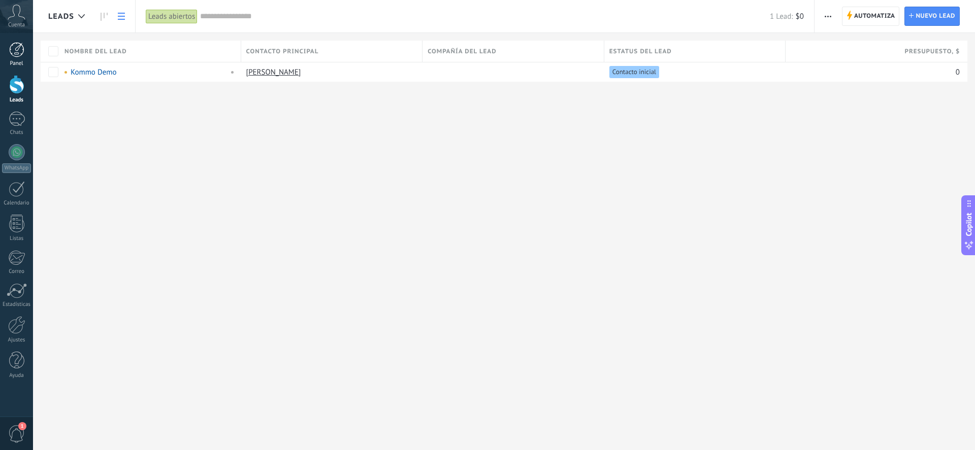
click at [19, 58] on link "Panel" at bounding box center [16, 54] width 33 height 25
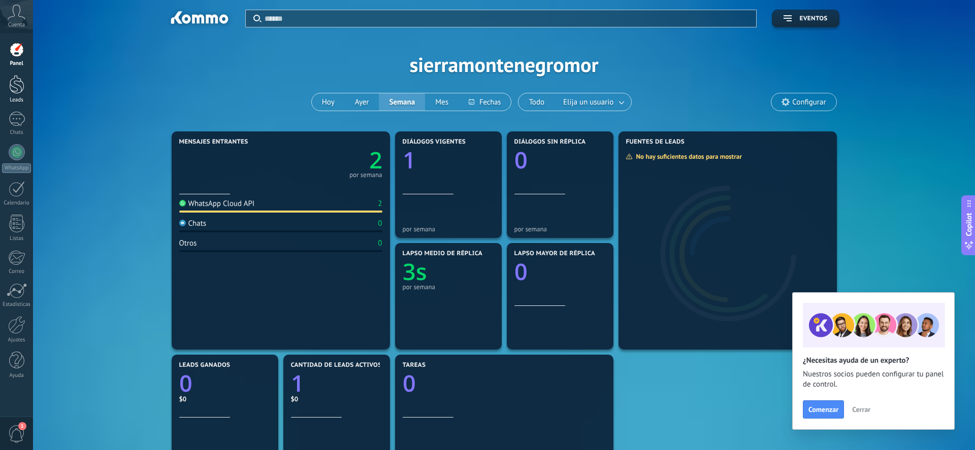
click at [17, 86] on div at bounding box center [16, 84] width 15 height 19
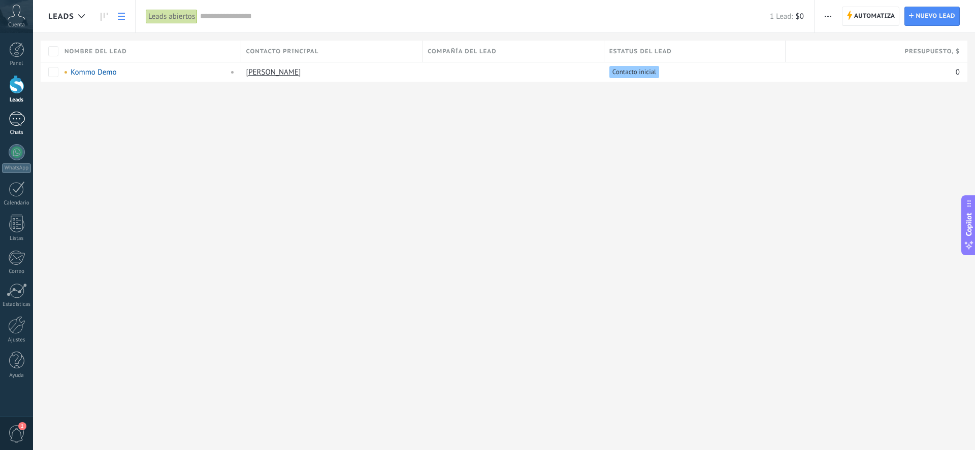
click at [17, 118] on div at bounding box center [17, 119] width 16 height 15
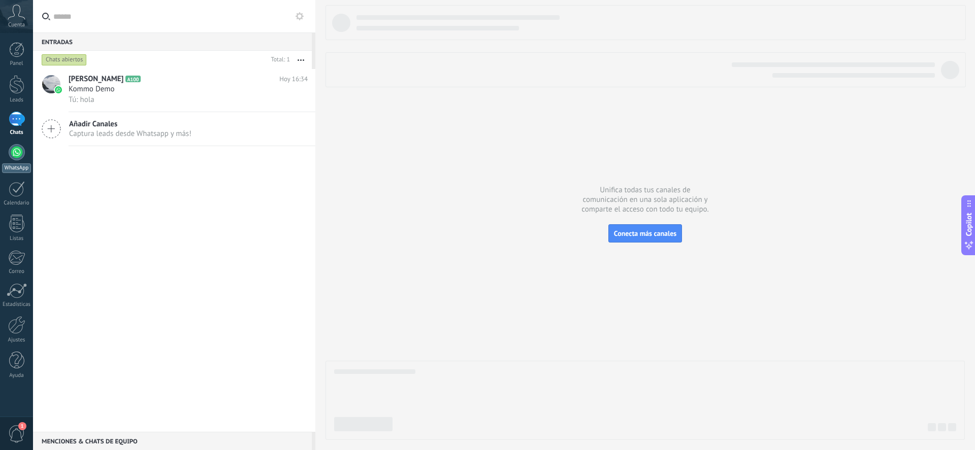
click at [20, 153] on div at bounding box center [17, 152] width 16 height 16
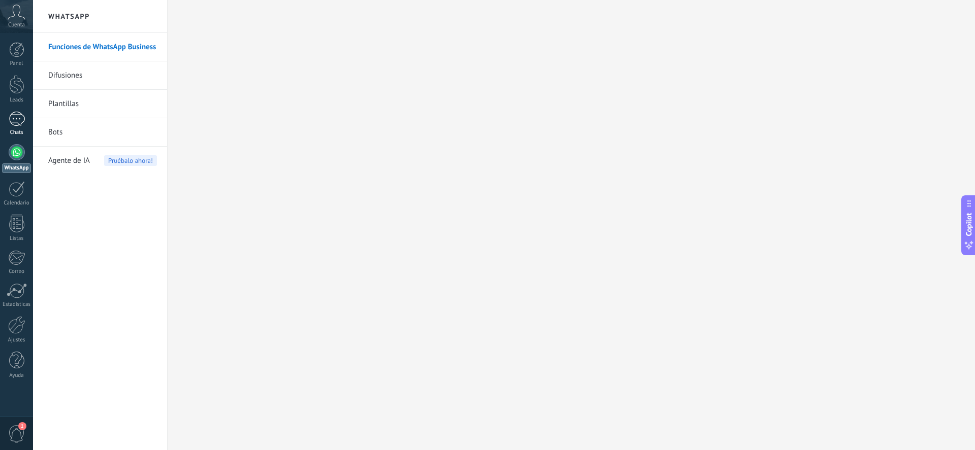
click at [13, 123] on div at bounding box center [17, 119] width 16 height 15
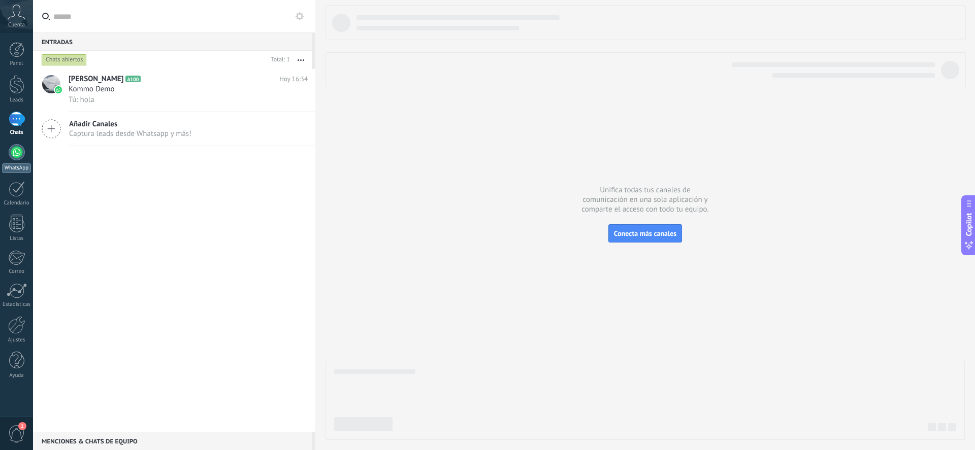
click at [16, 158] on div at bounding box center [17, 152] width 16 height 16
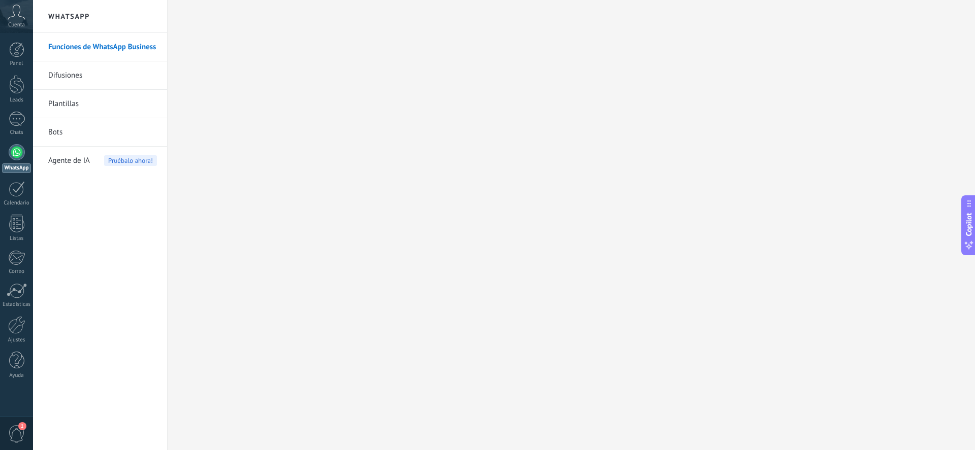
click at [84, 76] on link "Difusiones" at bounding box center [102, 75] width 109 height 28
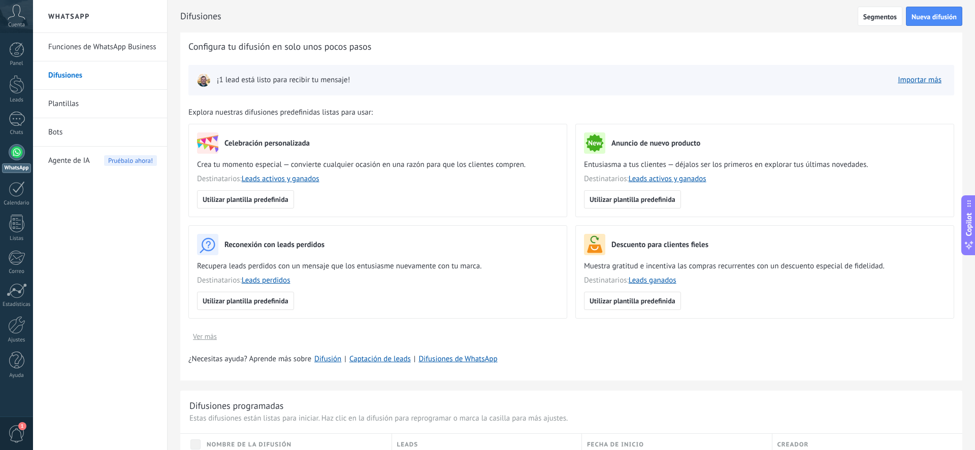
click at [76, 107] on link "Plantillas" at bounding box center [102, 104] width 109 height 28
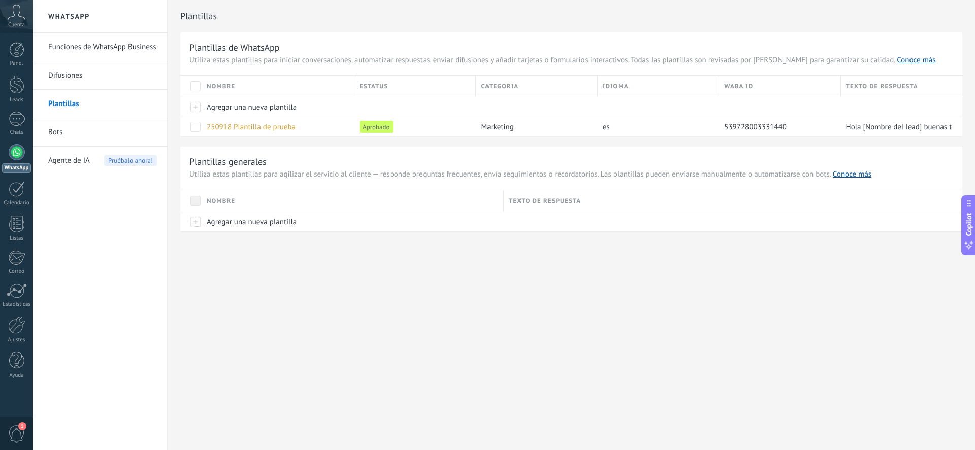
click at [78, 141] on link "Bots" at bounding box center [102, 132] width 109 height 28
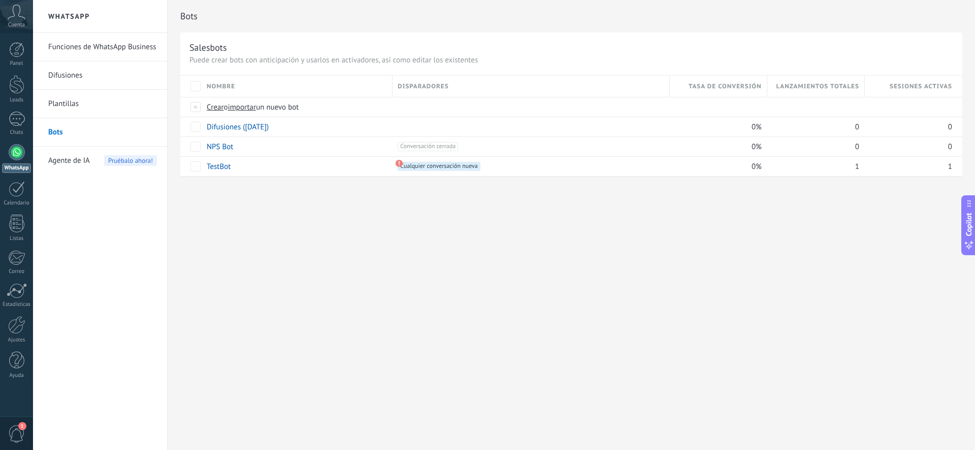
click at [119, 42] on link "Funciones de WhatsApp Business" at bounding box center [102, 47] width 109 height 28
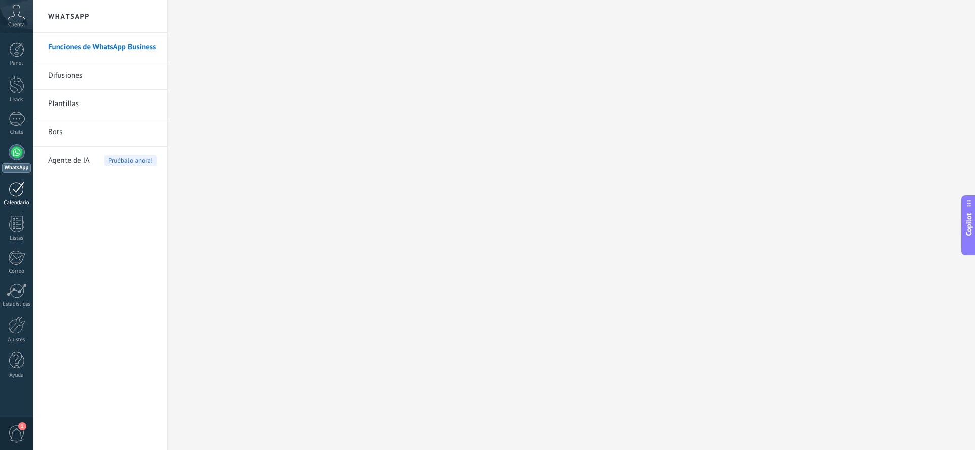
click at [22, 189] on div at bounding box center [17, 189] width 16 height 16
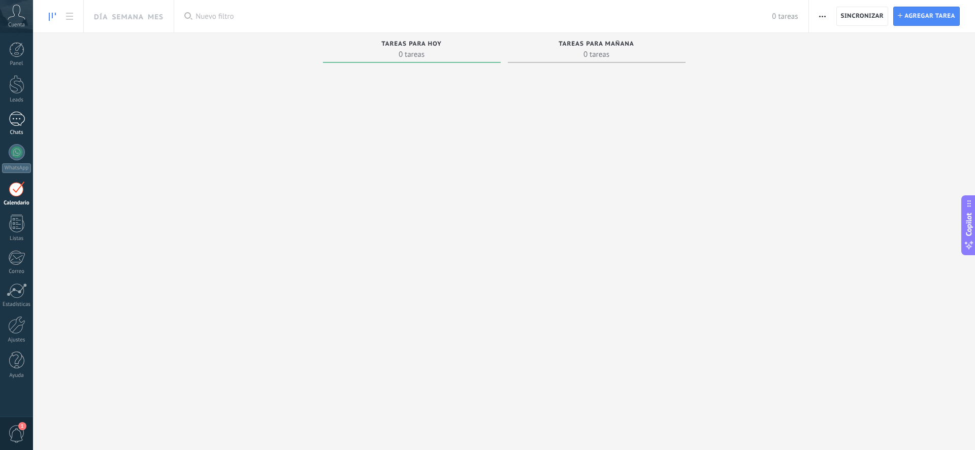
click at [31, 118] on link "Chats" at bounding box center [16, 124] width 33 height 24
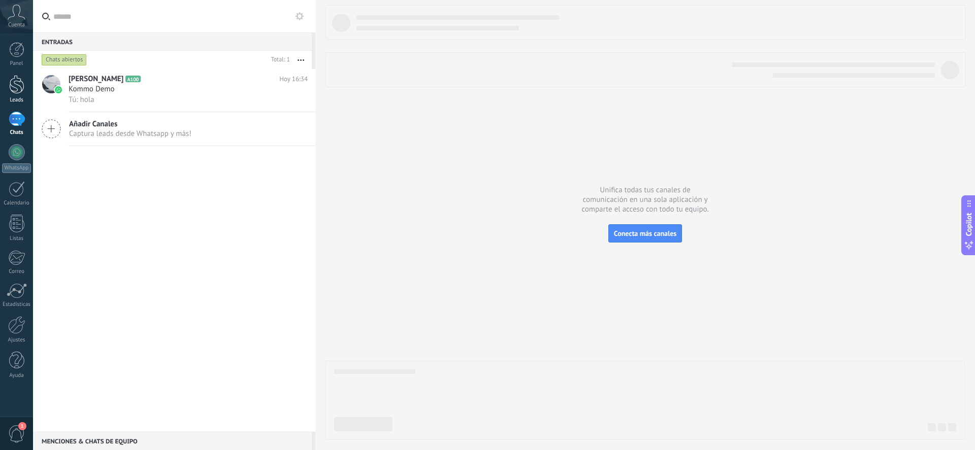
click at [17, 82] on div at bounding box center [16, 84] width 15 height 19
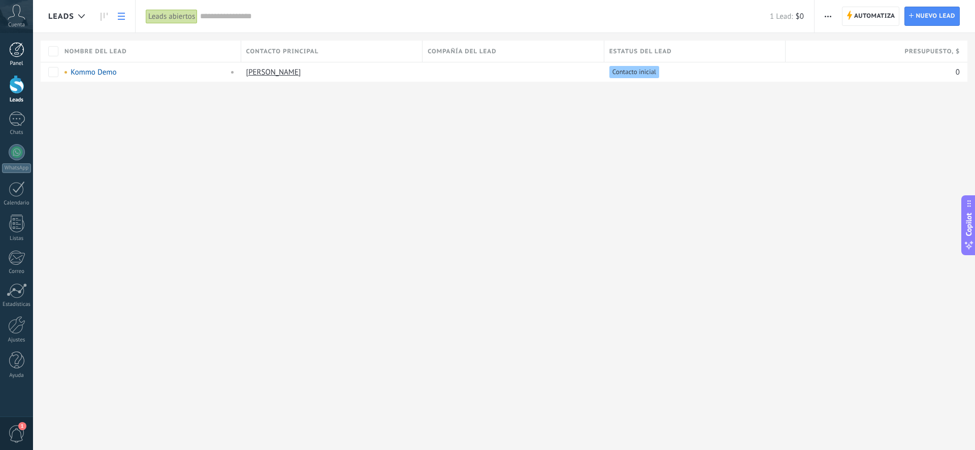
click at [2, 62] on div "Panel" at bounding box center [16, 63] width 29 height 7
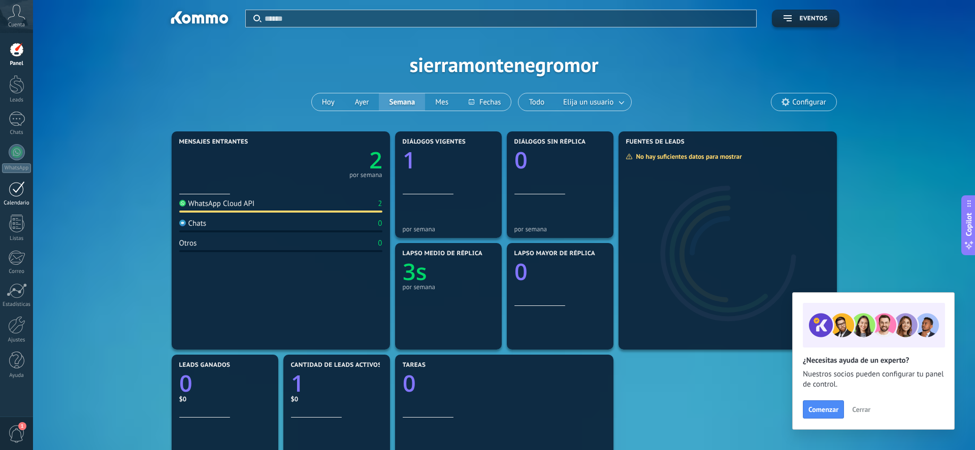
click at [10, 197] on link "Calendario" at bounding box center [16, 193] width 33 height 25
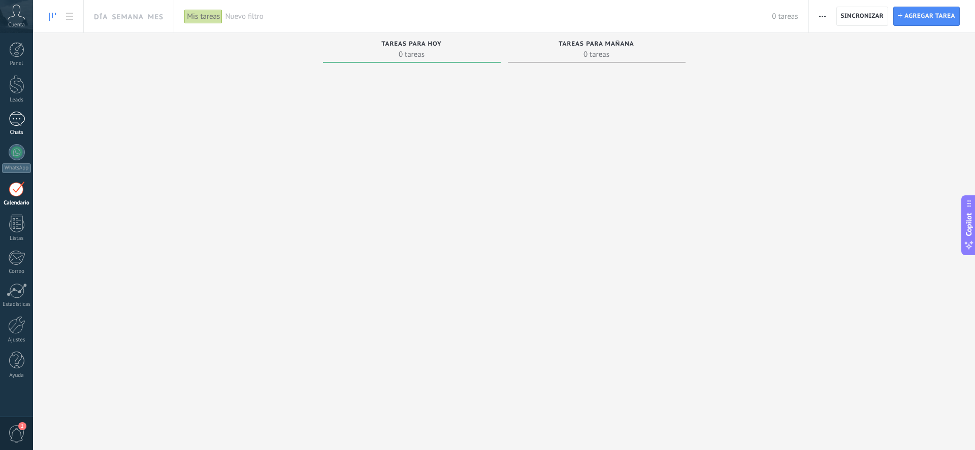
click at [17, 120] on div at bounding box center [17, 119] width 16 height 15
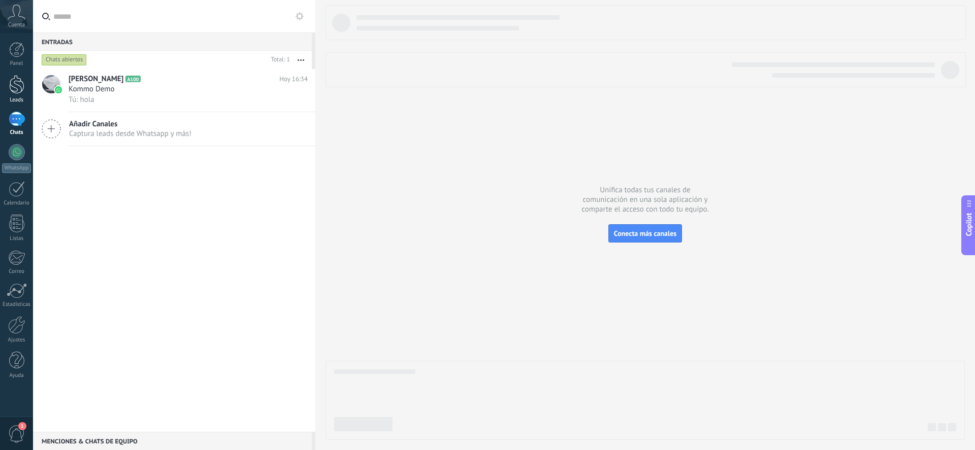
click at [16, 92] on div at bounding box center [16, 84] width 15 height 19
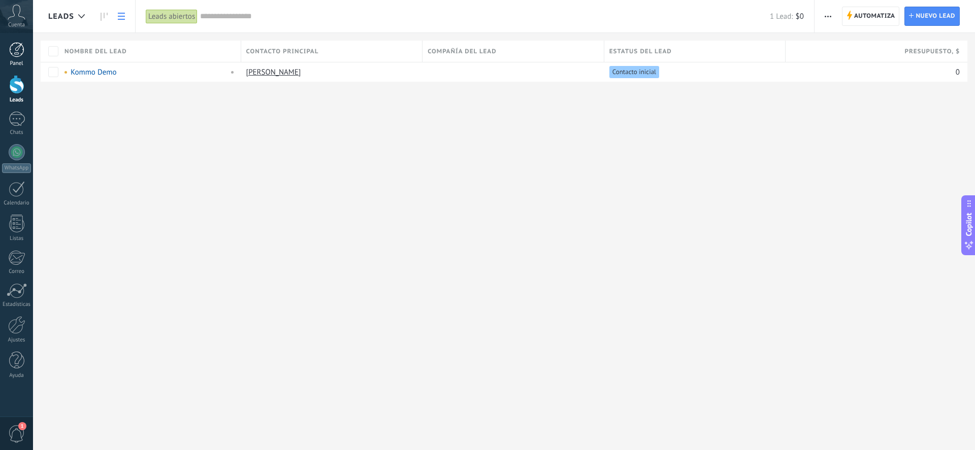
click at [26, 56] on link "Panel" at bounding box center [16, 54] width 33 height 25
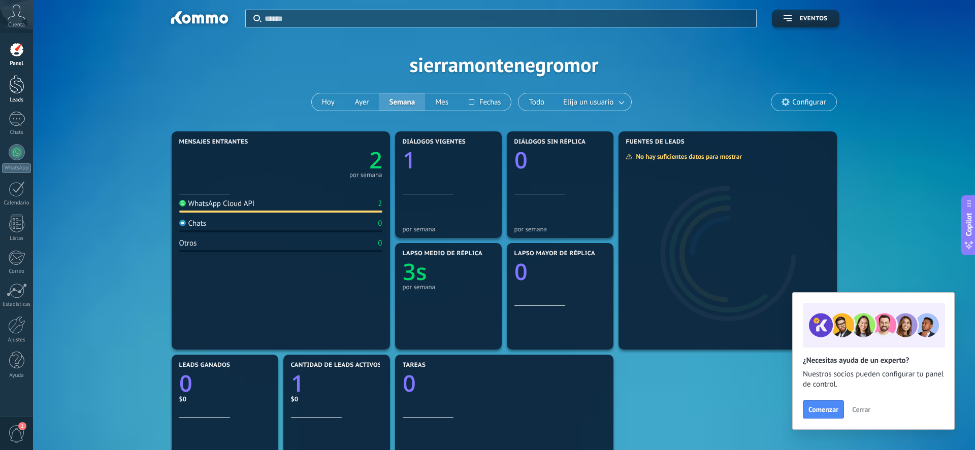
click at [25, 90] on link "Leads" at bounding box center [16, 89] width 33 height 28
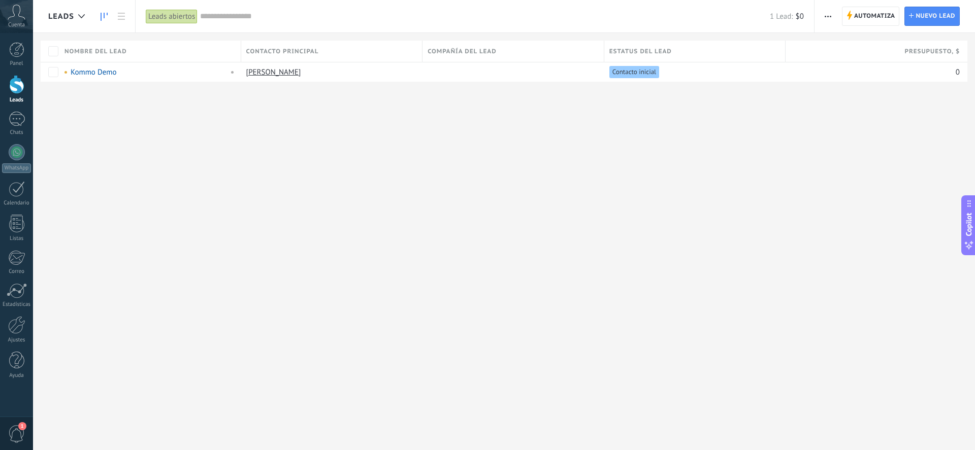
click at [106, 19] on icon at bounding box center [104, 17] width 7 height 8
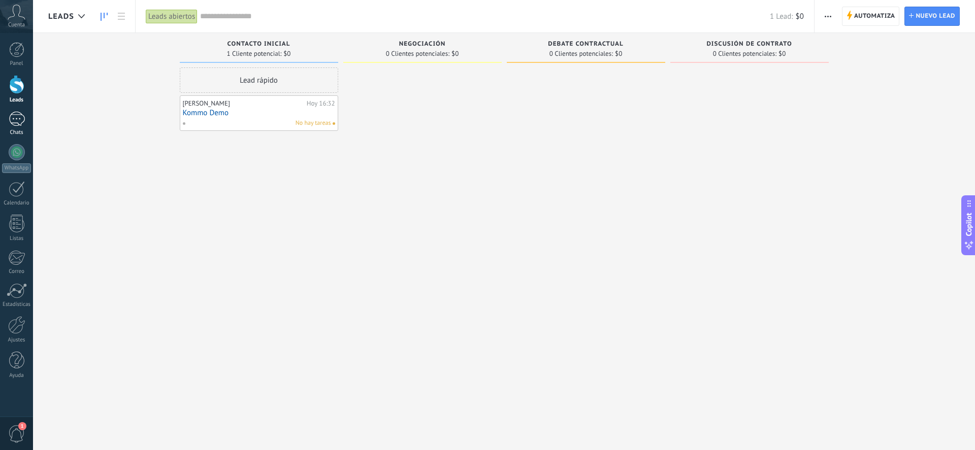
click at [24, 120] on div at bounding box center [17, 119] width 16 height 15
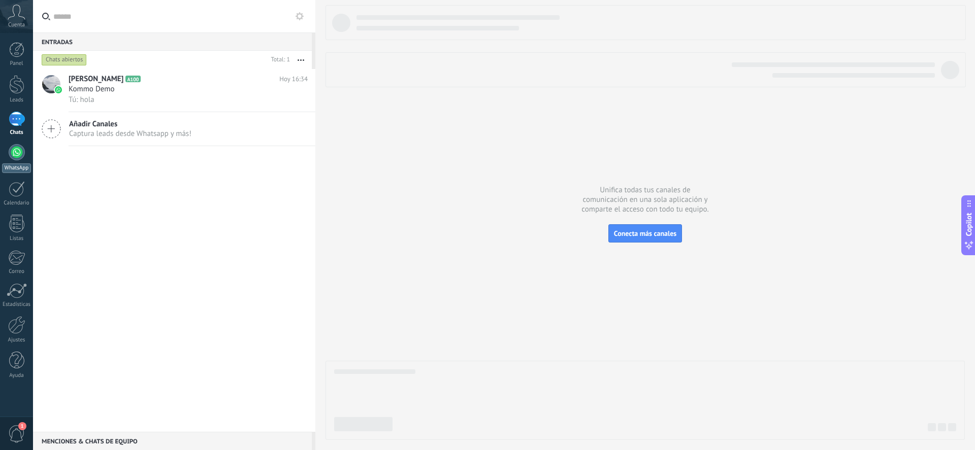
click at [24, 155] on div at bounding box center [17, 152] width 16 height 16
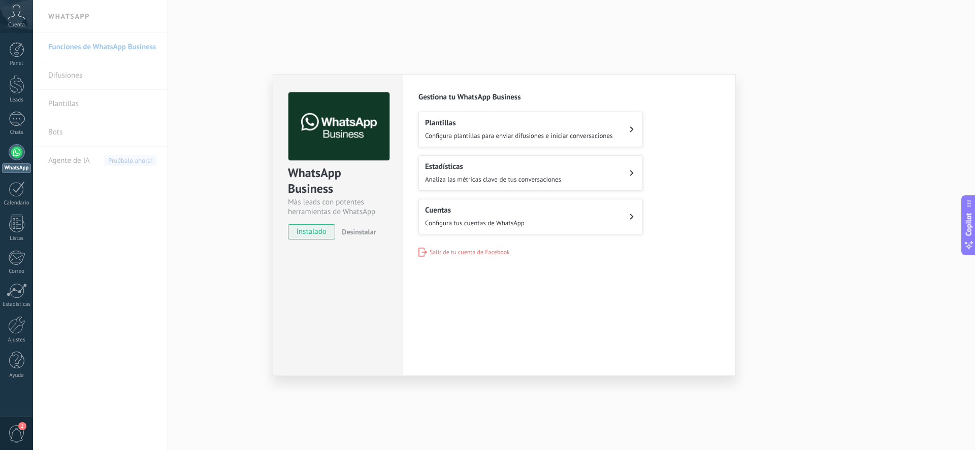
click at [564, 133] on span "Configura plantillas para enviar difusiones e iniciar conversaciones" at bounding box center [519, 136] width 188 height 9
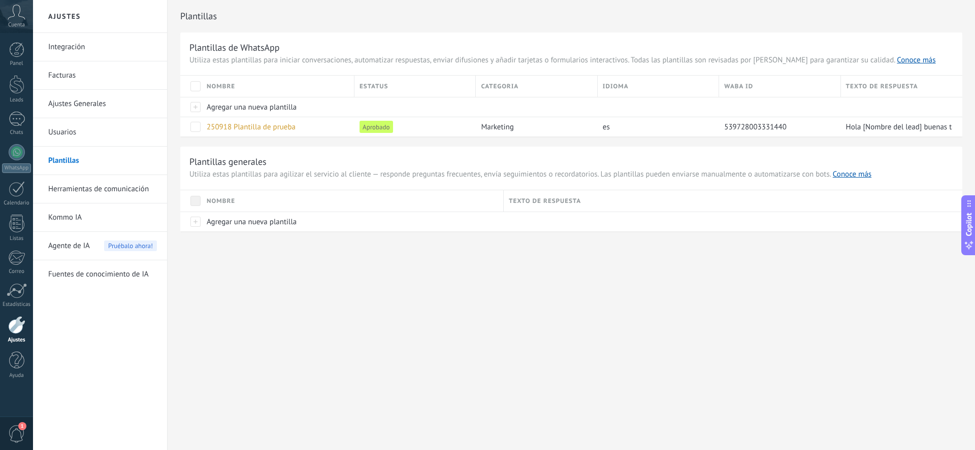
click at [117, 52] on link "Integración" at bounding box center [102, 47] width 109 height 28
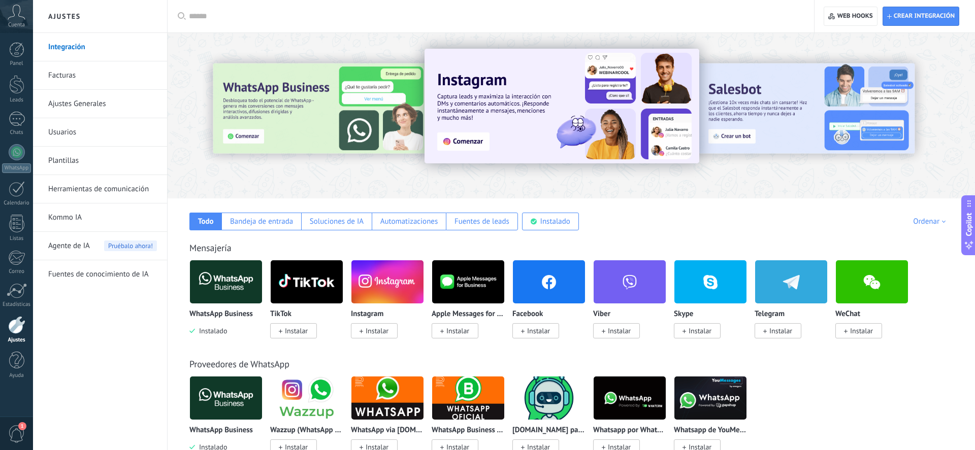
click at [93, 96] on link "Ajustes Generales" at bounding box center [102, 104] width 109 height 28
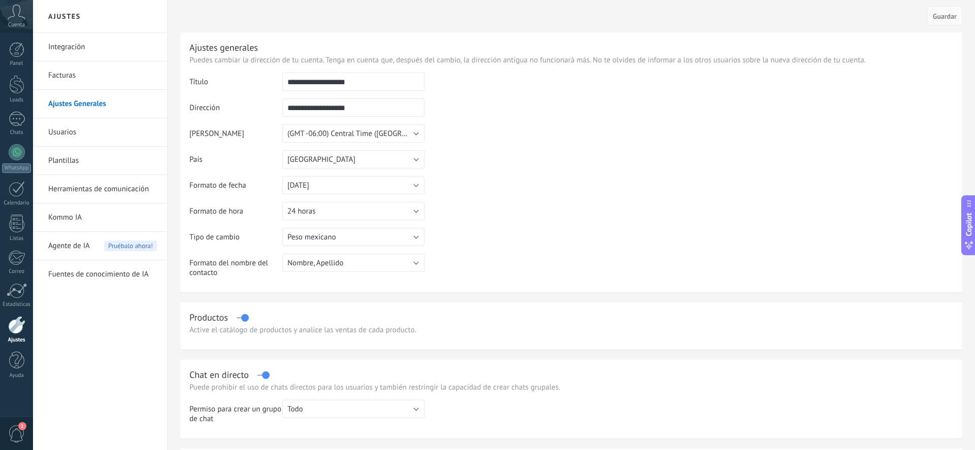
click at [102, 81] on link "Facturas" at bounding box center [102, 75] width 109 height 28
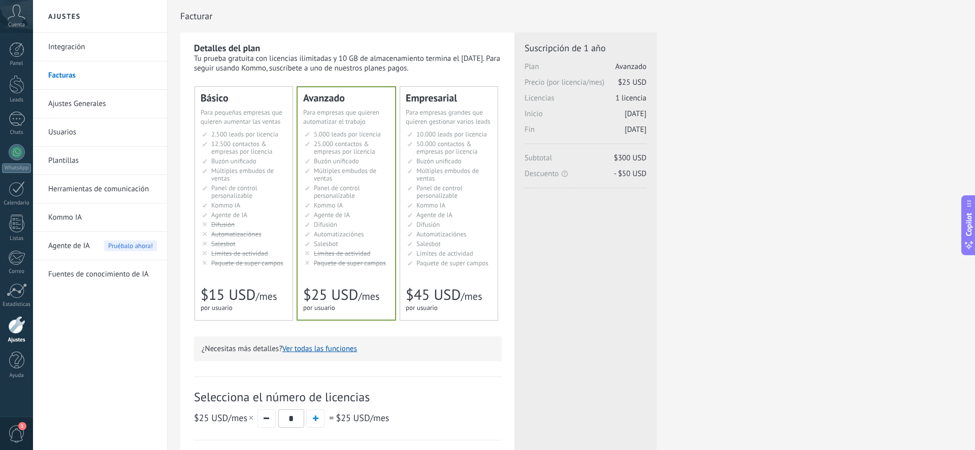
click at [100, 107] on link "Ajustes Generales" at bounding box center [102, 104] width 109 height 28
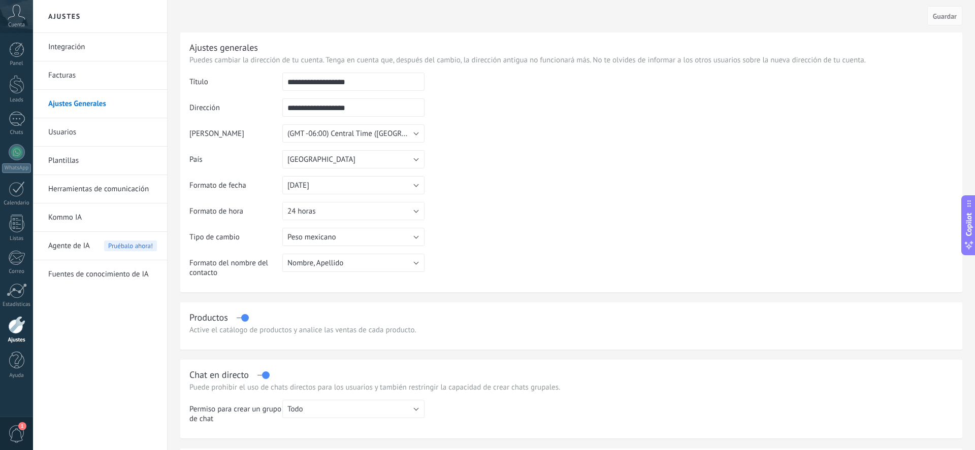
click at [86, 131] on link "Usuarios" at bounding box center [102, 132] width 109 height 28
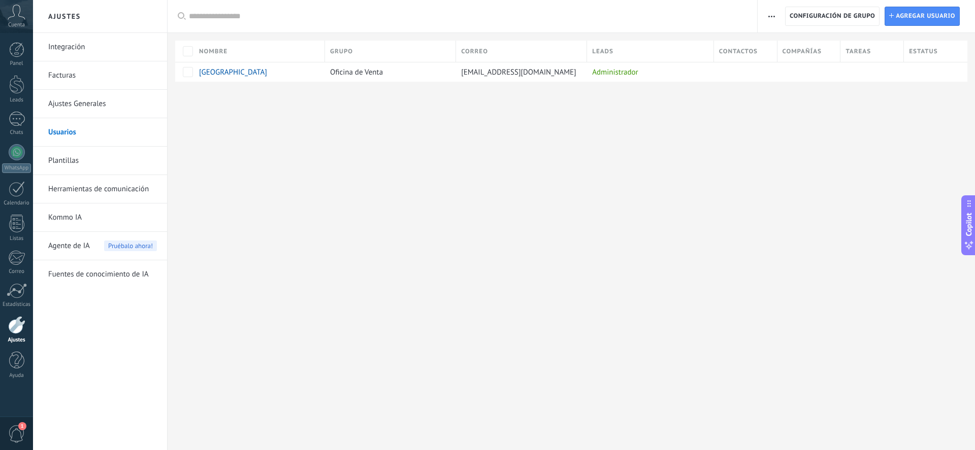
click at [81, 155] on link "Plantillas" at bounding box center [102, 161] width 109 height 28
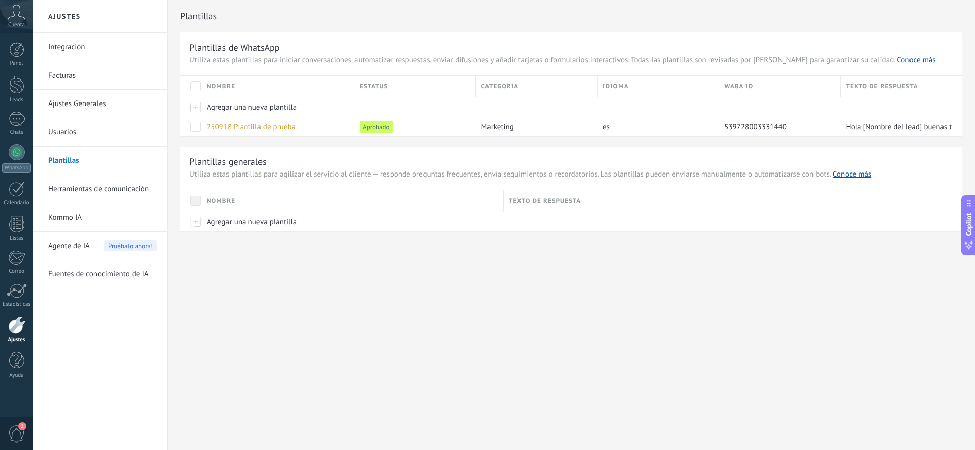
click at [76, 186] on link "Herramientas de comunicación" at bounding box center [102, 189] width 109 height 28
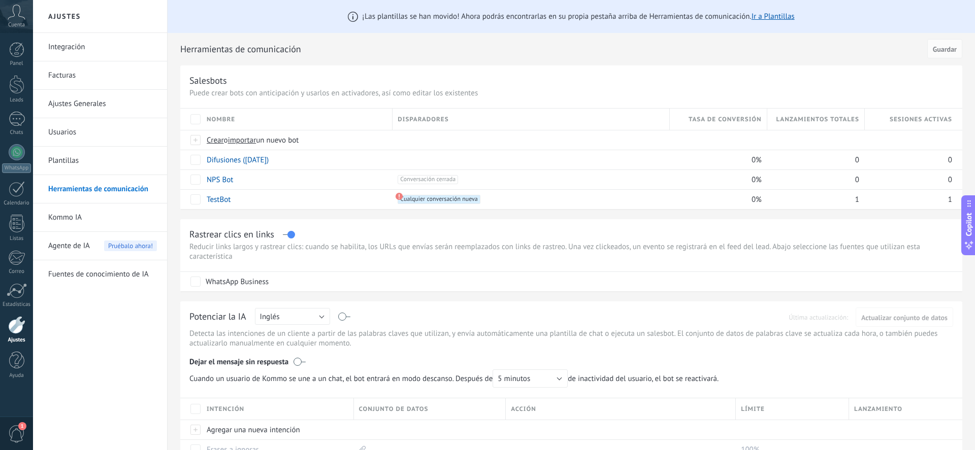
click at [73, 218] on link "Kommo IA" at bounding box center [102, 218] width 109 height 28
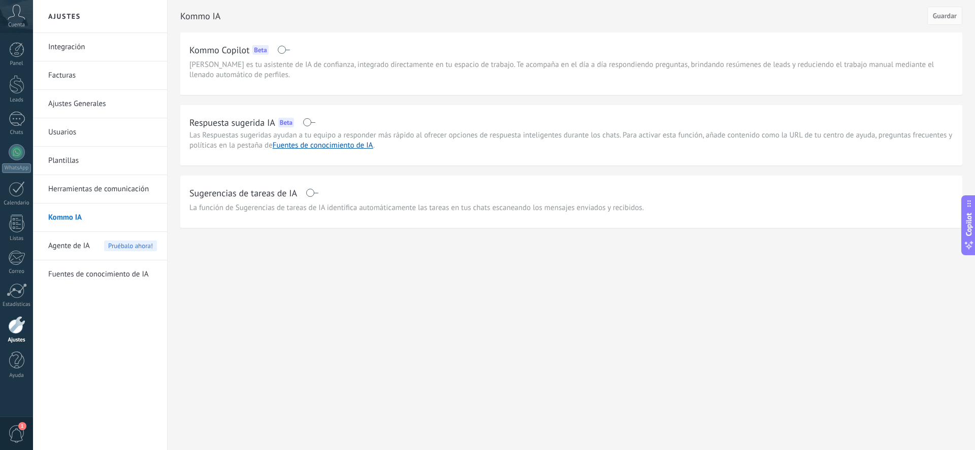
click at [68, 243] on span "Agente de IA" at bounding box center [69, 246] width 42 height 28
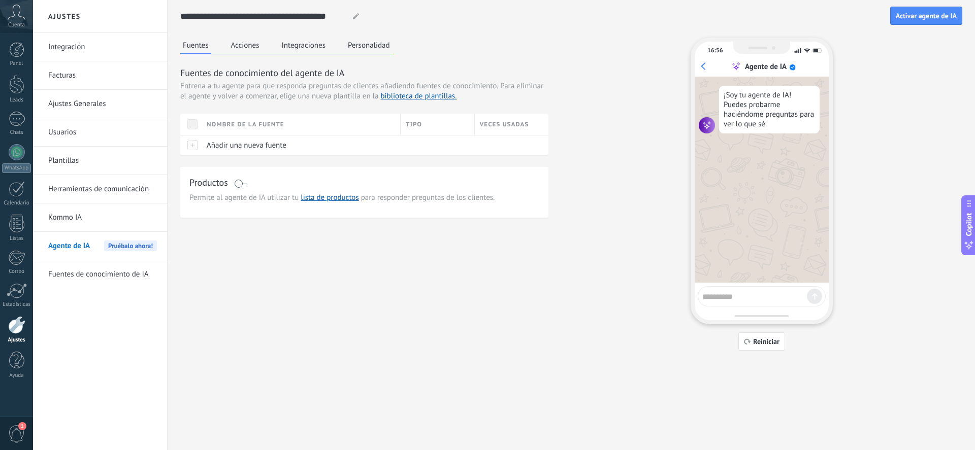
click at [72, 274] on link "Fuentes de conocimiento de IA" at bounding box center [102, 275] width 109 height 28
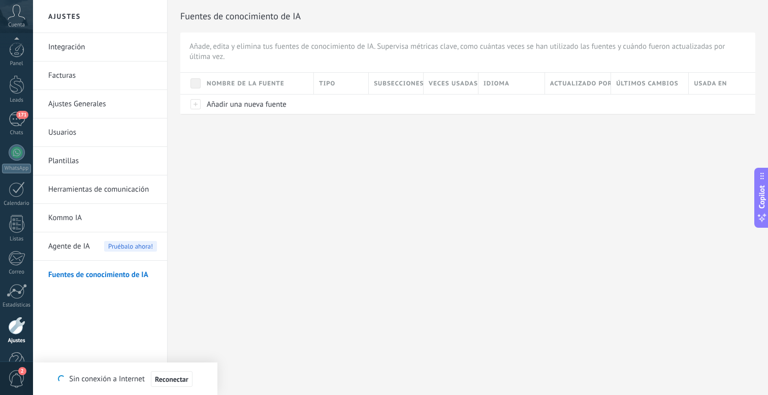
scroll to position [28, 0]
